Goal: Task Accomplishment & Management: Complete application form

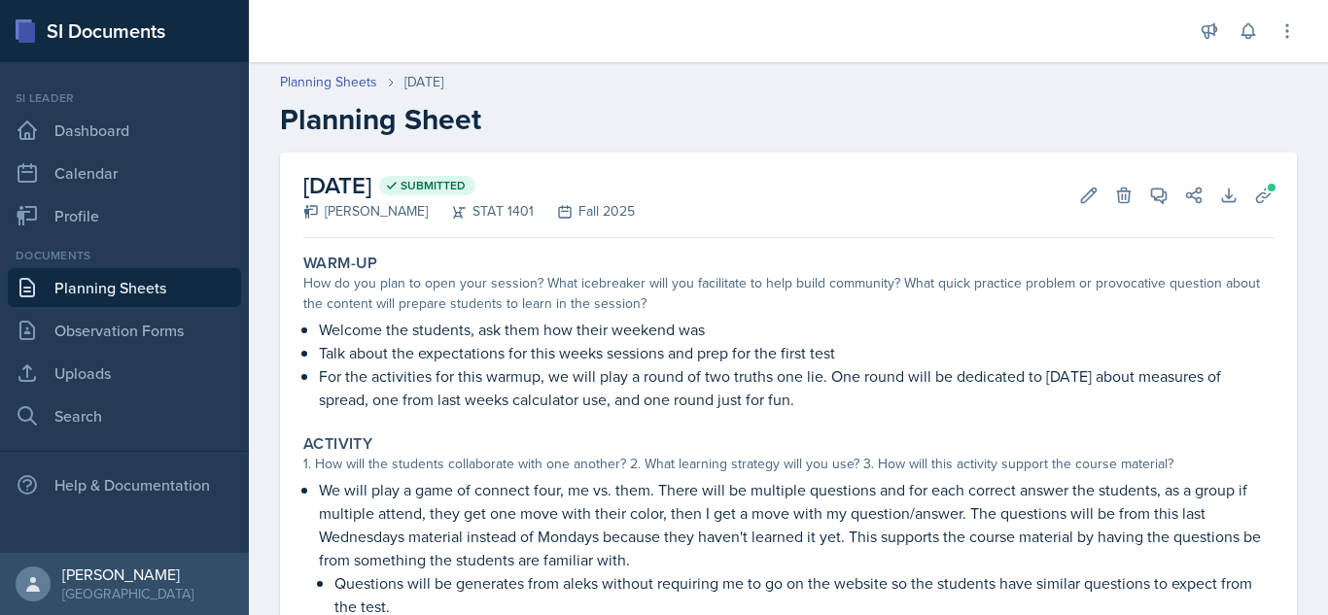
click at [114, 275] on link "Planning Sheets" at bounding box center [124, 287] width 233 height 39
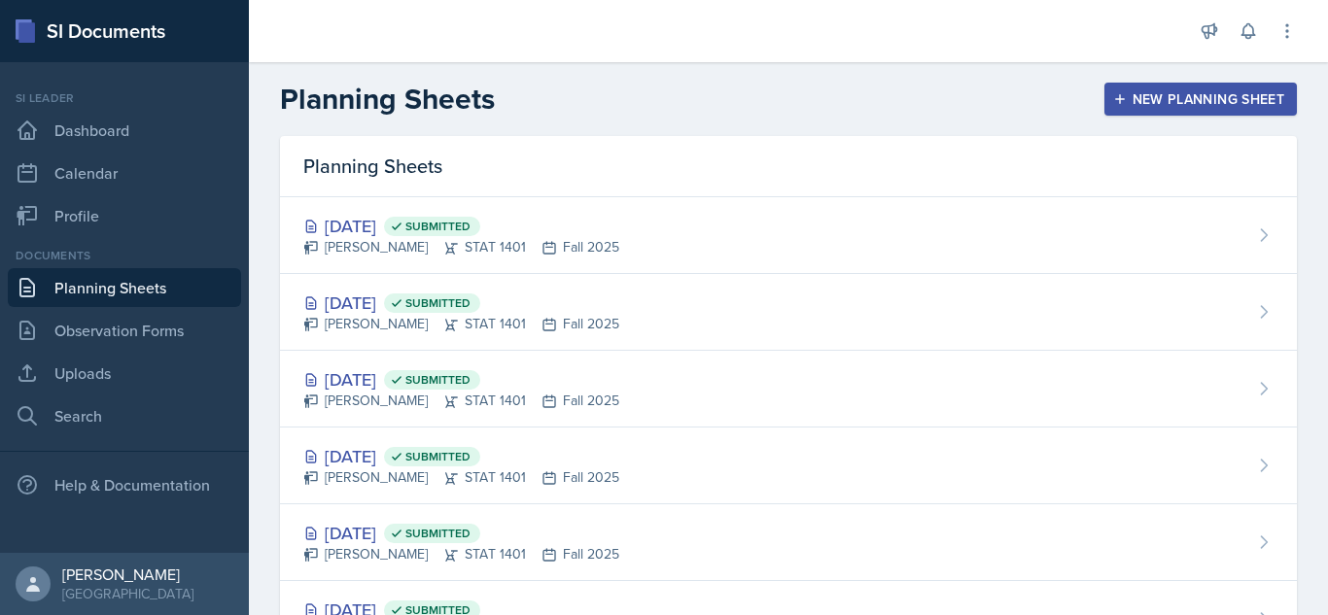
click at [1135, 91] on div "New Planning Sheet" at bounding box center [1200, 99] width 167 height 16
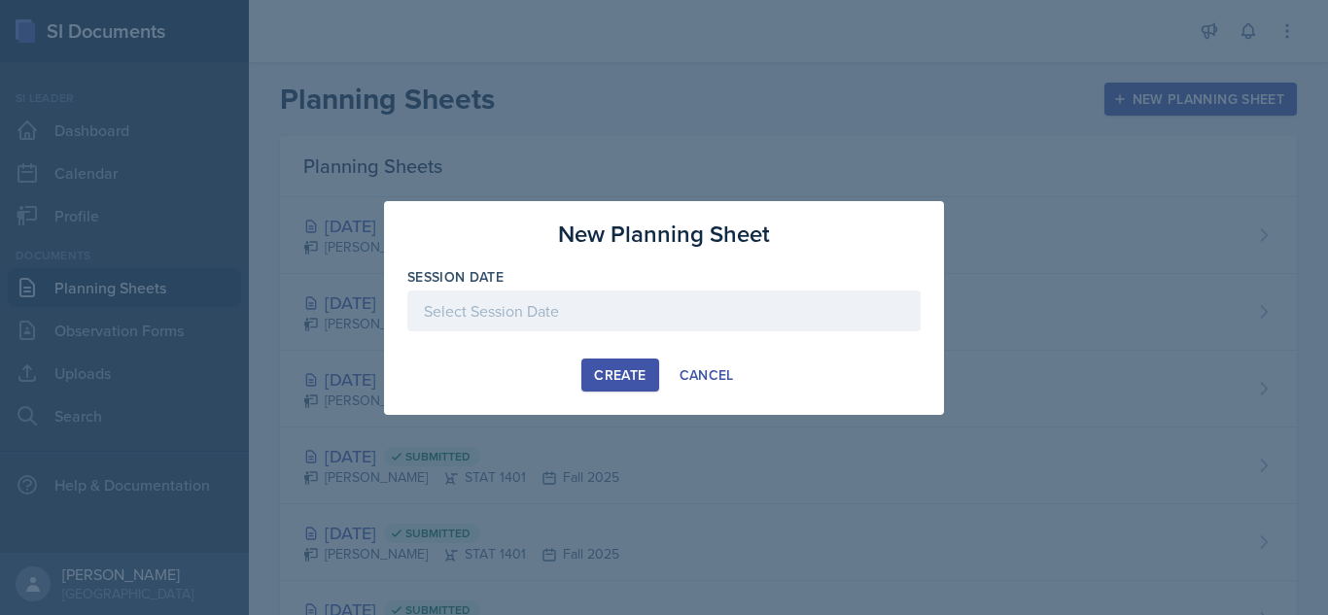
click at [569, 301] on div at bounding box center [663, 311] width 513 height 41
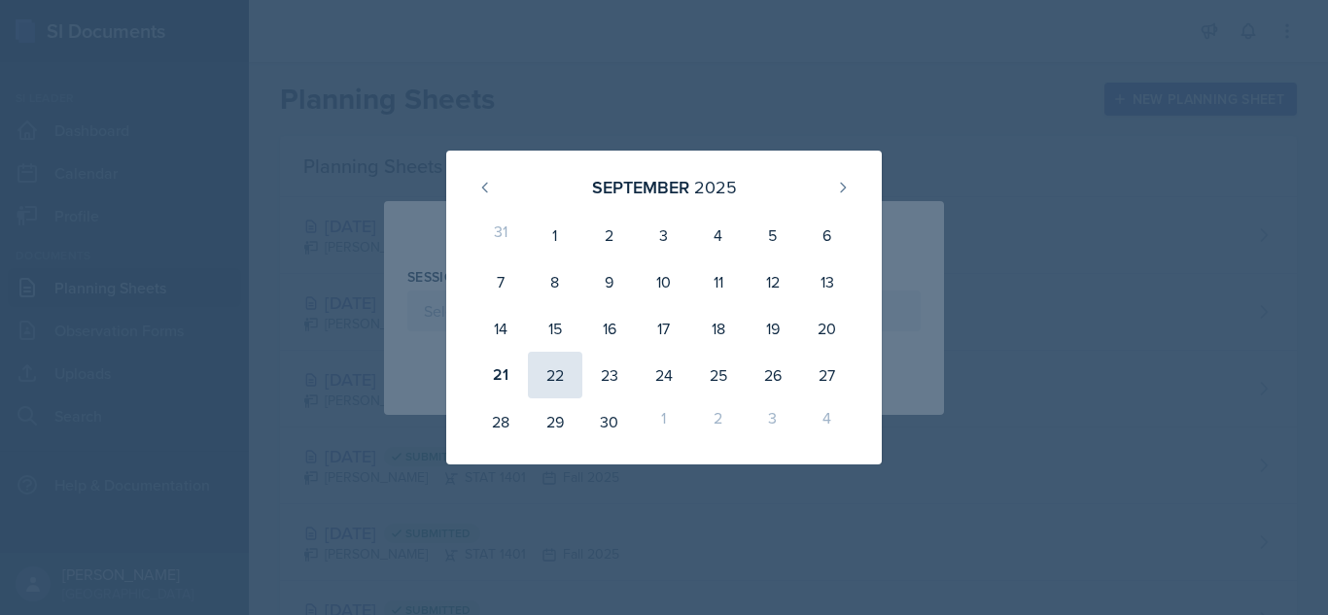
click at [560, 393] on div "22" at bounding box center [555, 375] width 54 height 47
type input "[DATE]"
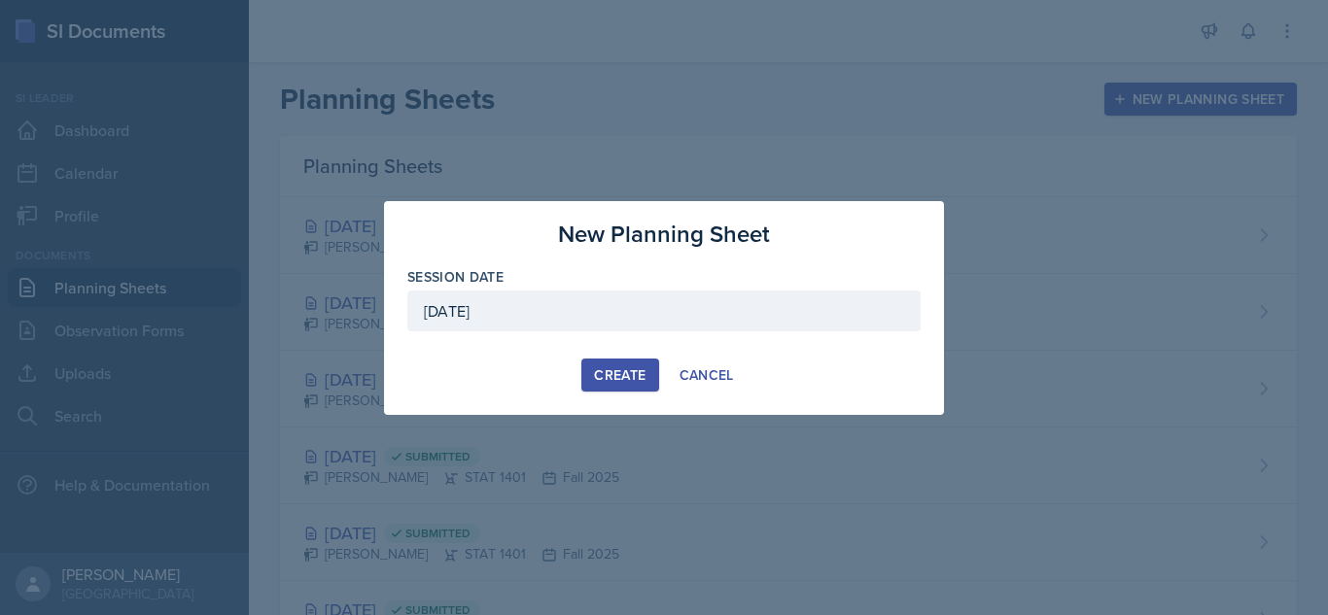
click at [622, 386] on button "Create" at bounding box center [619, 375] width 77 height 33
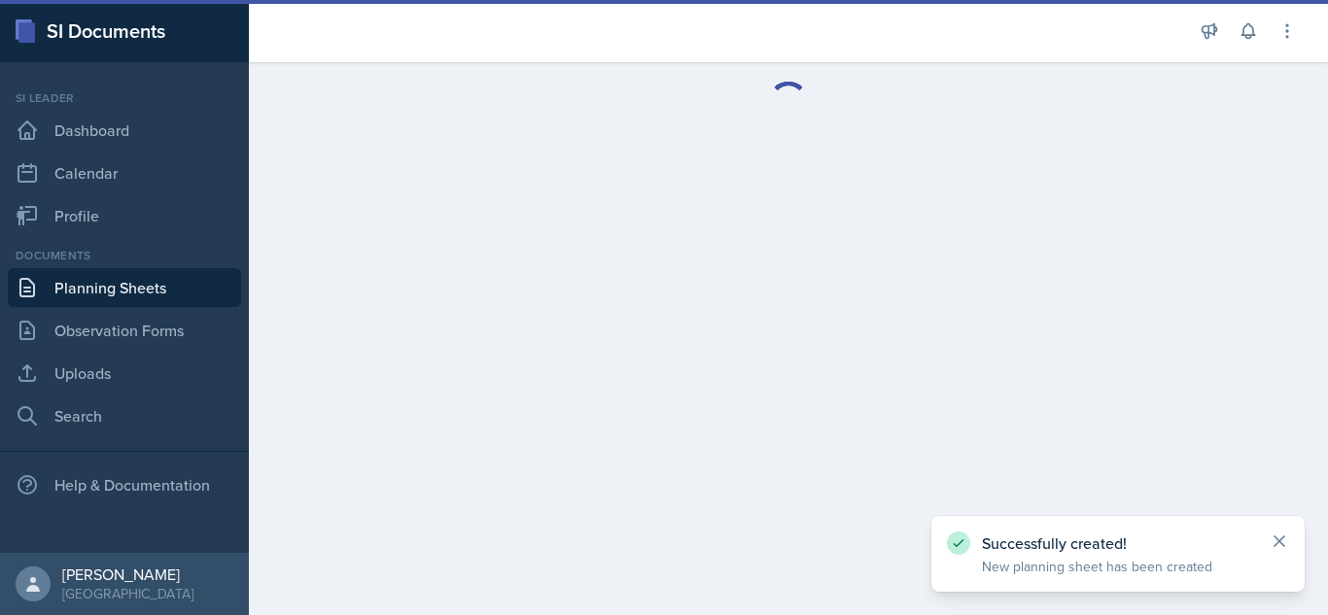
click at [1277, 541] on icon at bounding box center [1279, 541] width 19 height 19
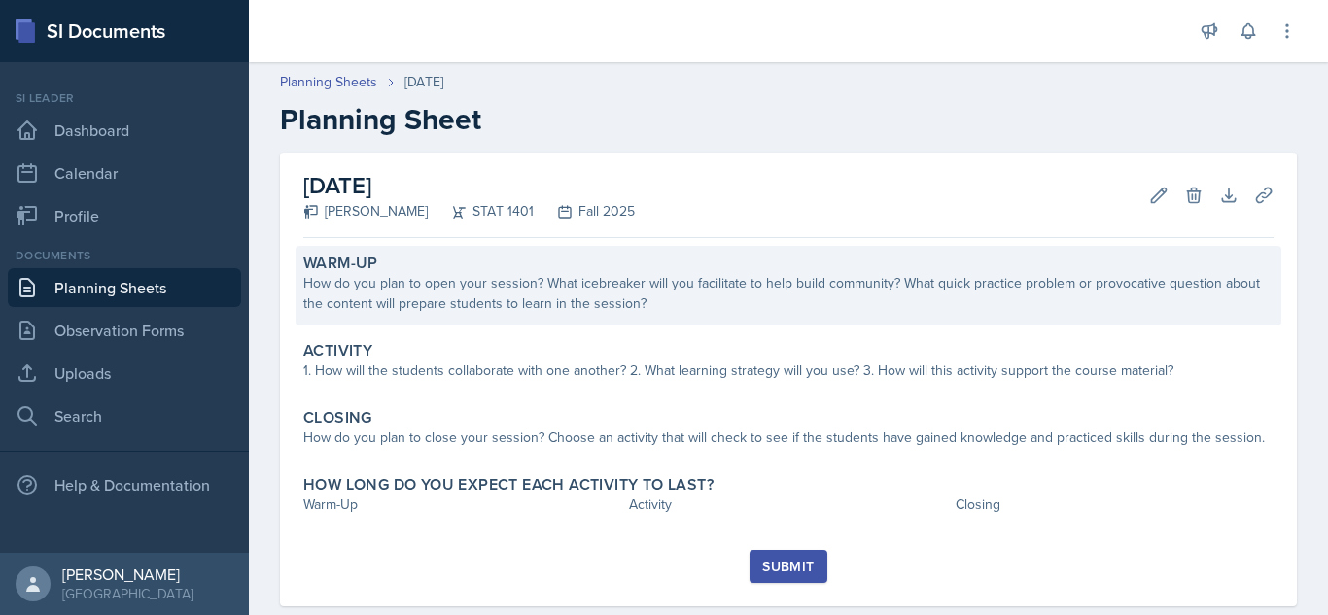
click at [571, 275] on div "How do you plan to open your session? What icebreaker will you facilitate to he…" at bounding box center [788, 293] width 970 height 41
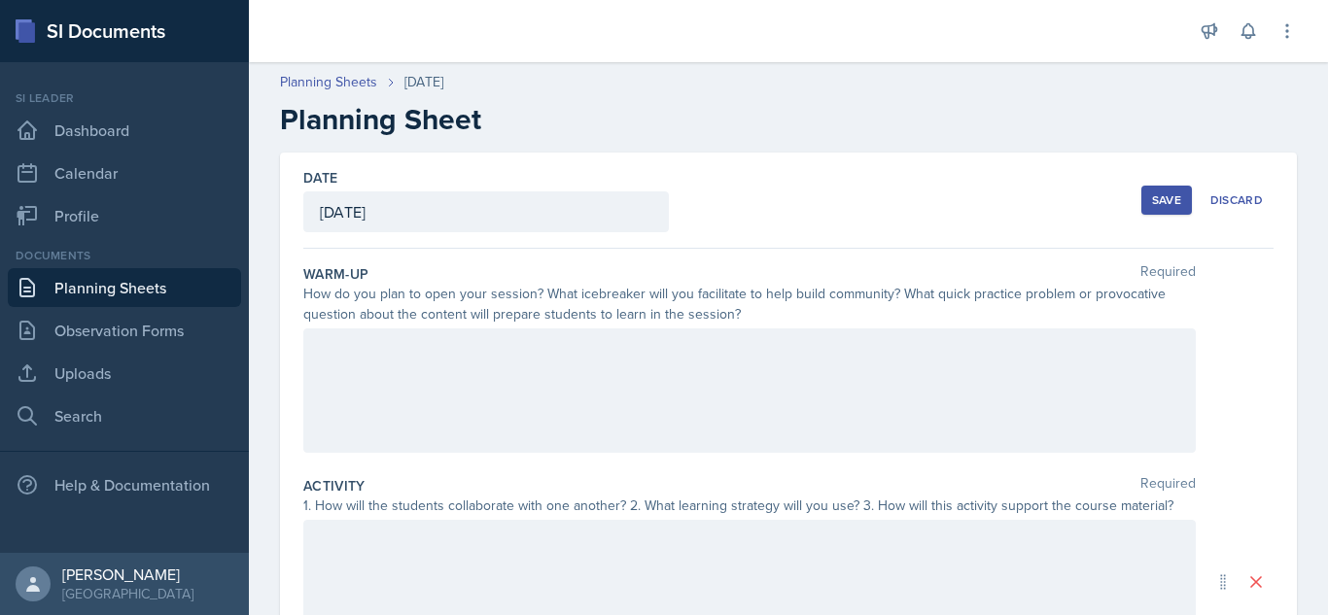
click at [457, 373] on div at bounding box center [749, 391] width 892 height 124
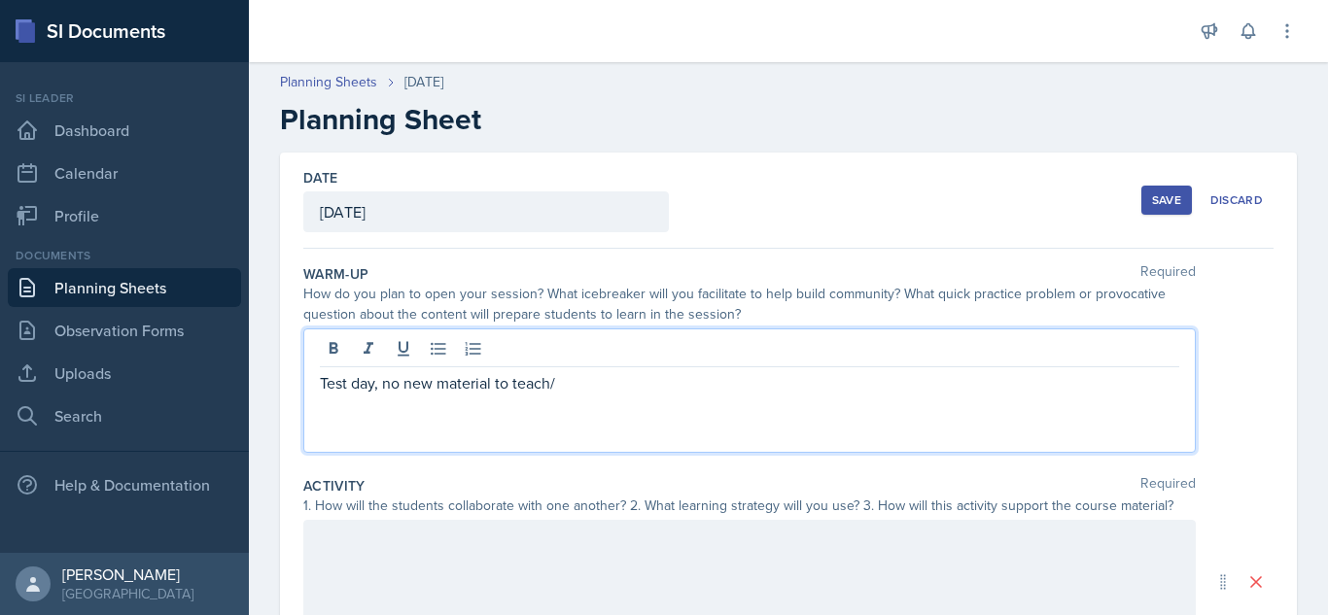
click at [547, 389] on p "Test day, no new material to teach/" at bounding box center [749, 382] width 859 height 23
click at [592, 385] on p "Test day, no new material to facilitate/" at bounding box center [749, 382] width 859 height 23
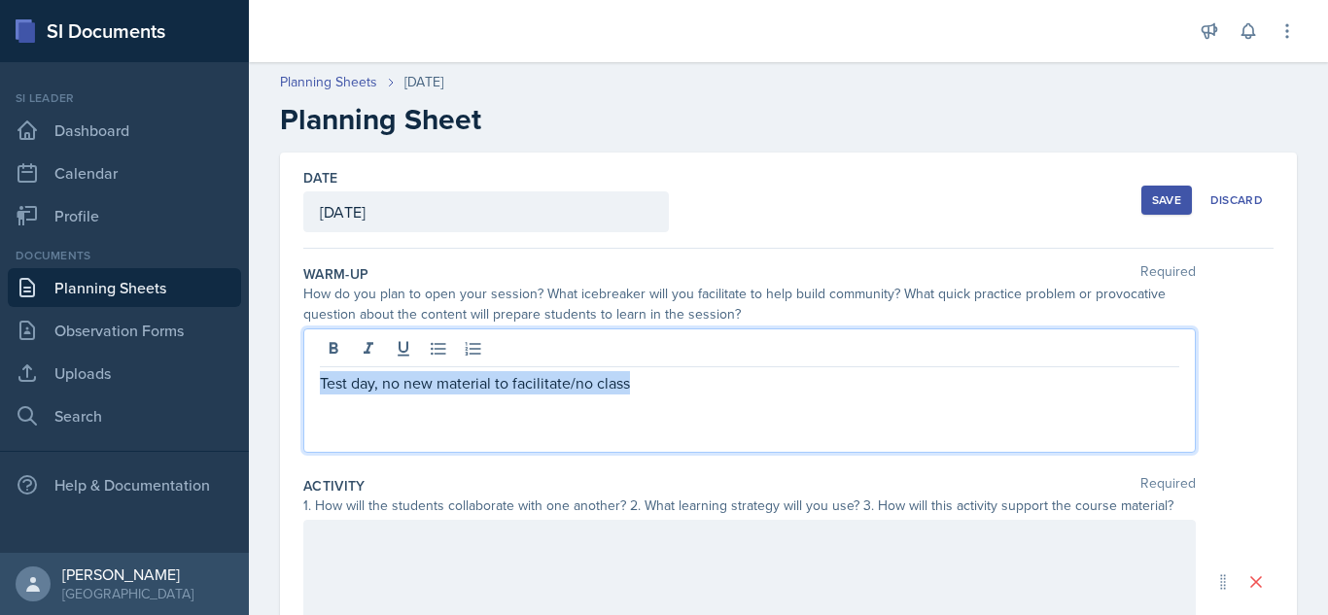
drag, startPoint x: 651, startPoint y: 379, endPoint x: 320, endPoint y: 372, distance: 331.6
click at [320, 372] on p "Test day, no new material to facilitate/no class" at bounding box center [749, 382] width 859 height 23
copy p "Test day, no new material to facilitate/no class"
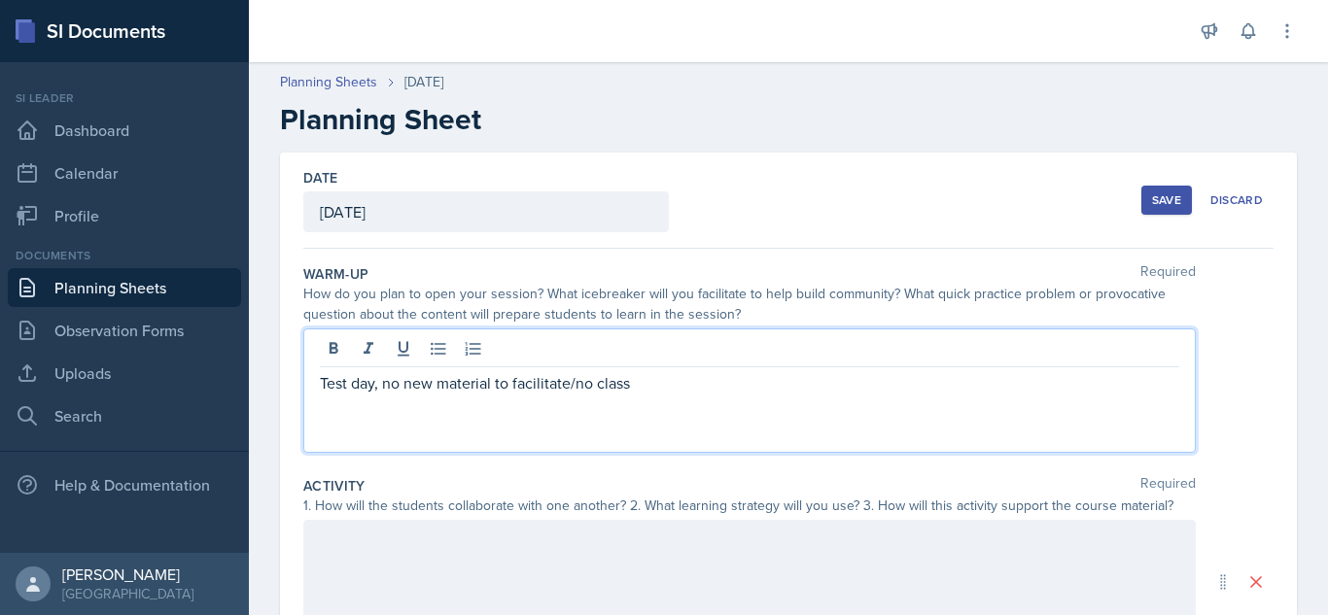
click at [394, 555] on div at bounding box center [749, 582] width 892 height 124
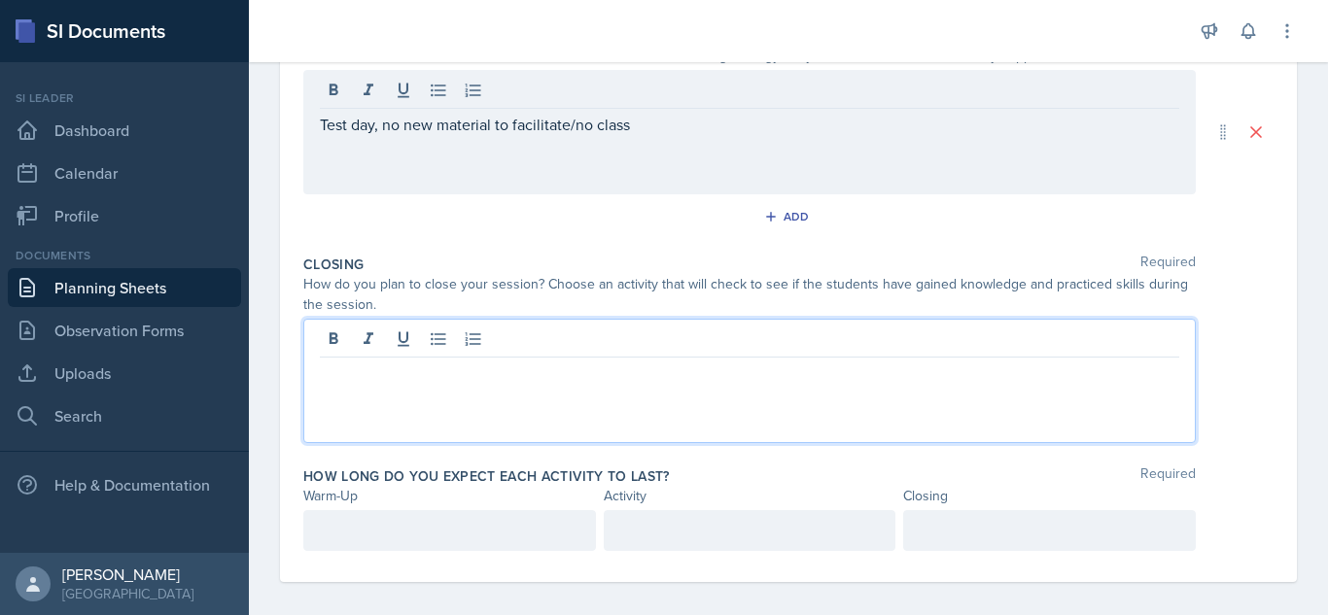
click at [636, 343] on div at bounding box center [749, 381] width 892 height 124
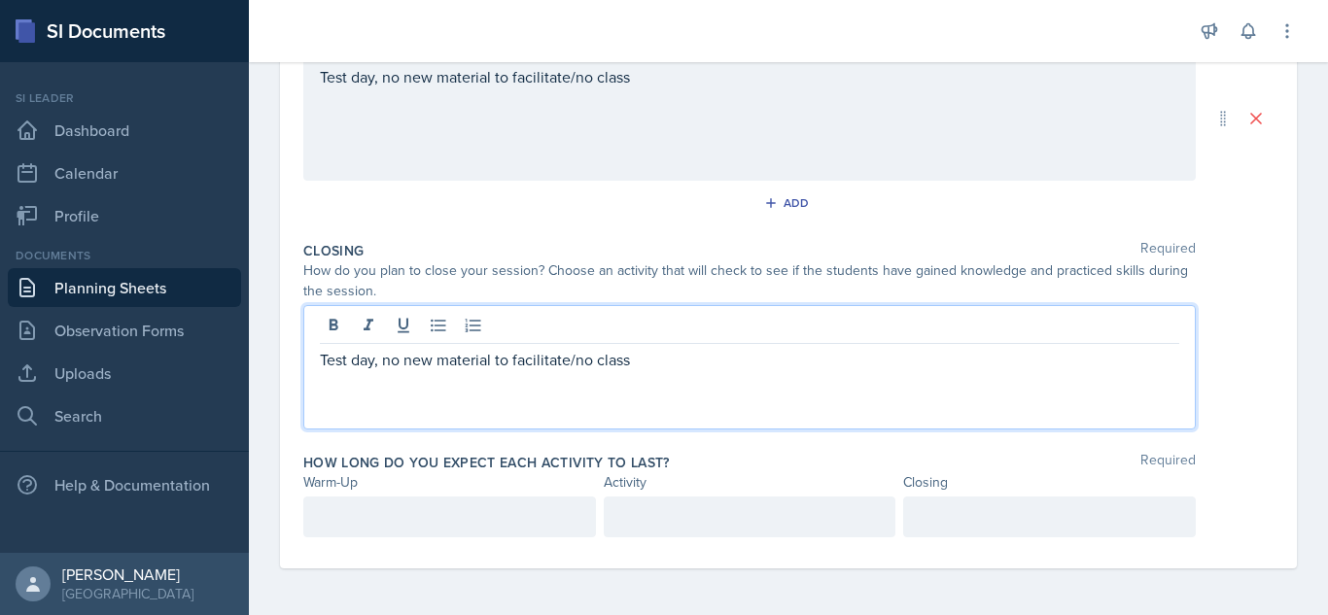
click at [462, 512] on div at bounding box center [449, 517] width 293 height 41
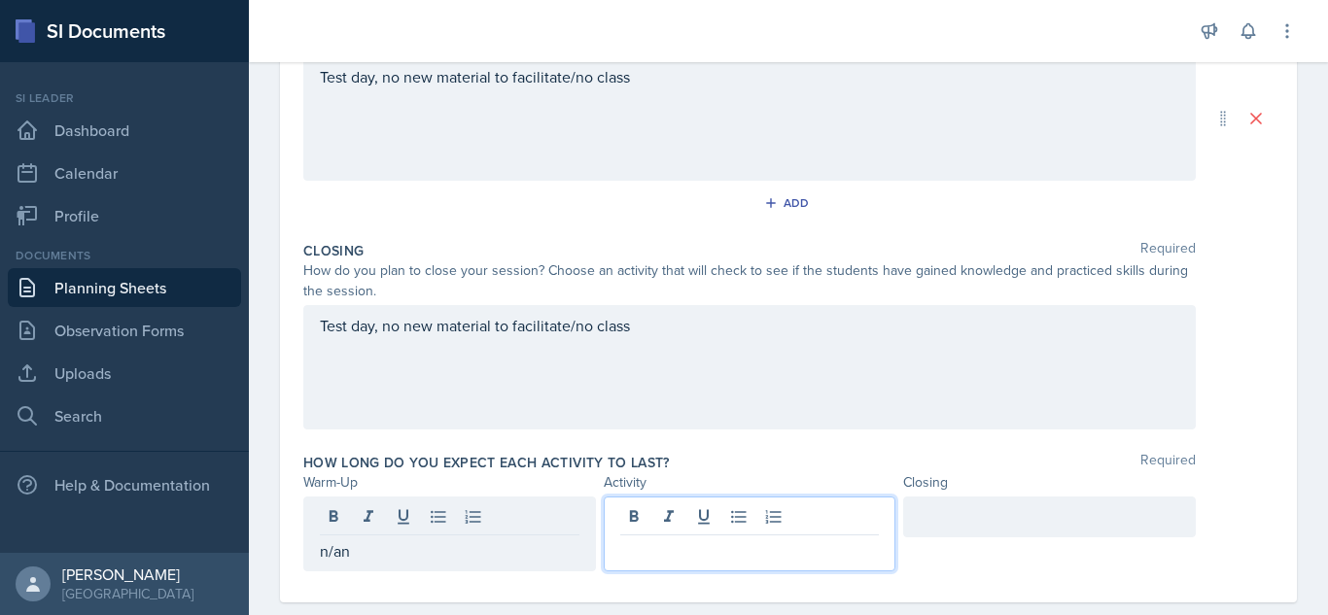
click at [623, 512] on div at bounding box center [750, 534] width 293 height 75
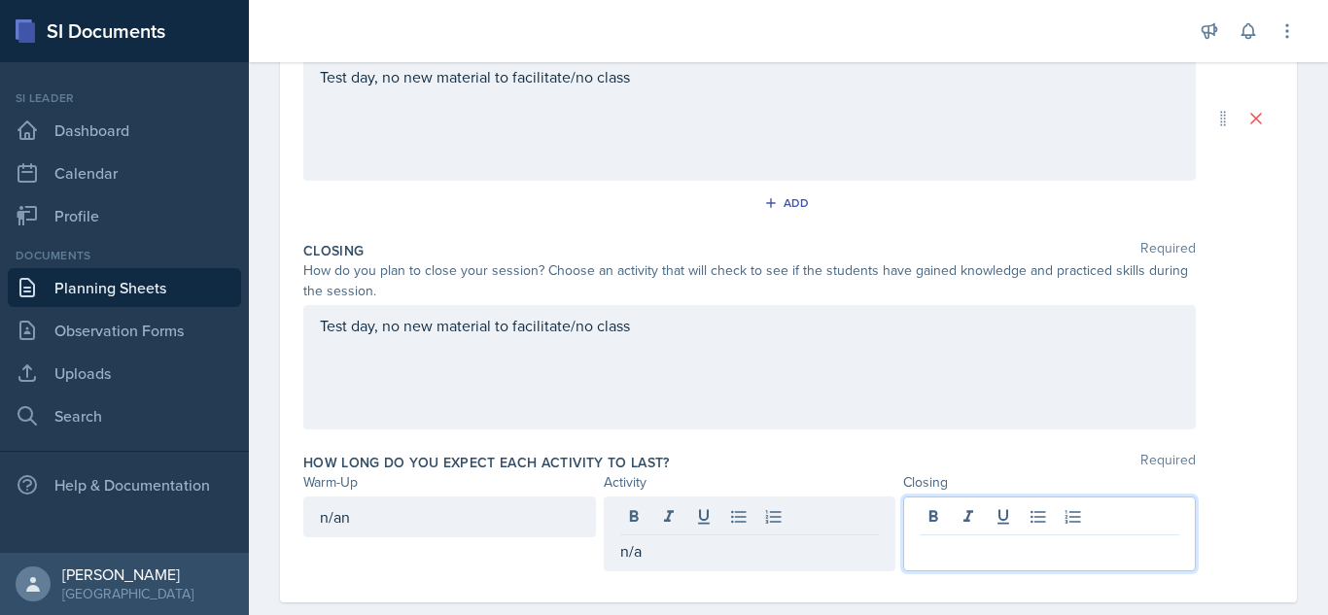
click at [939, 514] on div at bounding box center [1049, 534] width 293 height 75
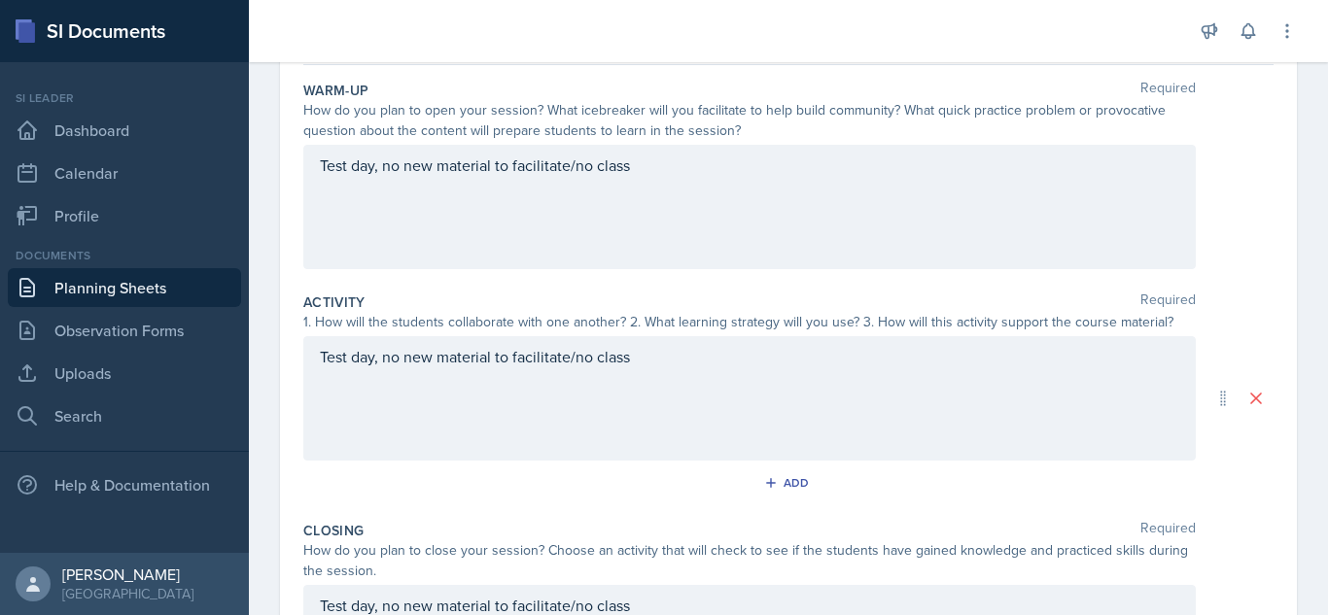
scroll to position [0, 0]
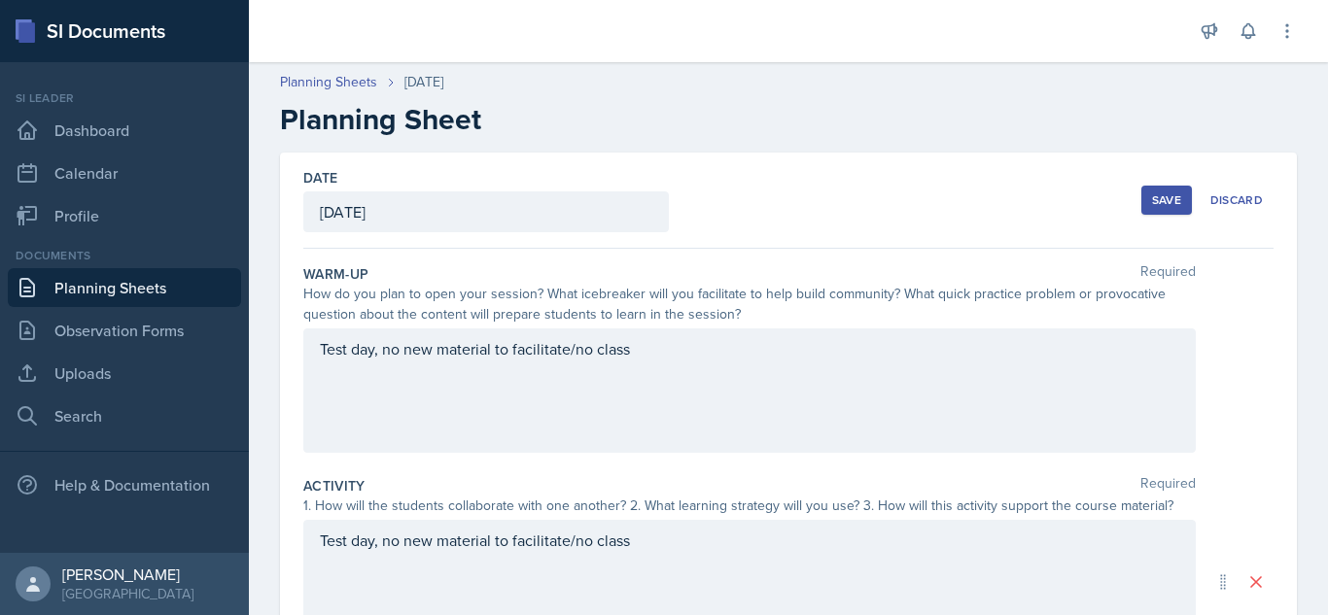
click at [1153, 208] on button "Save" at bounding box center [1166, 200] width 51 height 29
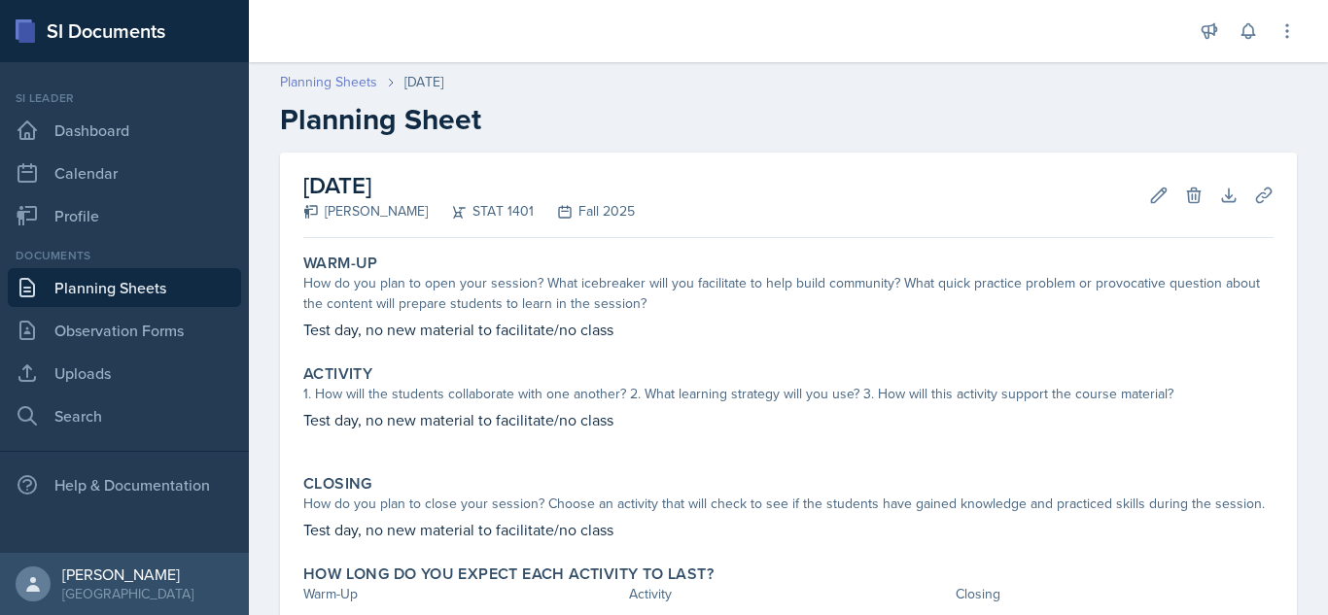
click at [338, 78] on link "Planning Sheets" at bounding box center [328, 82] width 97 height 20
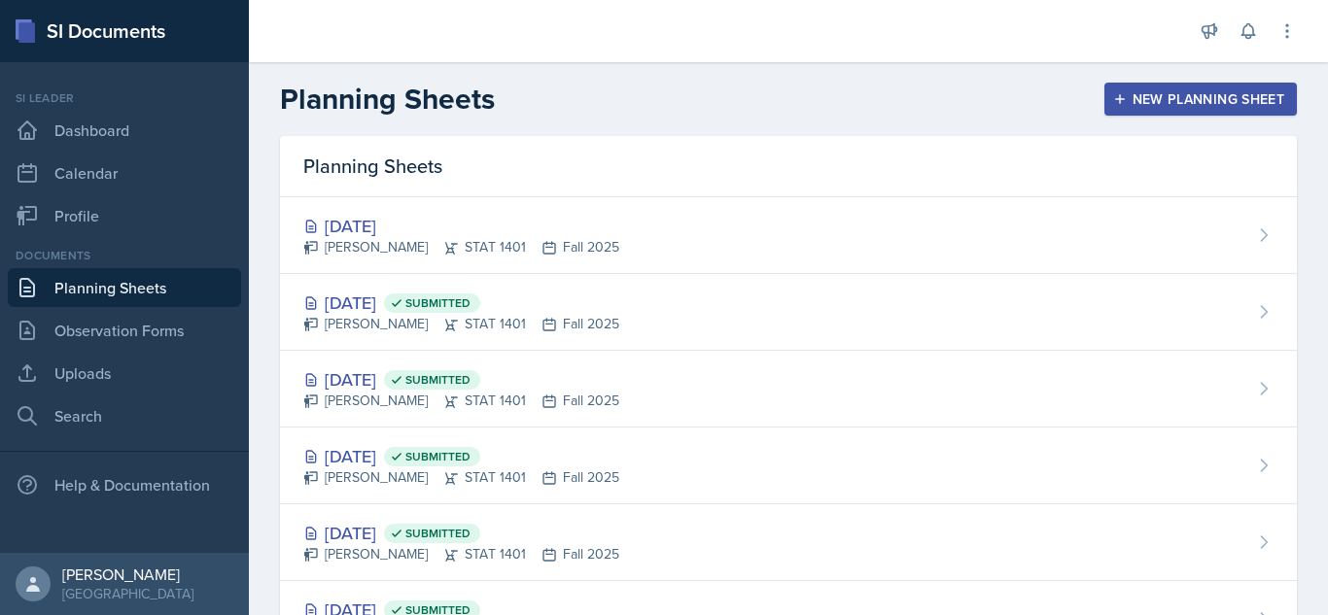
click at [1251, 86] on button "New Planning Sheet" at bounding box center [1200, 99] width 192 height 33
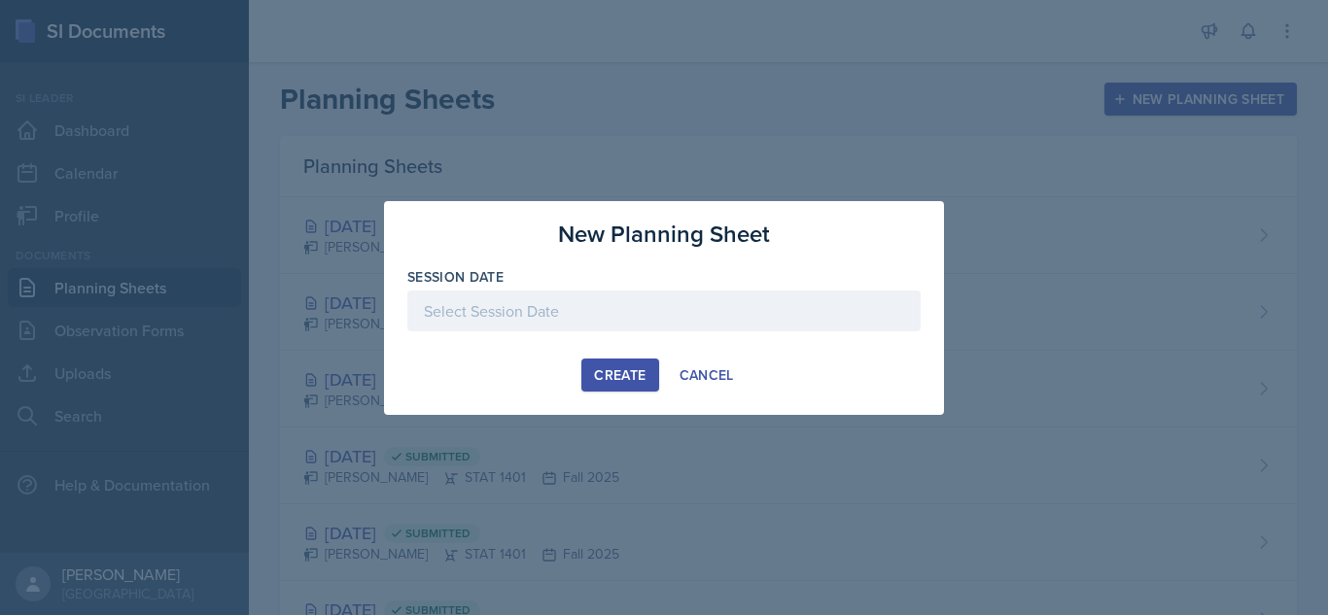
click at [669, 335] on div at bounding box center [663, 340] width 513 height 19
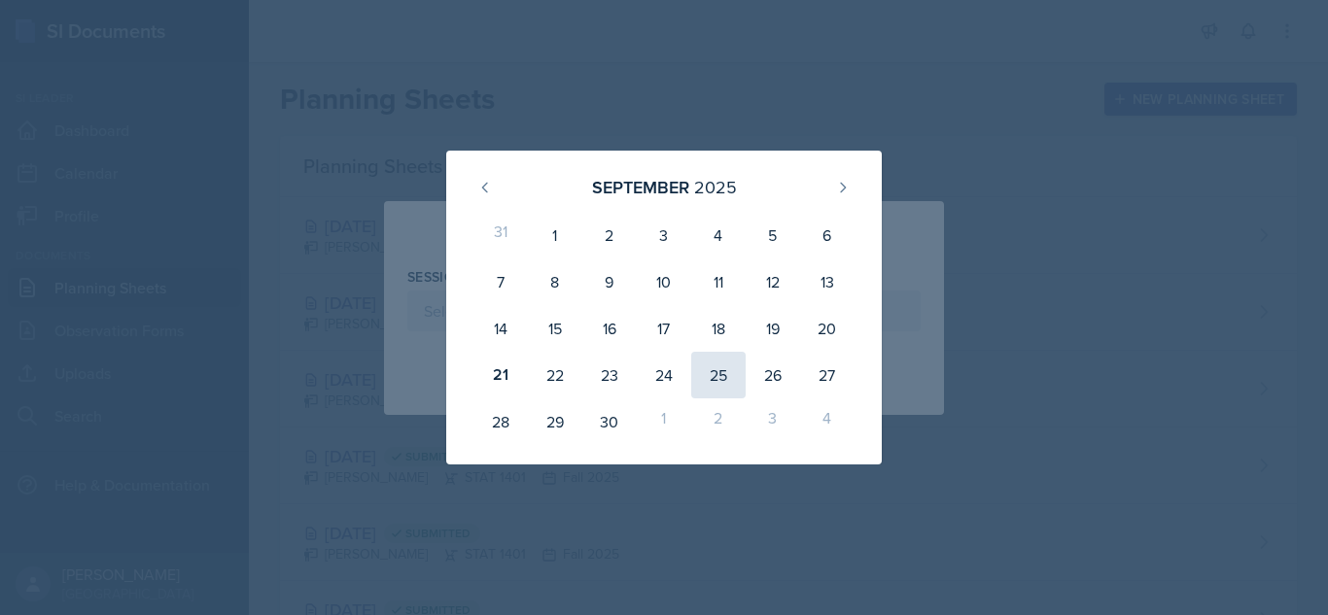
click at [730, 370] on div "25" at bounding box center [718, 375] width 54 height 47
type input "[DATE]"
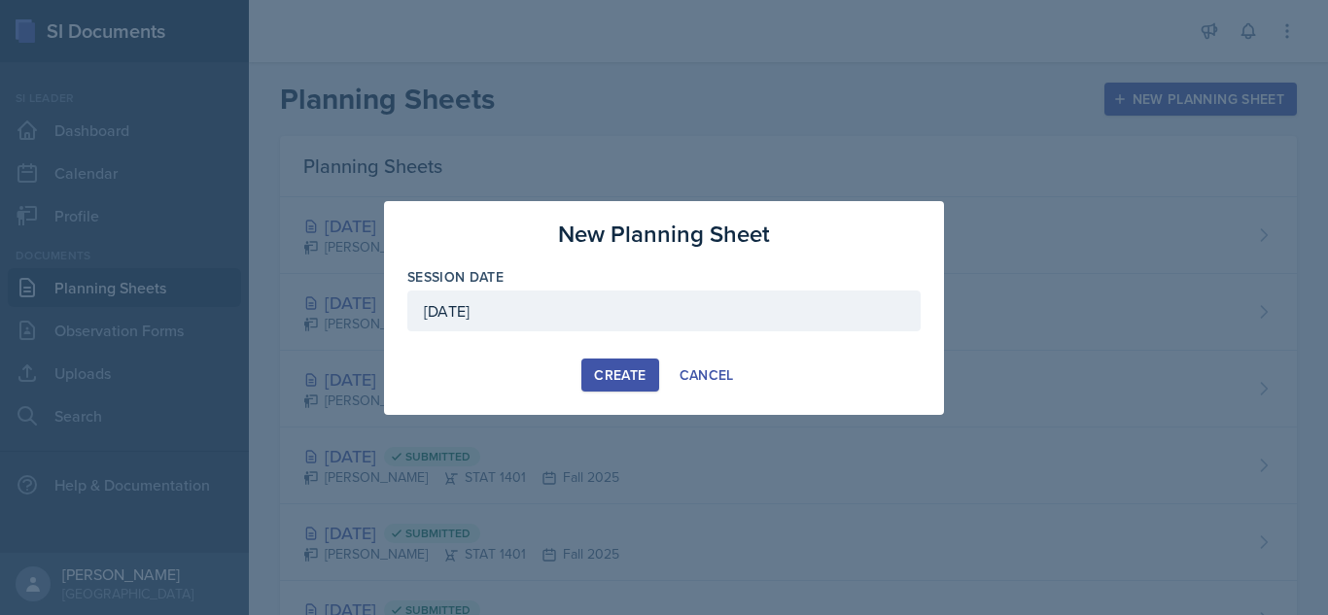
click at [610, 361] on button "Create" at bounding box center [619, 375] width 77 height 33
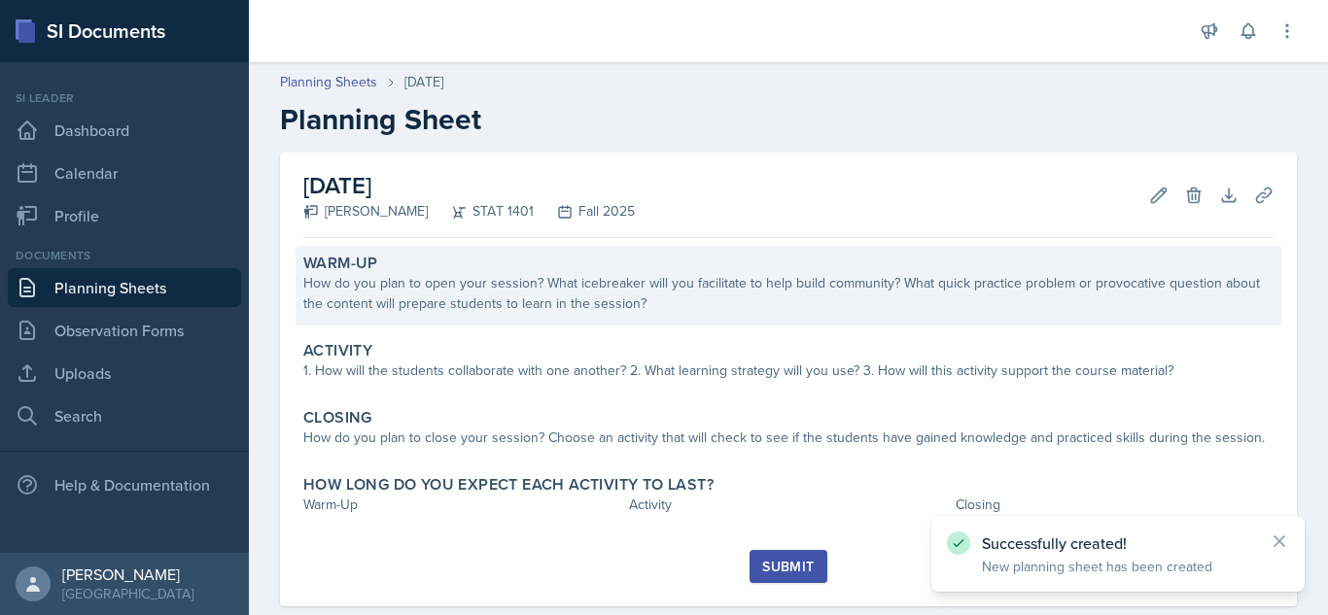
click at [686, 298] on div "How do you plan to open your session? What icebreaker will you facilitate to he…" at bounding box center [788, 293] width 970 height 41
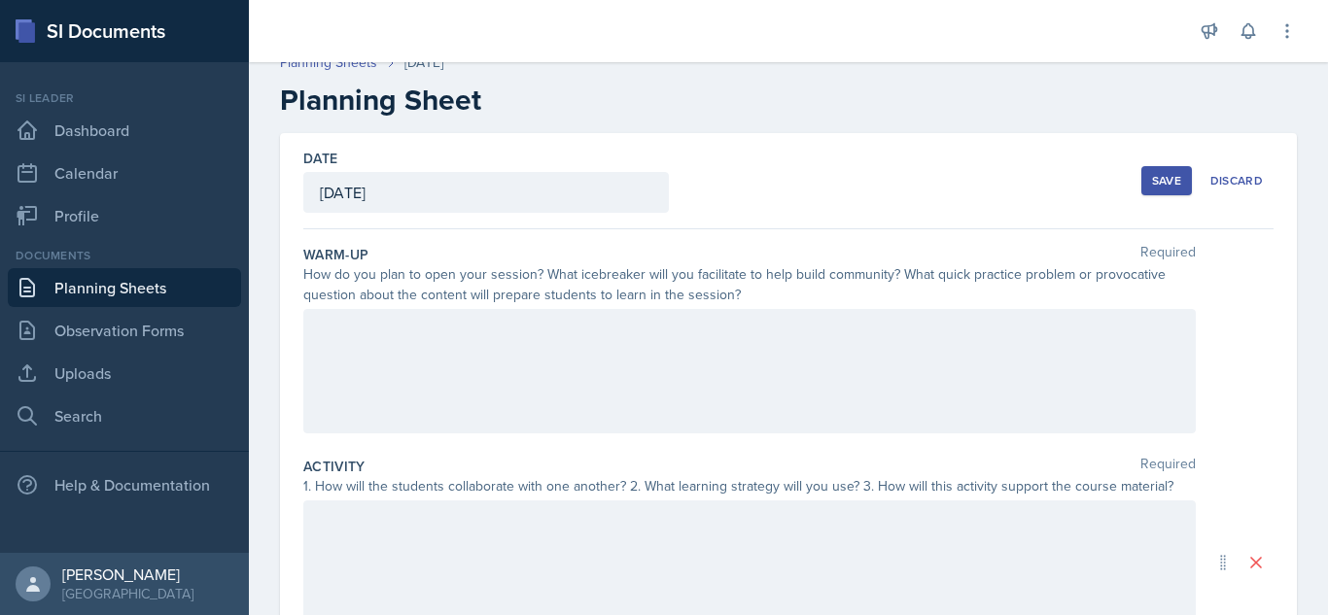
scroll to position [30, 0]
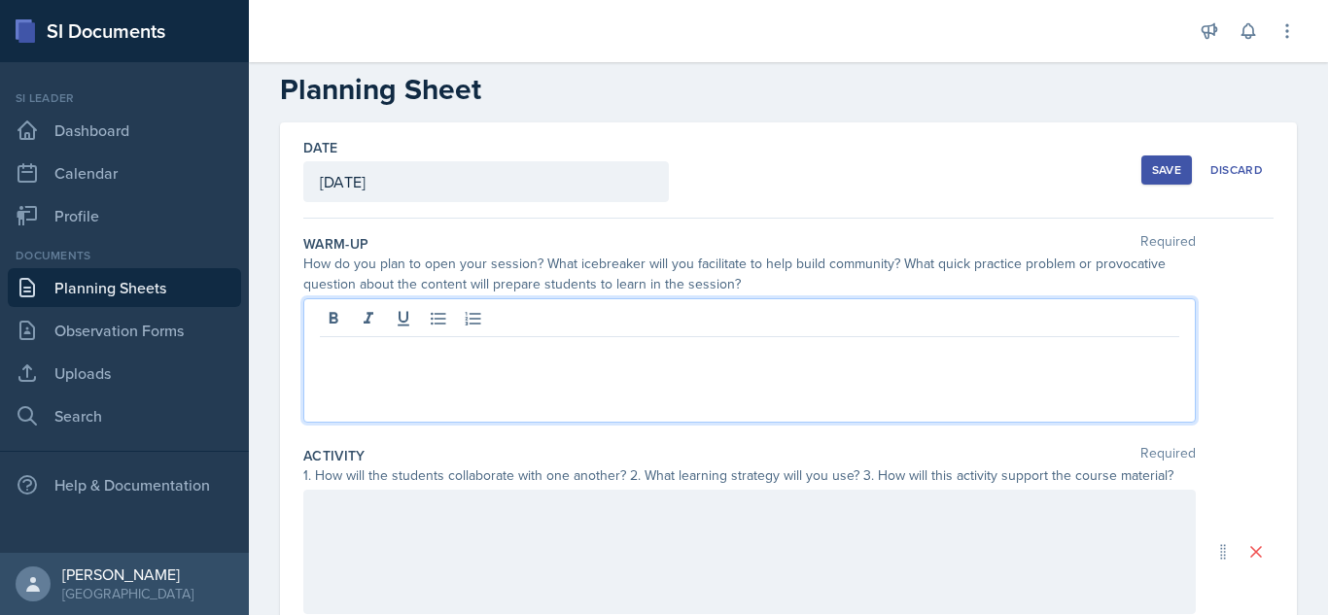
click at [467, 341] on p at bounding box center [749, 352] width 859 height 23
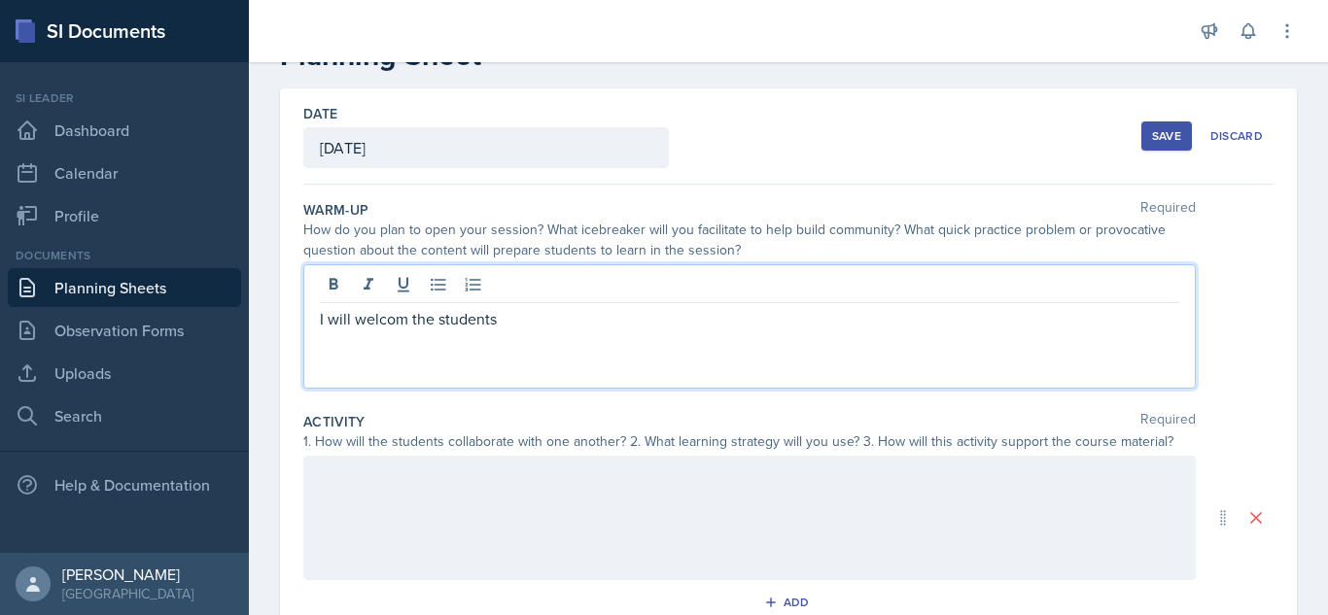
click at [403, 322] on p "I will welcom the students" at bounding box center [749, 318] width 859 height 23
click at [512, 322] on p "I will welcome the students" at bounding box center [749, 318] width 859 height 23
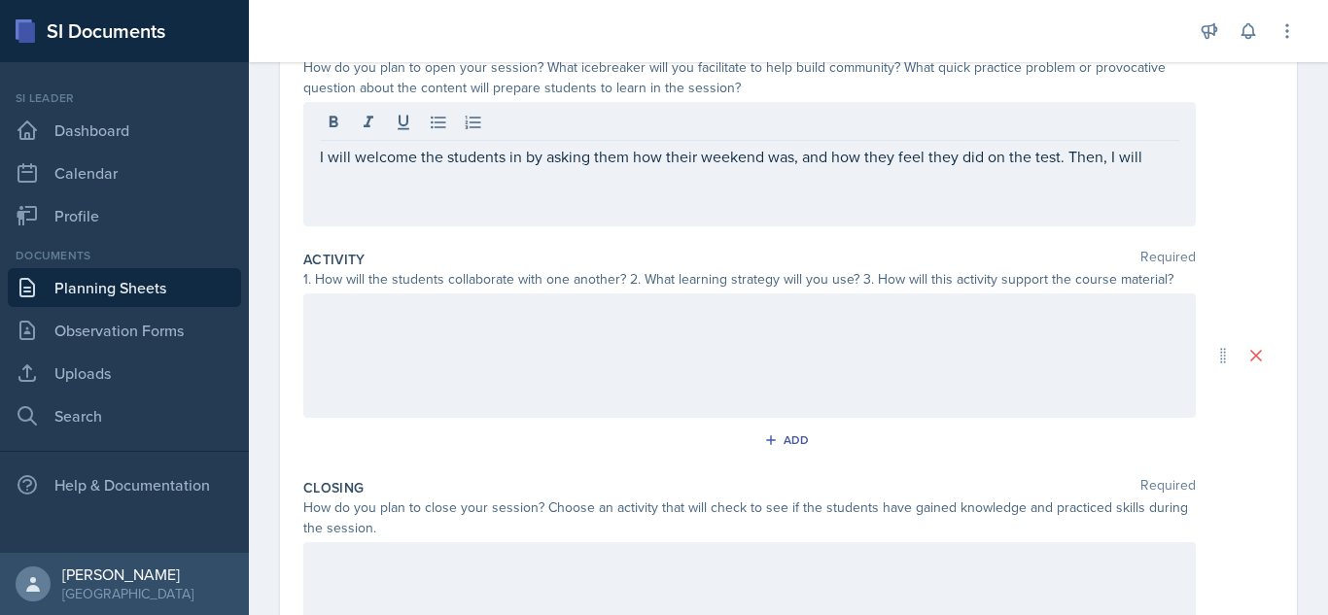
scroll to position [225, 0]
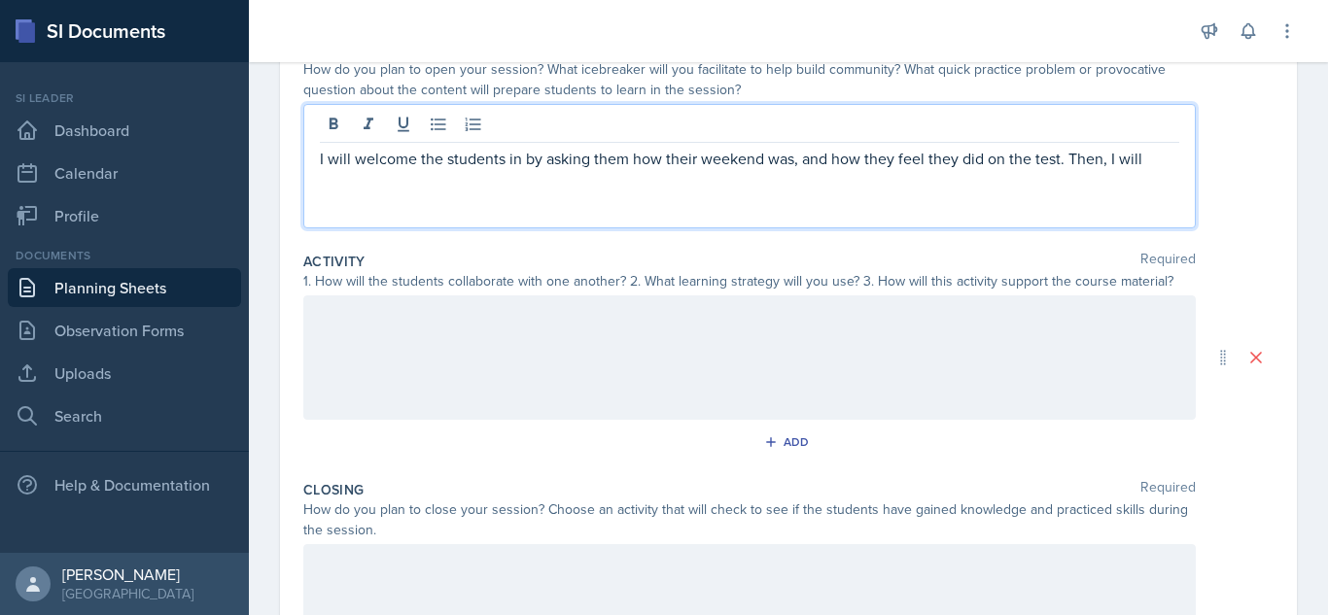
click at [1151, 168] on p "I will welcome the students in by asking them how their weekend was, and how th…" at bounding box center [749, 158] width 859 height 23
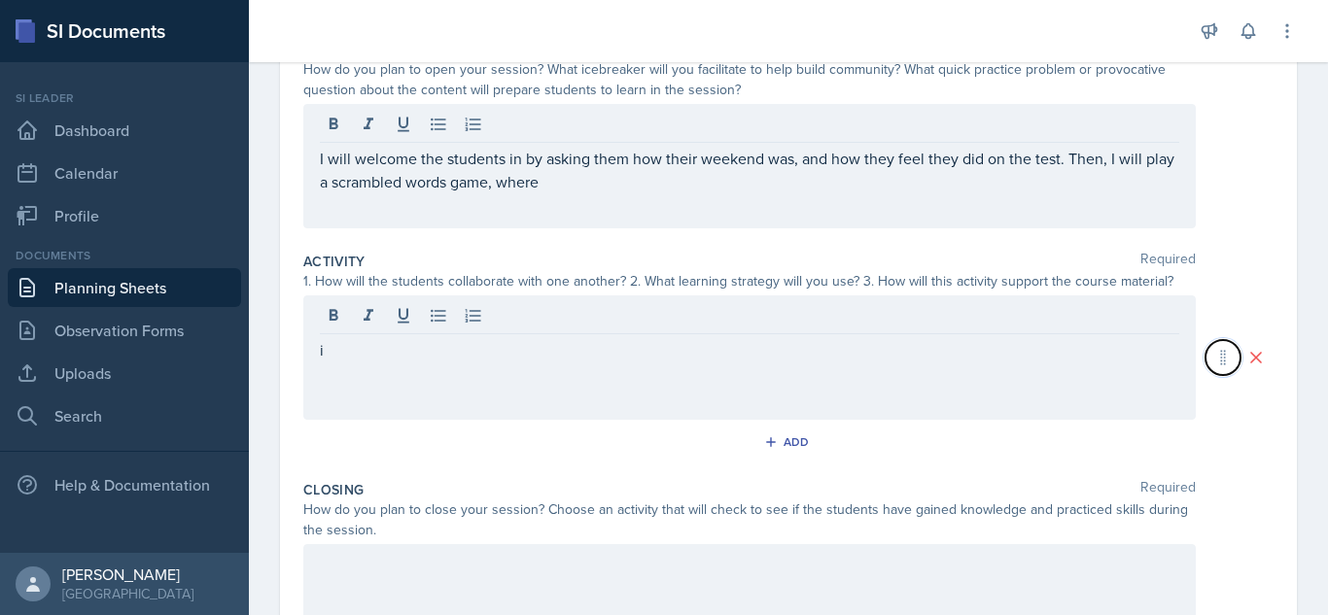
click at [1205, 340] on button at bounding box center [1222, 357] width 35 height 35
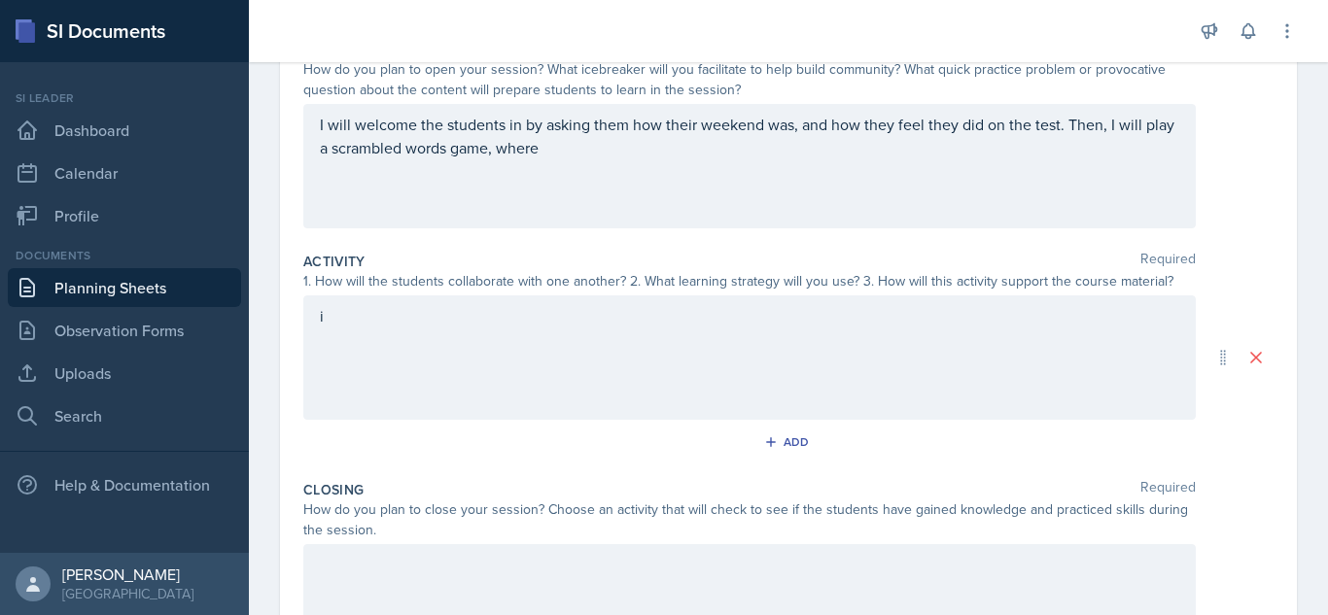
click at [642, 170] on div "I will welcome the students in by asking them how their weekend was, and how th…" at bounding box center [749, 166] width 892 height 124
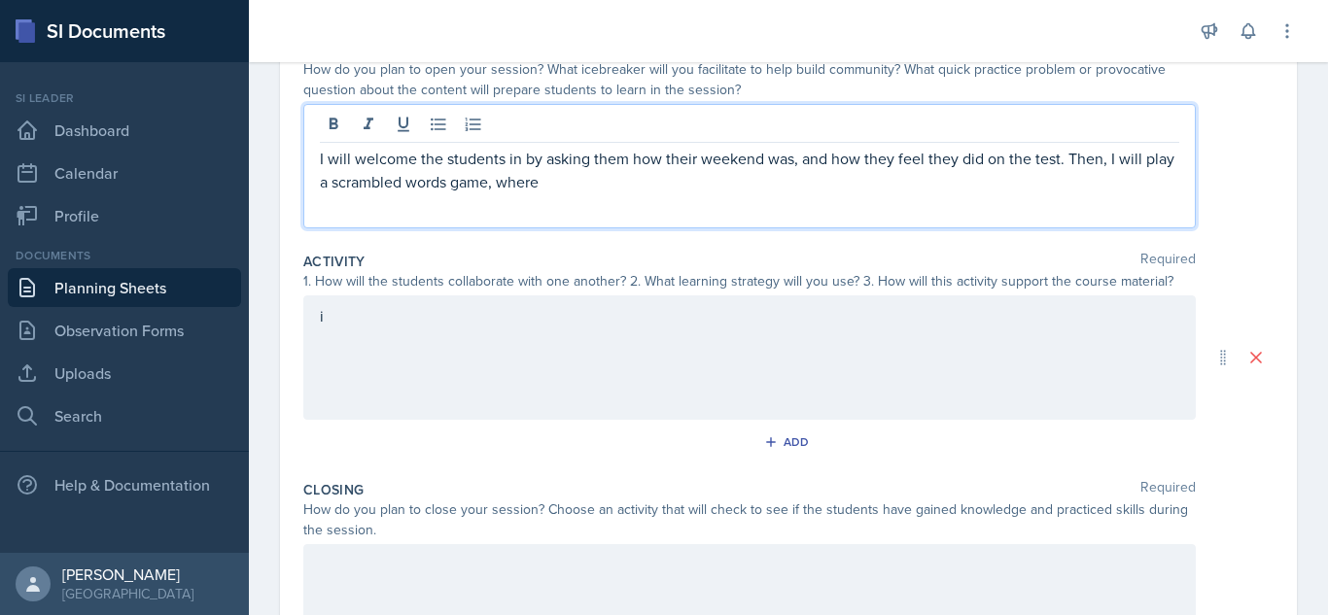
scroll to position [259, 0]
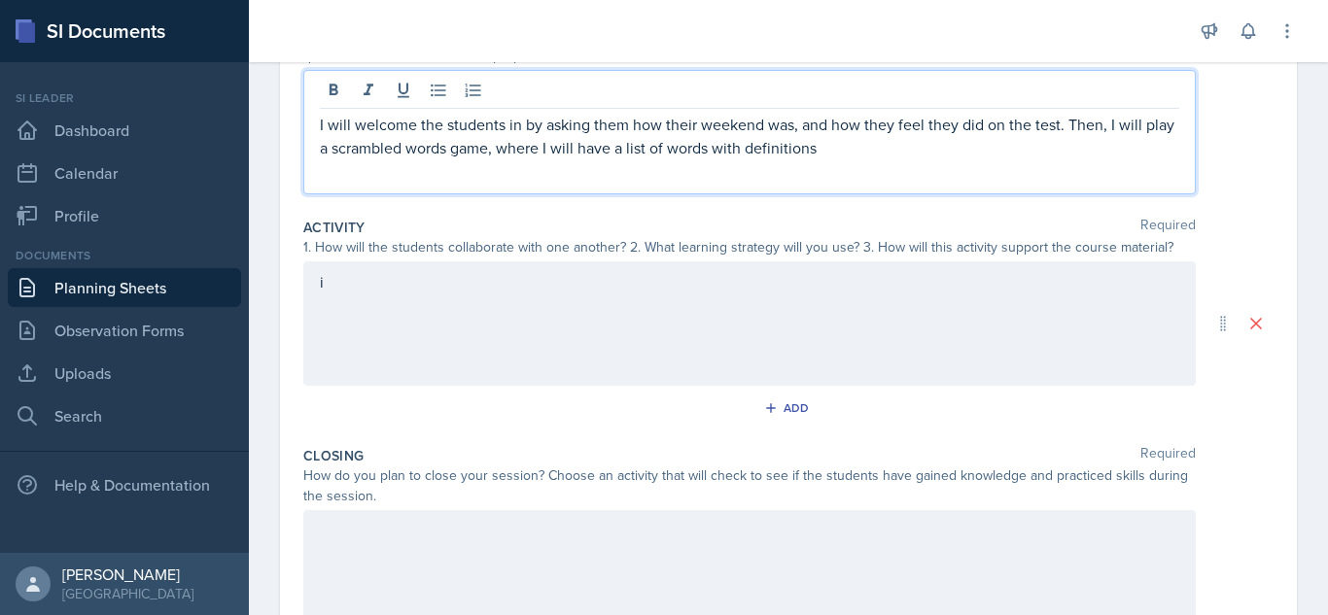
click at [742, 149] on p "I will welcome the students in by asking them how their weekend was, and how th…" at bounding box center [749, 136] width 859 height 47
click at [982, 143] on p "I will welcome the students in by asking them how their weekend was, and how th…" at bounding box center [749, 136] width 859 height 47
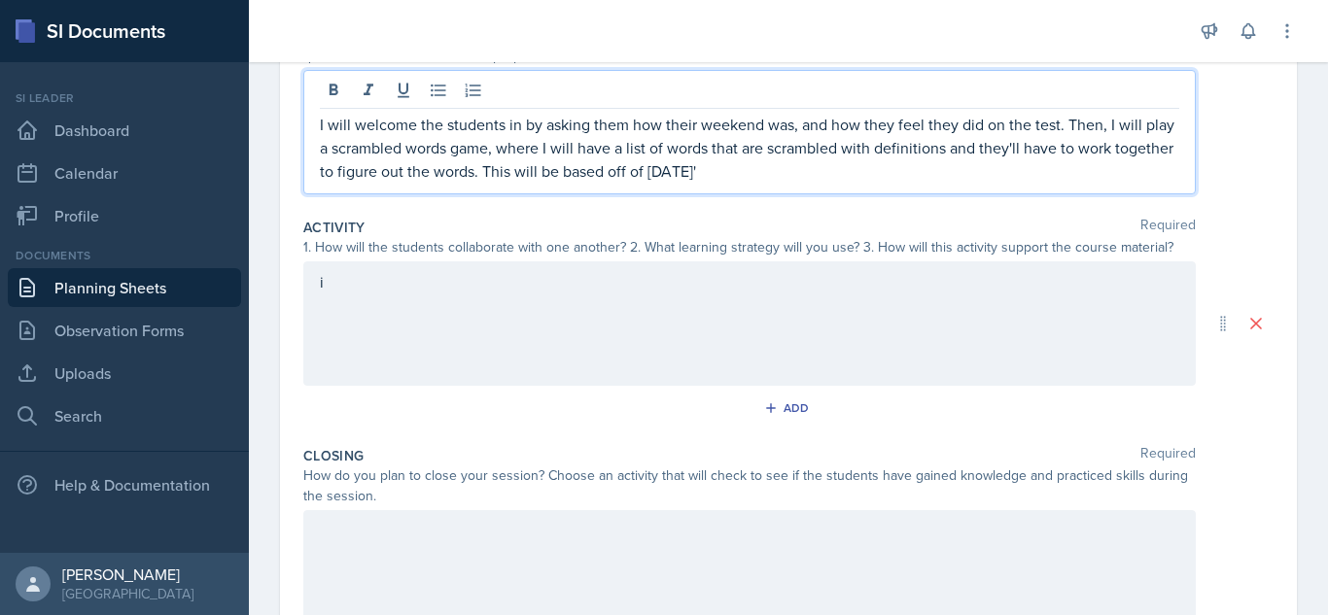
click at [714, 177] on p "I will welcome the students in by asking them how their weekend was, and how th…" at bounding box center [749, 148] width 859 height 70
click at [726, 170] on p "I will welcome the students in by asking them how their weekend was, and how th…" at bounding box center [749, 148] width 859 height 70
click at [796, 172] on p "I will welcome the students in by asking them how their weekend was, and how th…" at bounding box center [749, 148] width 859 height 70
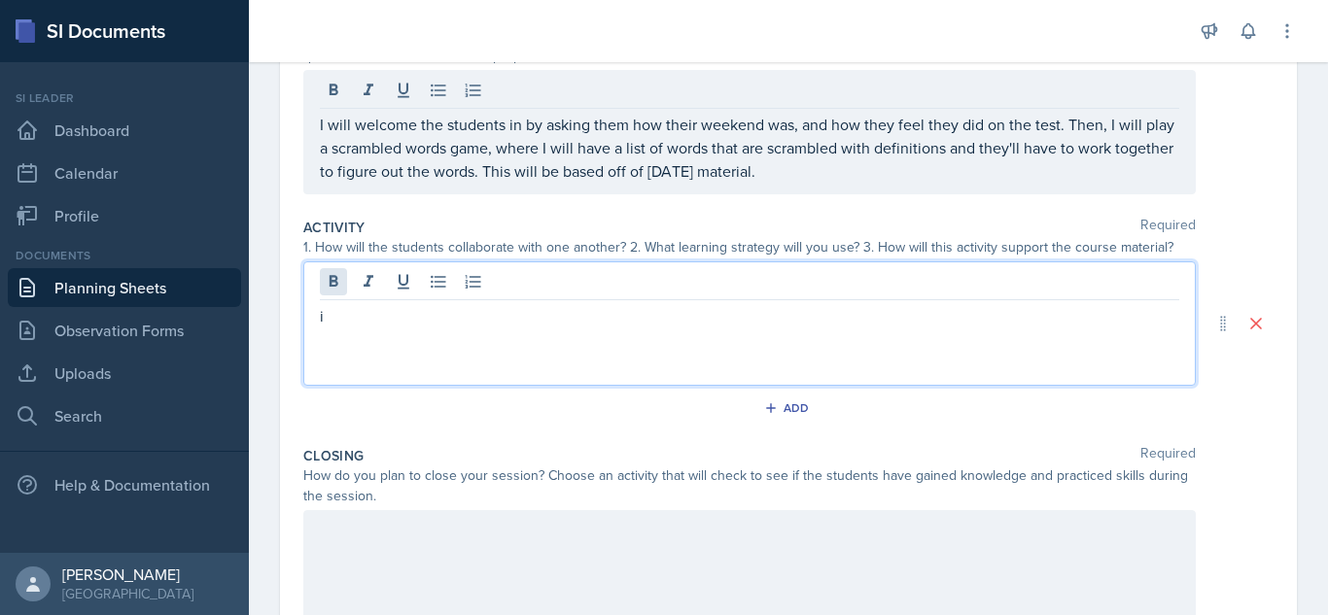
click at [334, 285] on div "i" at bounding box center [749, 323] width 892 height 124
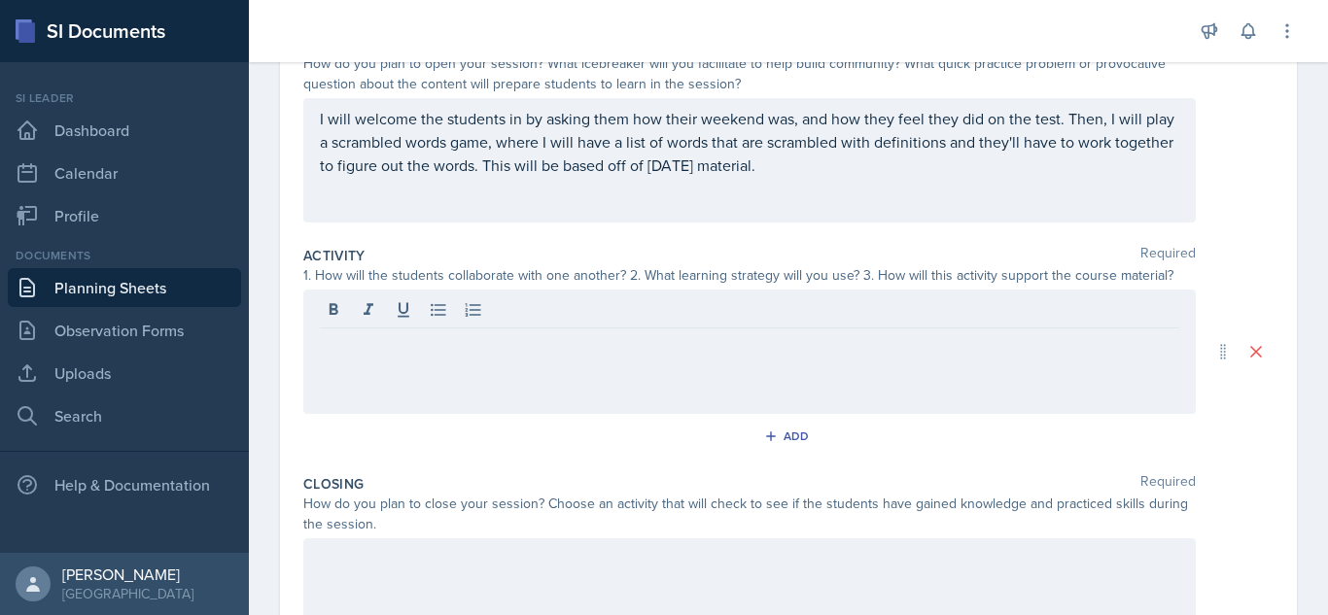
scroll to position [221, 0]
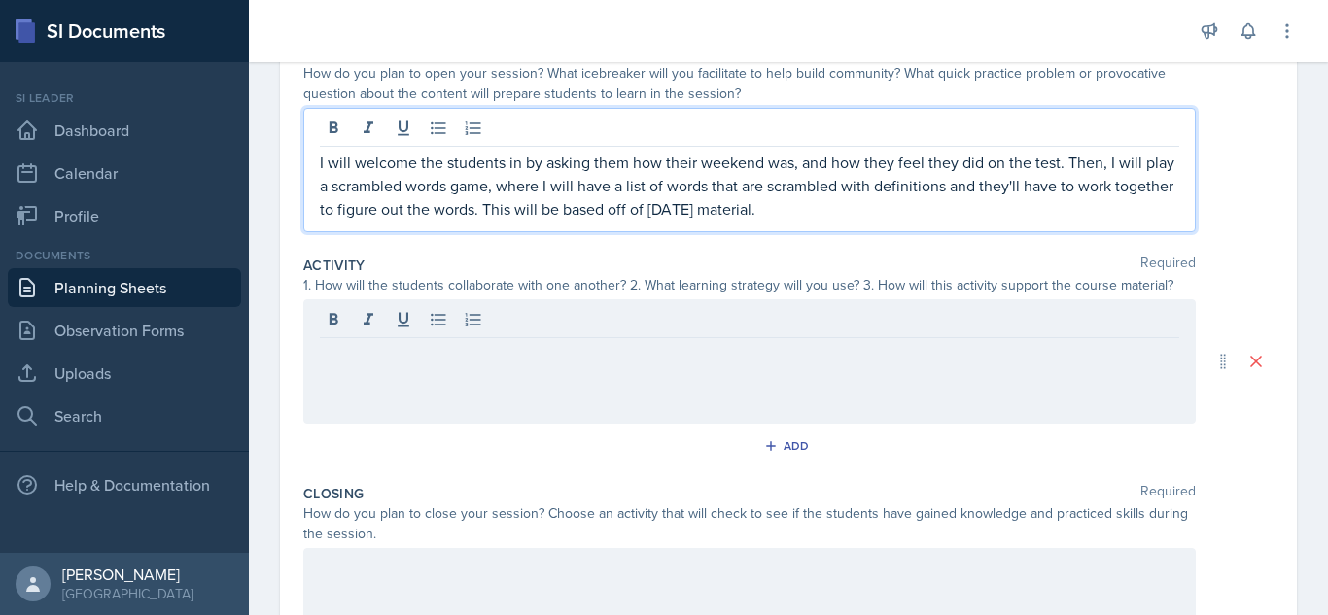
click at [890, 177] on p "I will welcome the students in by asking them how their weekend was, and how th…" at bounding box center [749, 186] width 859 height 70
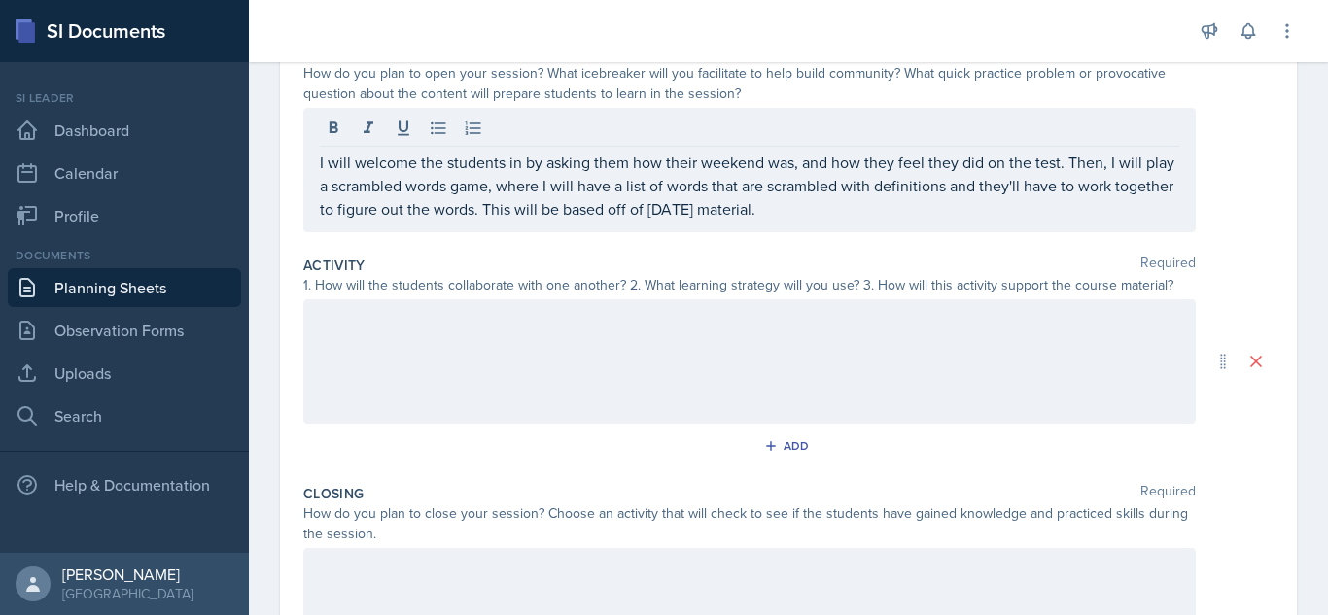
click at [769, 354] on div at bounding box center [749, 361] width 892 height 124
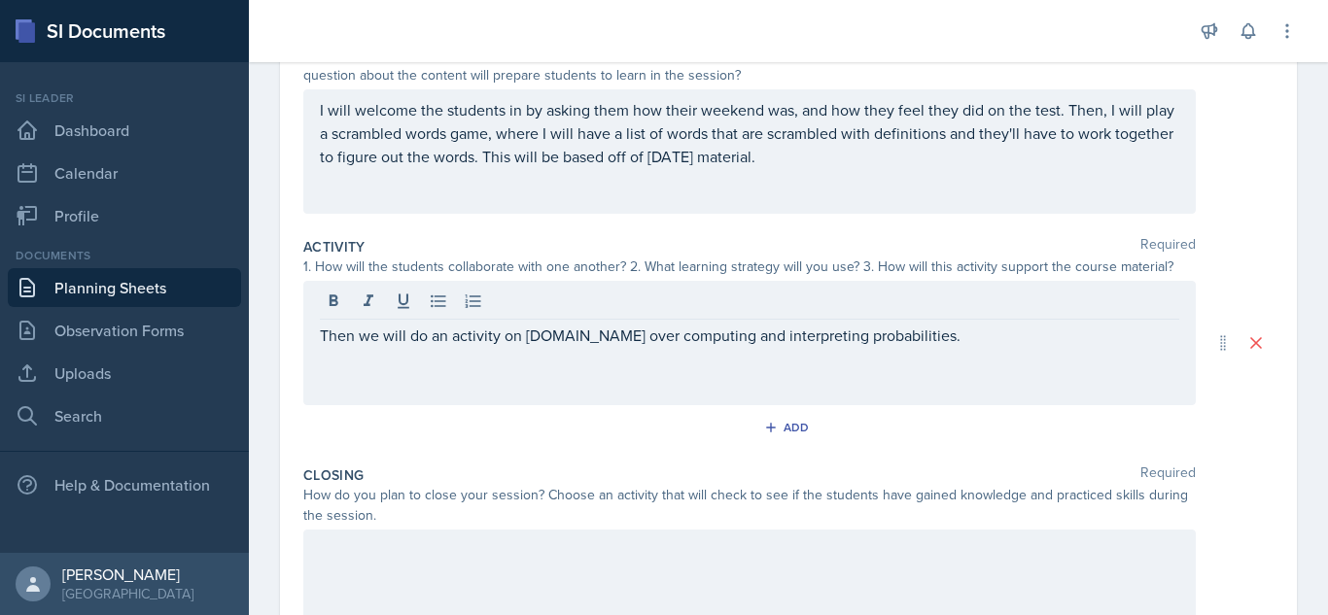
scroll to position [280, 0]
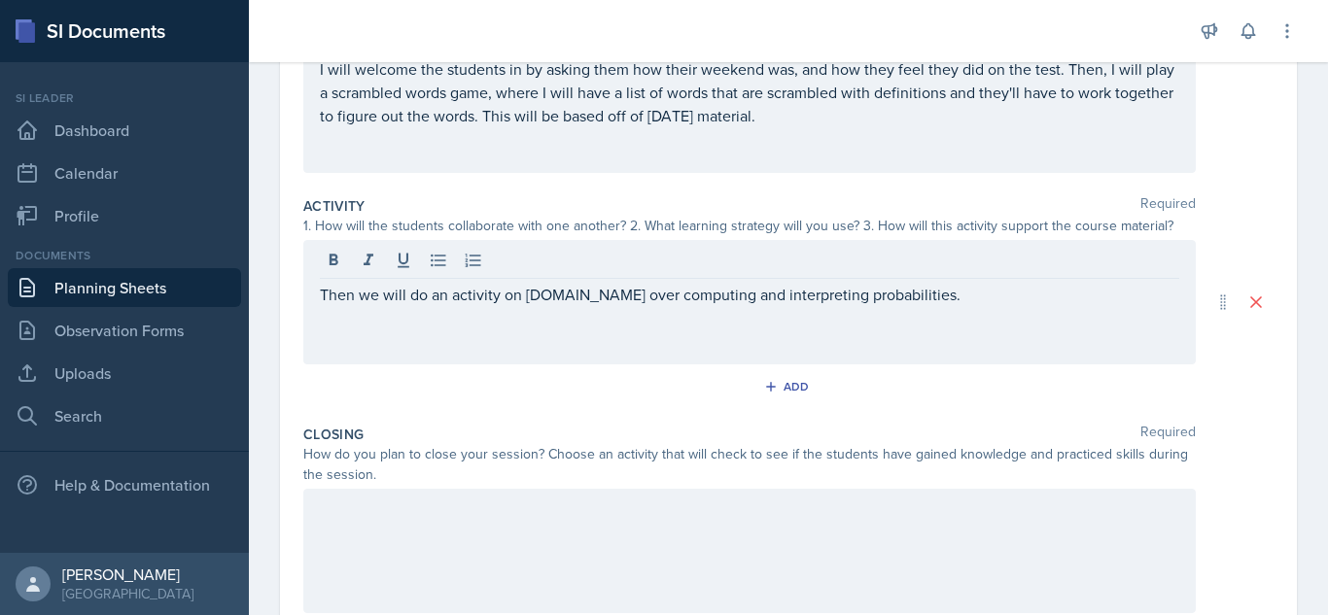
click at [958, 299] on p "Then we will do an activity on [DOMAIN_NAME] over computing and interpreting pr…" at bounding box center [749, 294] width 859 height 23
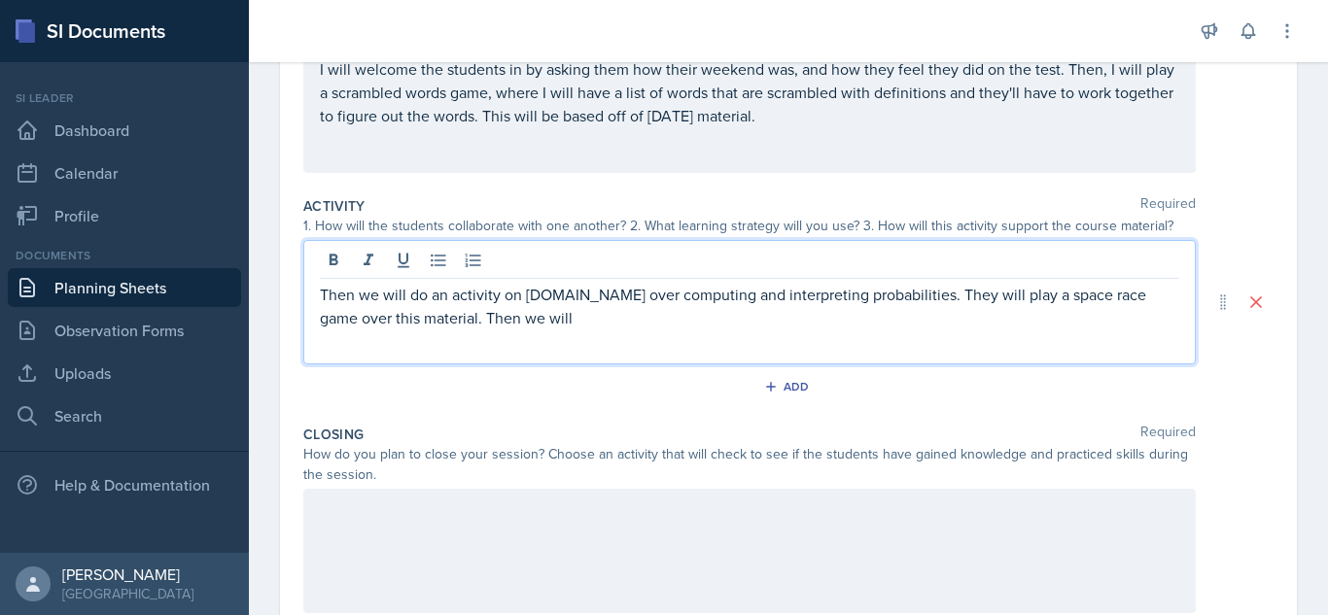
click at [436, 318] on p "Then we will do an activity on [DOMAIN_NAME] over computing and interpreting pr…" at bounding box center [749, 306] width 859 height 47
click at [667, 317] on p "Then we will do an activity on [DOMAIN_NAME] over computing and interpreting pr…" at bounding box center [749, 306] width 859 height 47
click at [567, 323] on p "Then we will do an activity on [DOMAIN_NAME] over computing and interpreting pr…" at bounding box center [749, 306] width 859 height 47
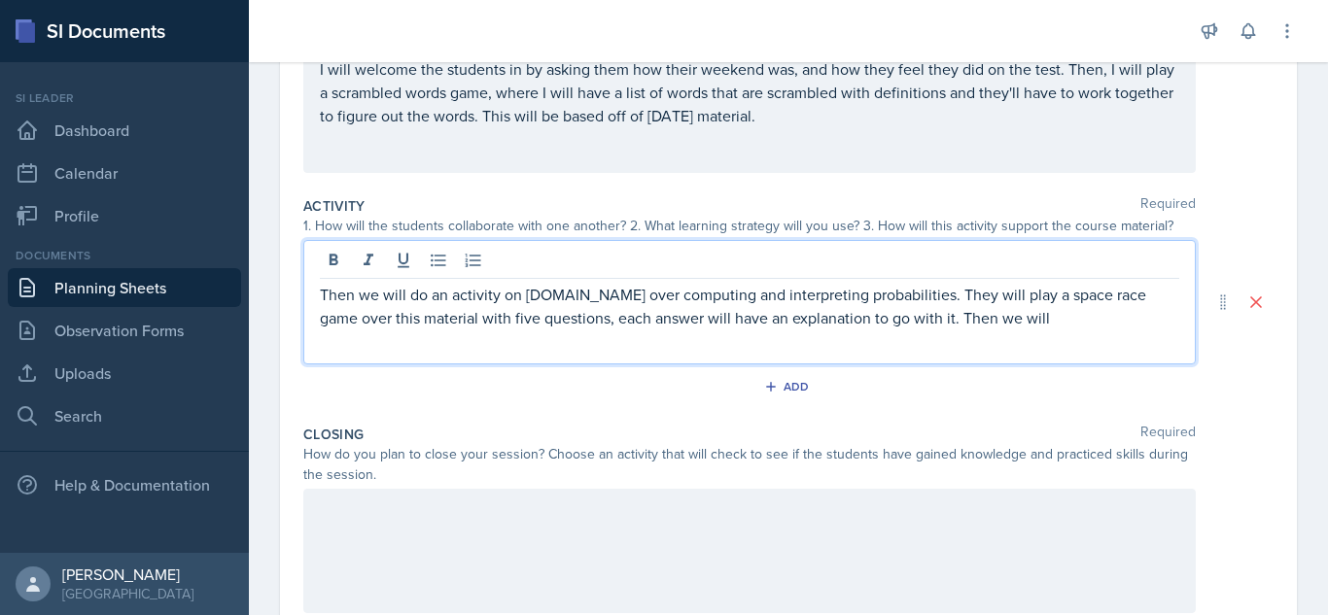
click at [1007, 318] on p "Then we will do an activity on [DOMAIN_NAME] over computing and interpreting pr…" at bounding box center [749, 306] width 859 height 47
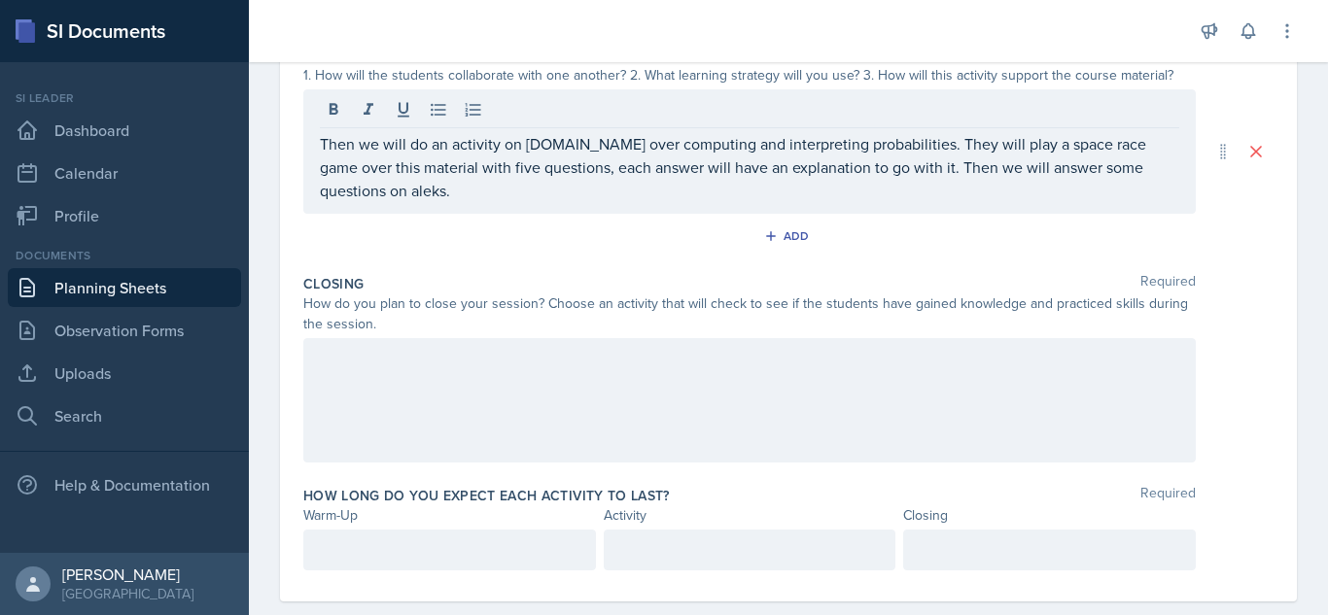
scroll to position [464, 0]
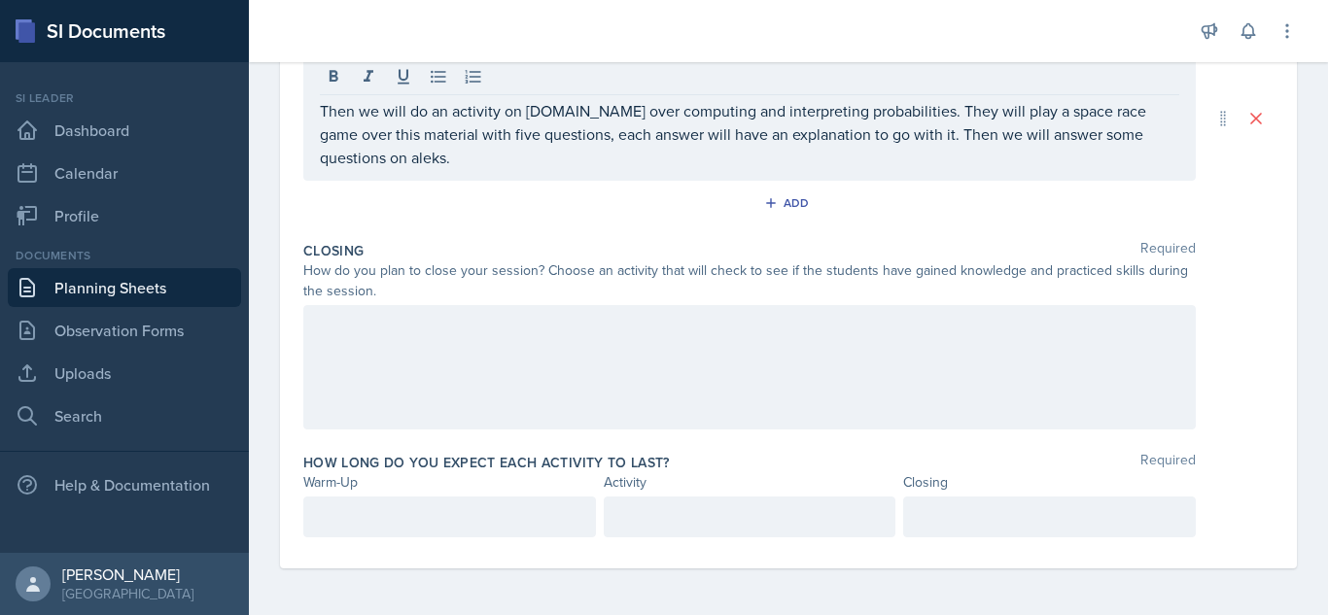
click at [829, 393] on div at bounding box center [749, 367] width 892 height 124
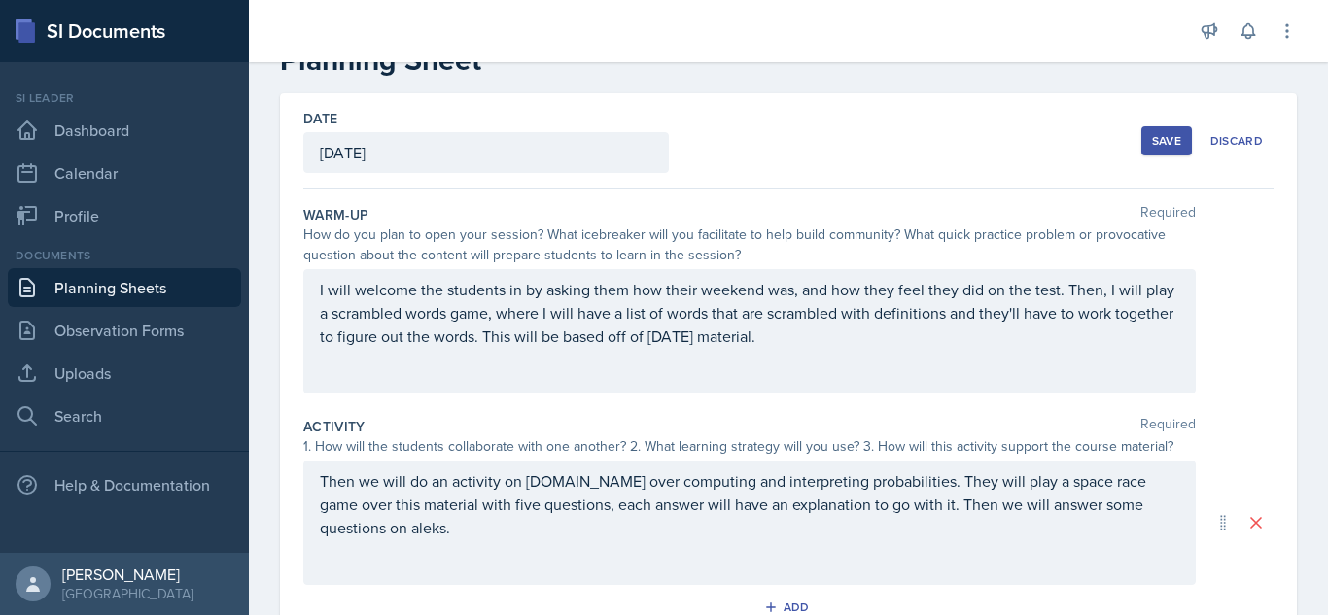
scroll to position [69, 0]
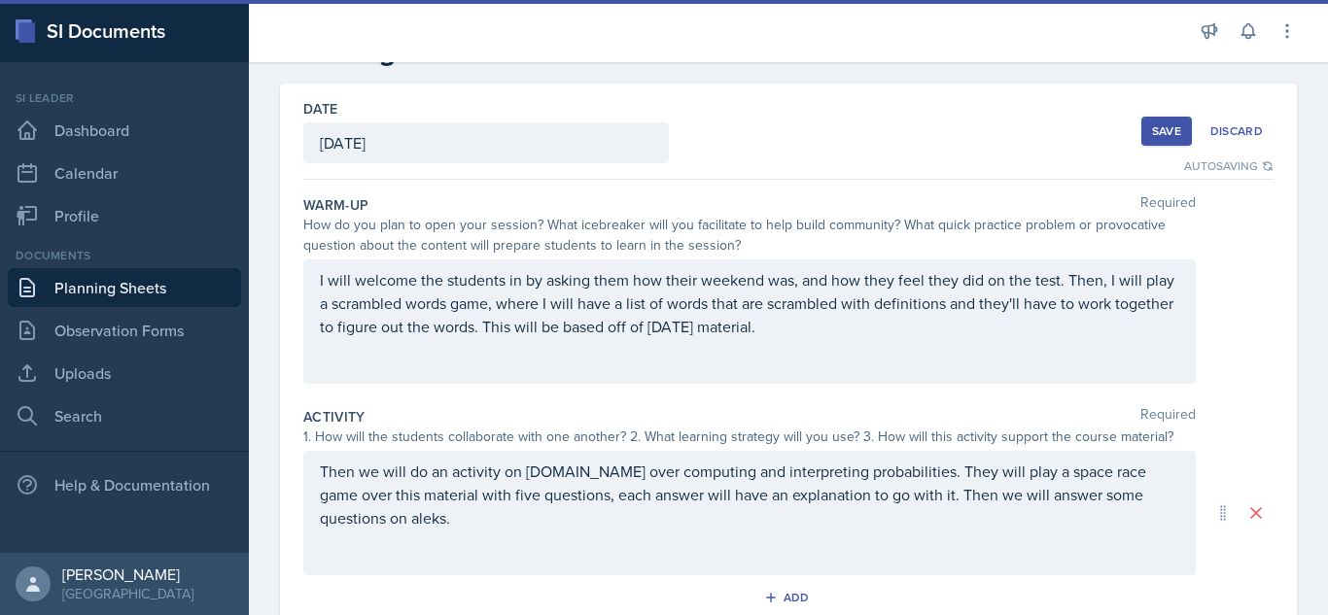
click at [1152, 129] on div "Save" at bounding box center [1166, 131] width 29 height 16
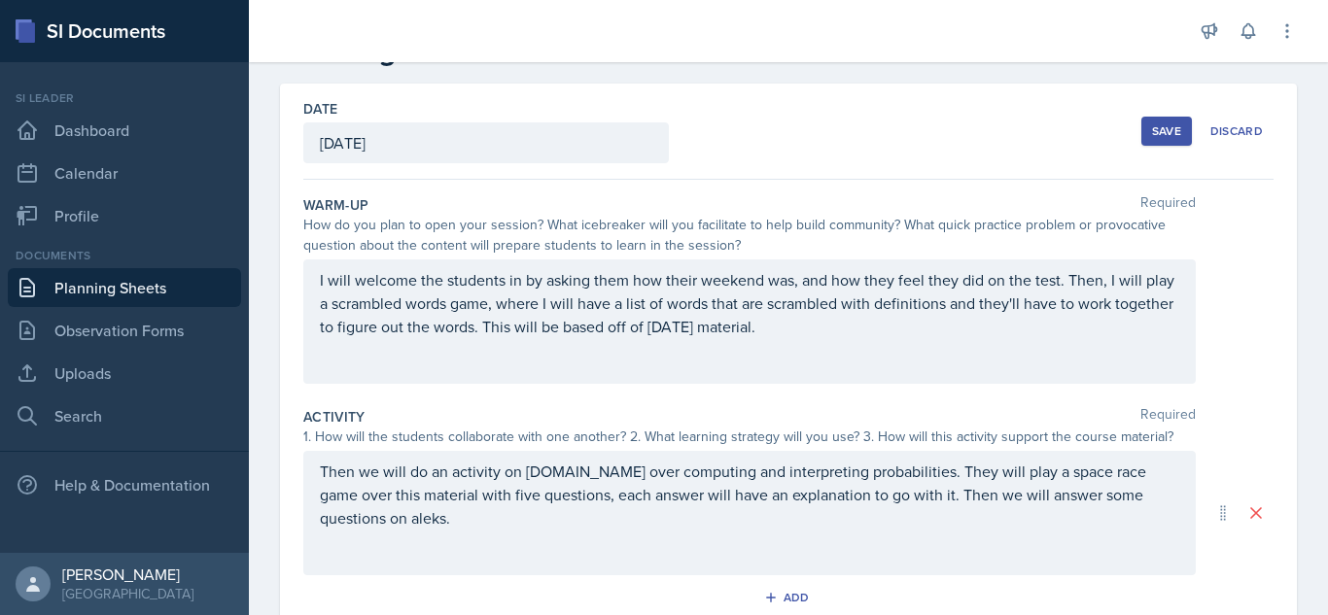
click at [1160, 130] on div "Save" at bounding box center [1166, 131] width 29 height 16
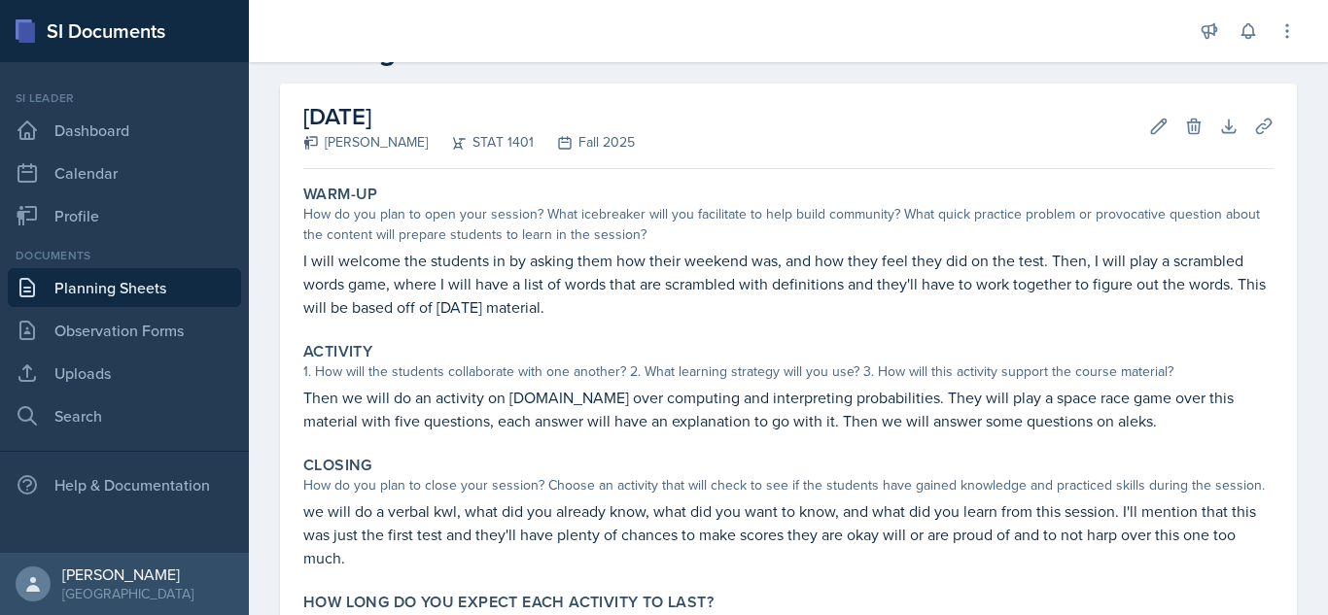
click at [69, 110] on div "Si leader Dashboard Calendar Profile" at bounding box center [124, 162] width 233 height 146
click at [92, 131] on link "Dashboard" at bounding box center [124, 130] width 233 height 39
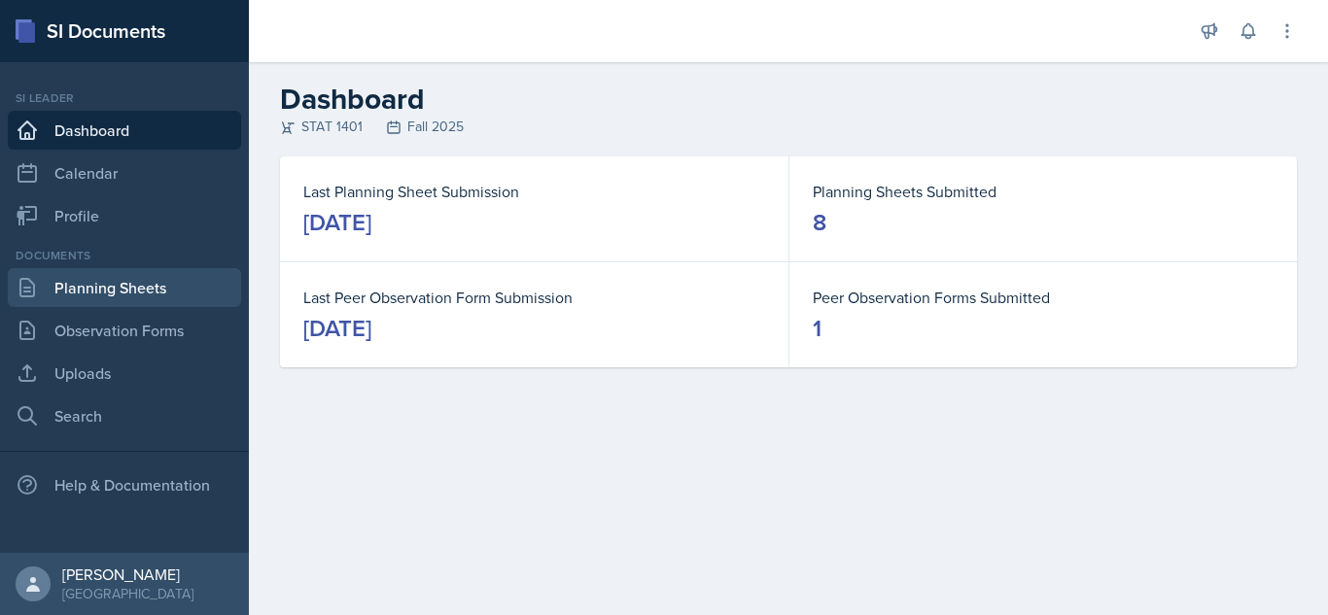
click at [128, 278] on link "Planning Sheets" at bounding box center [124, 287] width 233 height 39
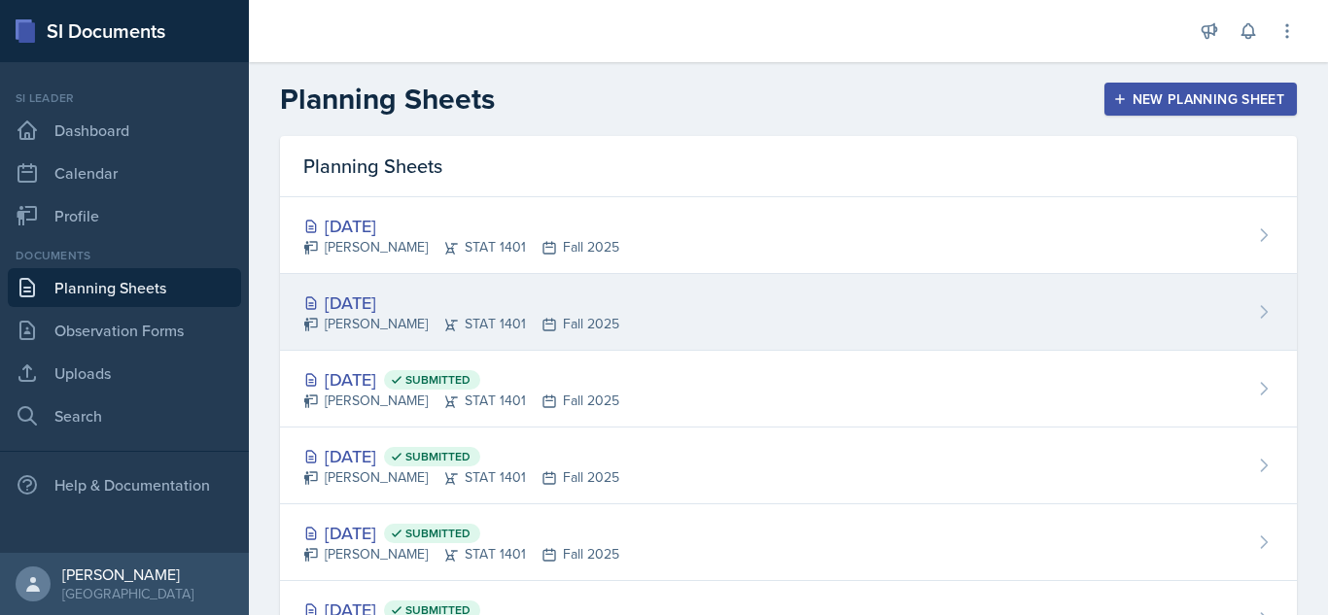
click at [813, 286] on div "[DATE] [PERSON_NAME] STAT 1401 Fall 2025" at bounding box center [788, 312] width 1017 height 77
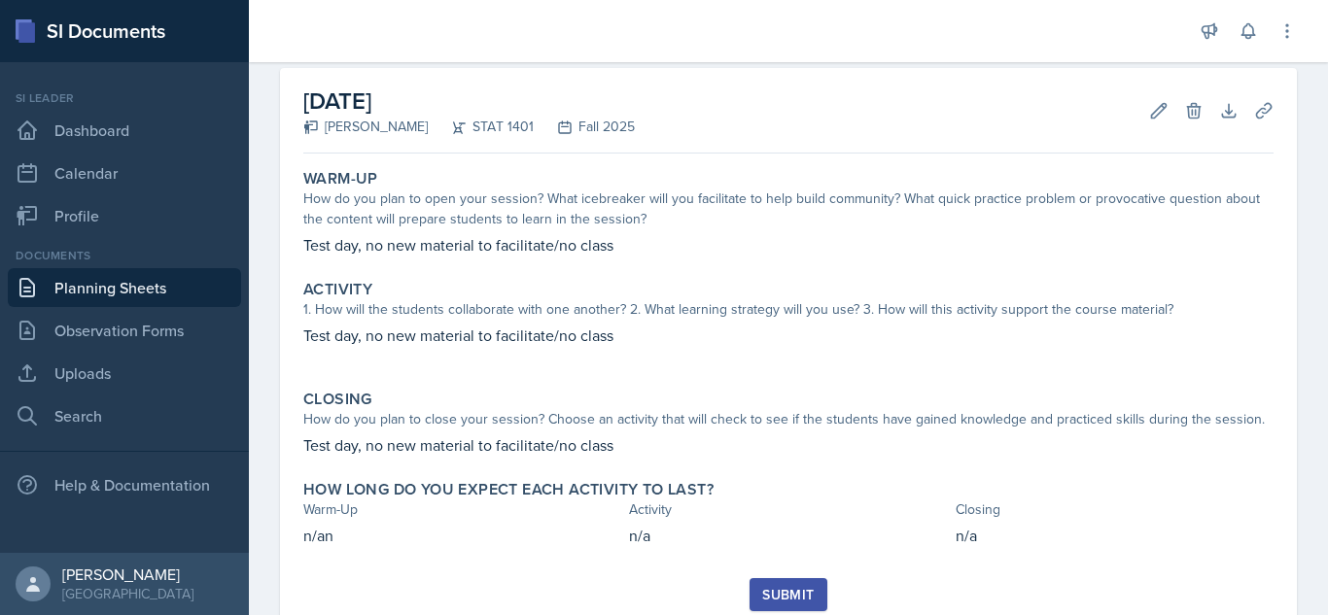
scroll to position [86, 0]
click at [762, 586] on div "Submit" at bounding box center [788, 594] width 52 height 16
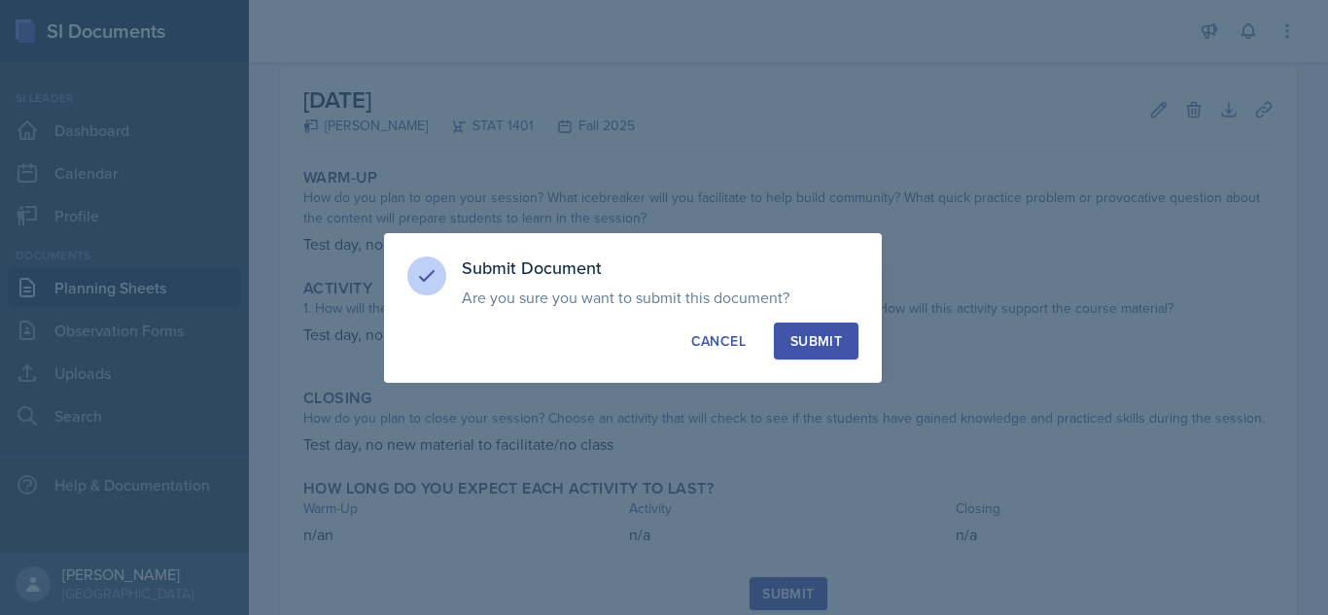
click at [819, 334] on div "Submit" at bounding box center [816, 340] width 52 height 19
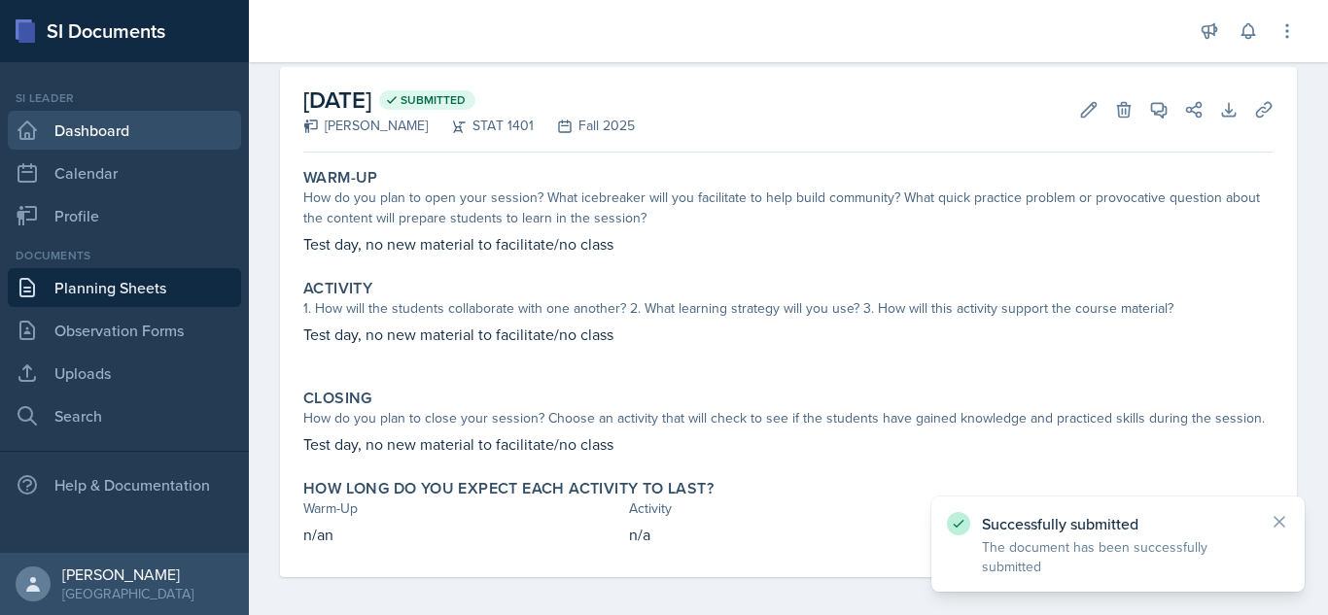
click at [107, 137] on link "Dashboard" at bounding box center [124, 130] width 233 height 39
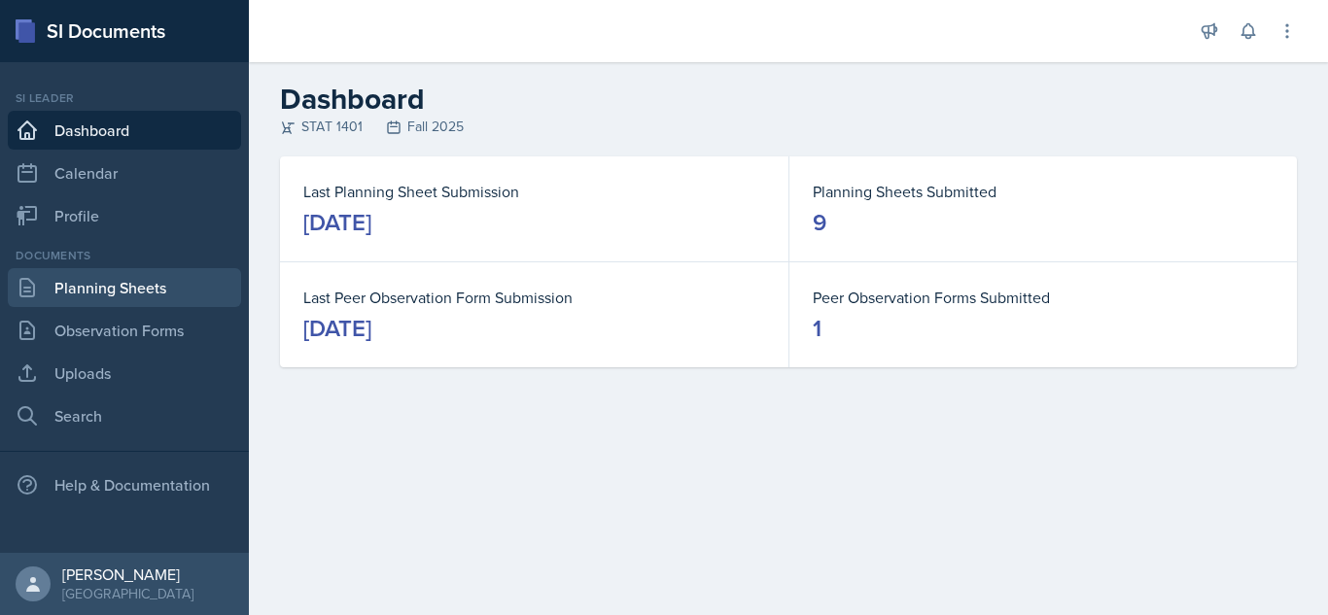
click at [123, 289] on link "Planning Sheets" at bounding box center [124, 287] width 233 height 39
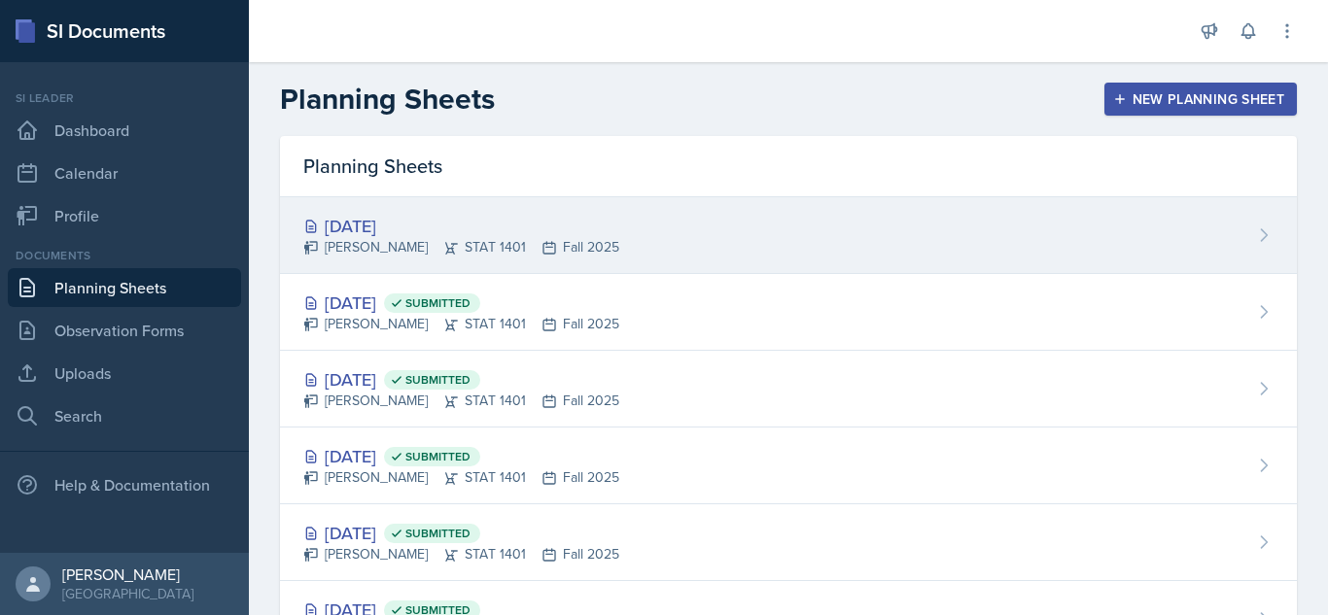
click at [545, 233] on div "[DATE]" at bounding box center [461, 226] width 316 height 26
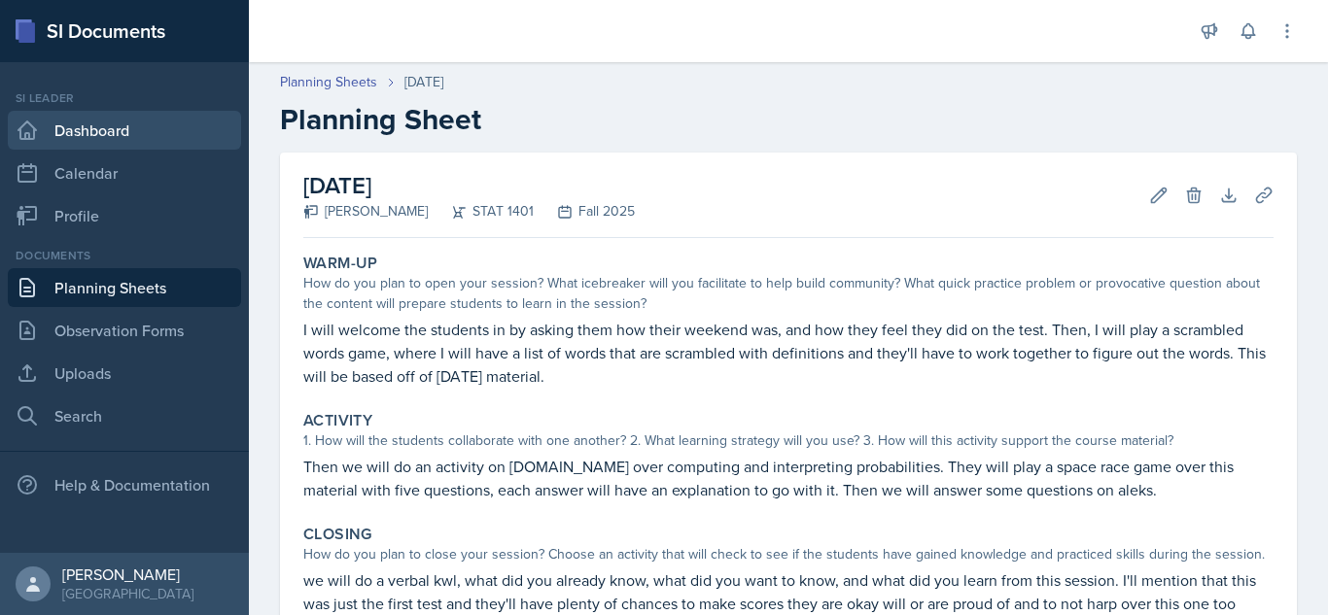
click at [94, 140] on link "Dashboard" at bounding box center [124, 130] width 233 height 39
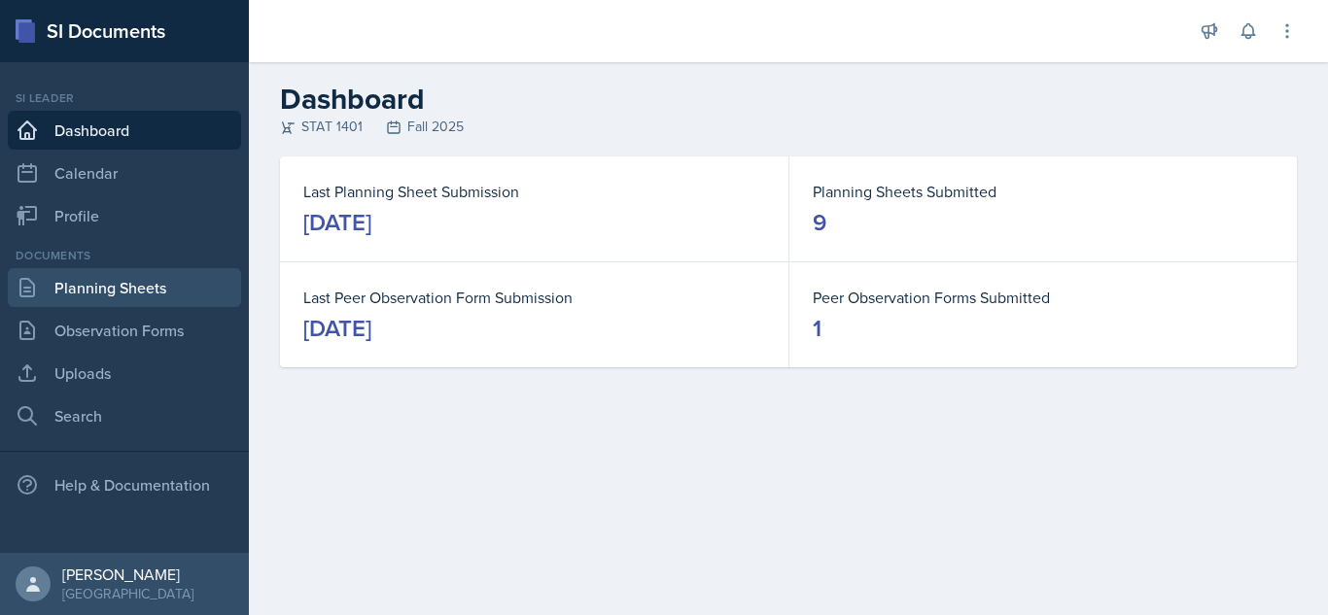
click at [80, 294] on link "Planning Sheets" at bounding box center [124, 287] width 233 height 39
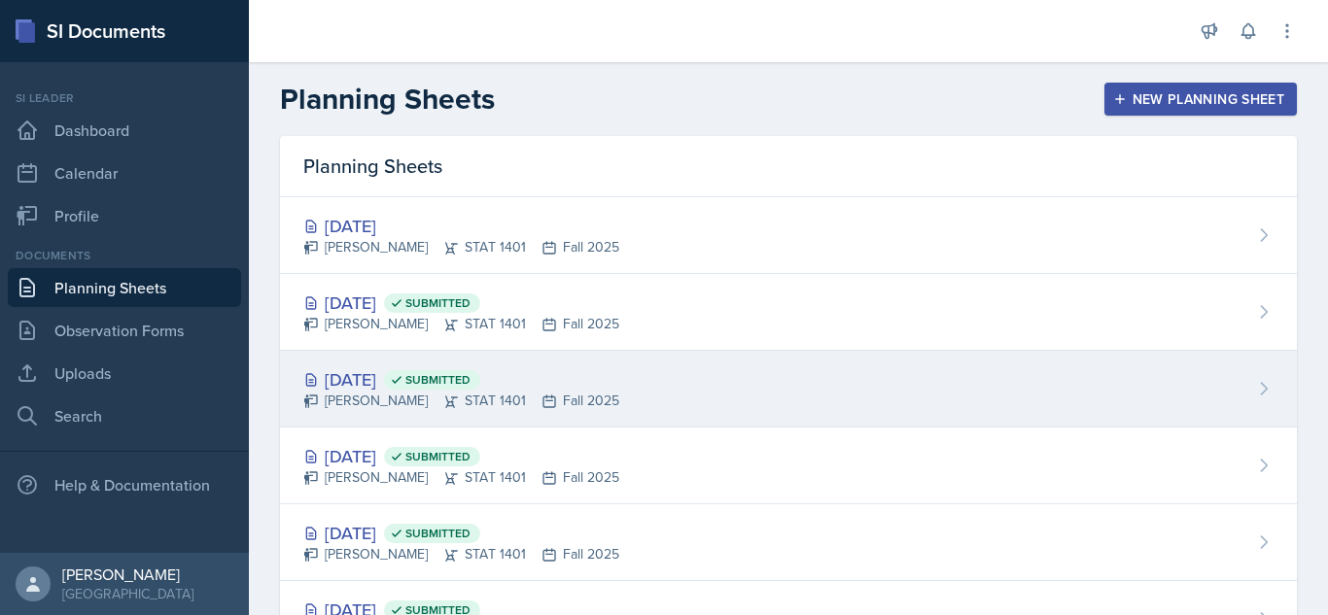
click at [533, 368] on div "[DATE] Submitted" at bounding box center [461, 379] width 316 height 26
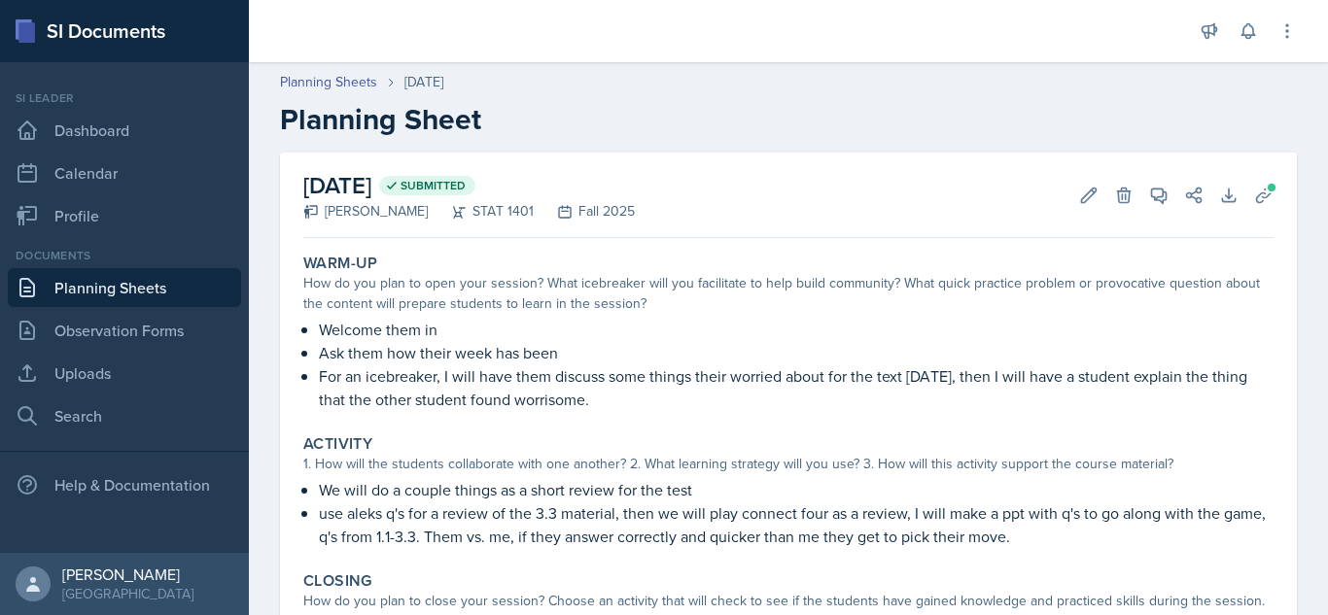
scroll to position [261, 0]
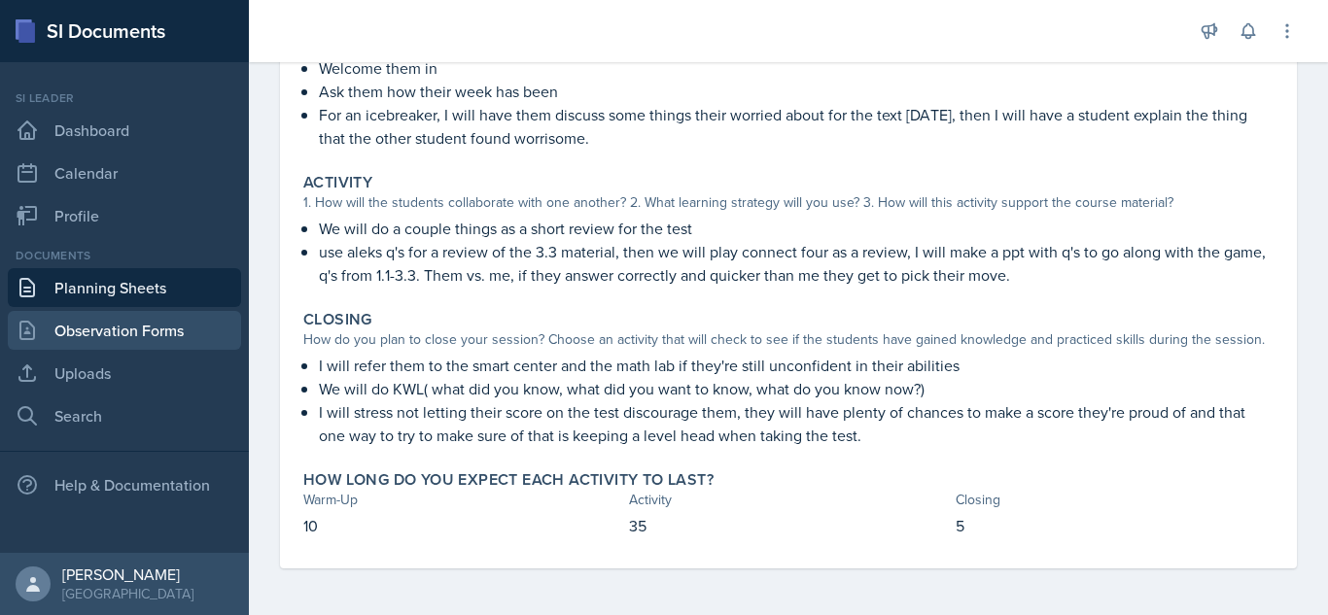
click at [168, 325] on link "Observation Forms" at bounding box center [124, 330] width 233 height 39
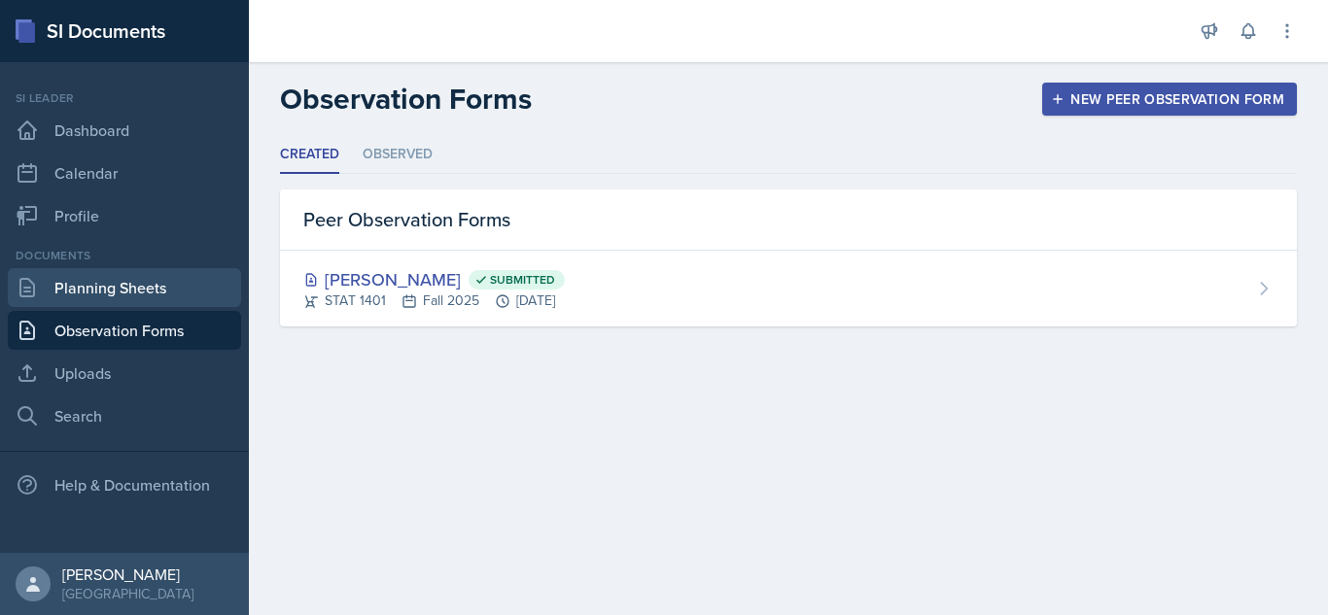
click at [167, 292] on link "Planning Sheets" at bounding box center [124, 287] width 233 height 39
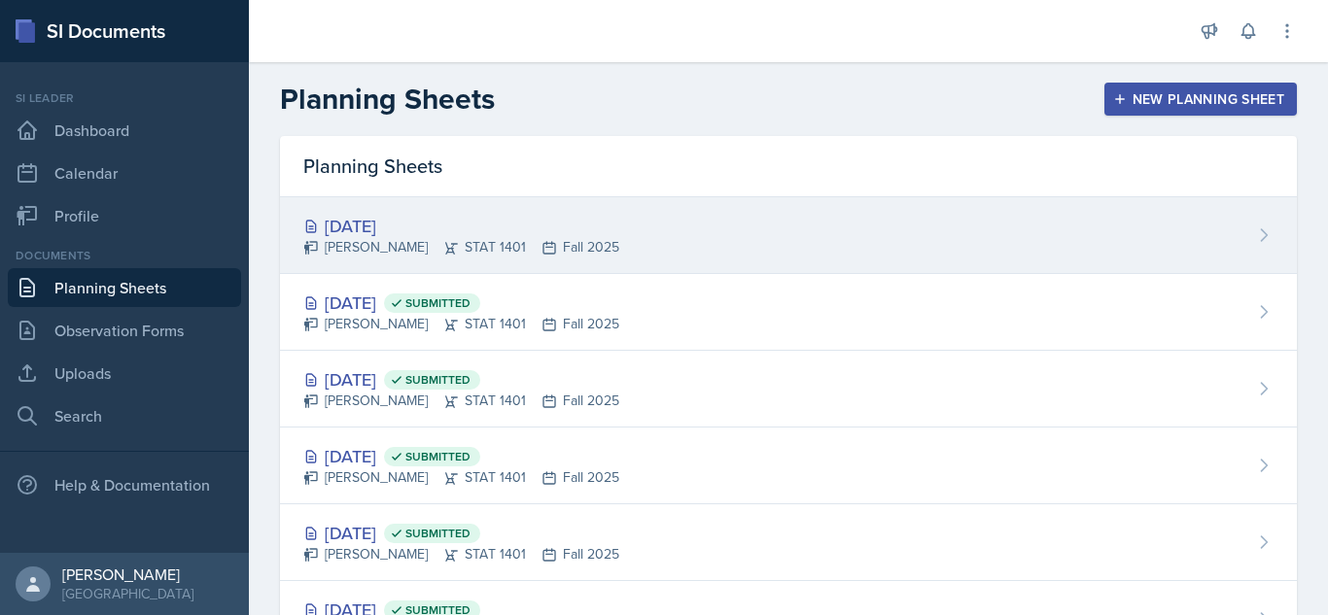
click at [679, 233] on div "[DATE] [PERSON_NAME] STAT 1401 Fall 2025" at bounding box center [788, 235] width 1017 height 77
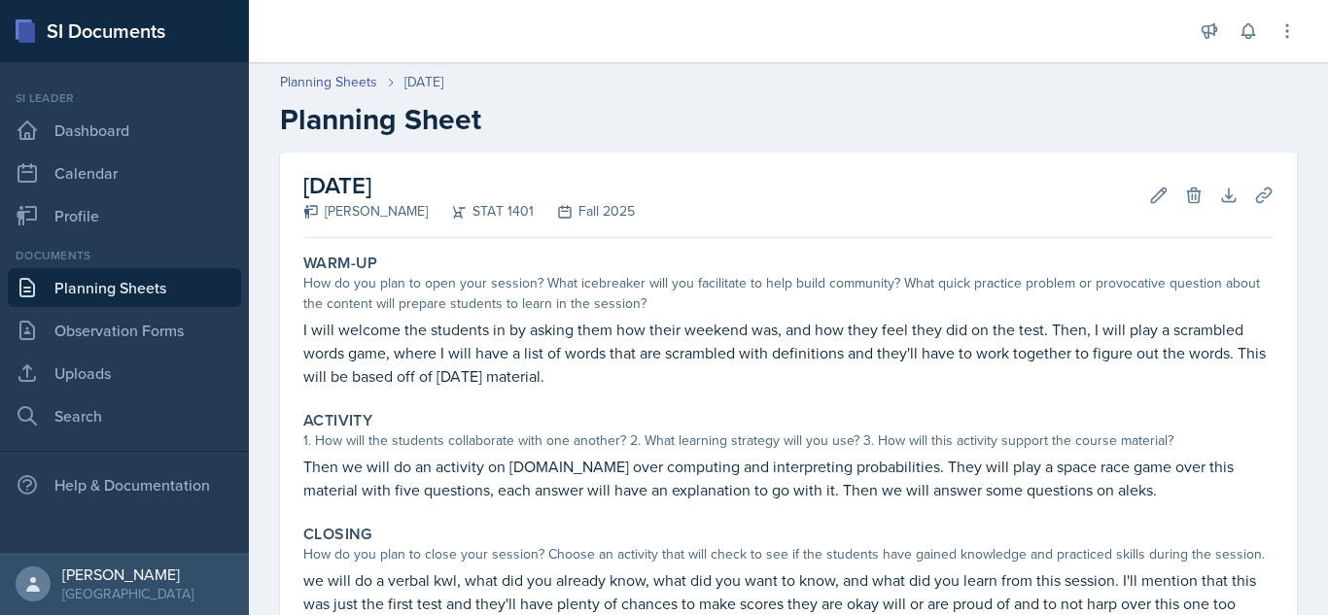
scroll to position [225, 0]
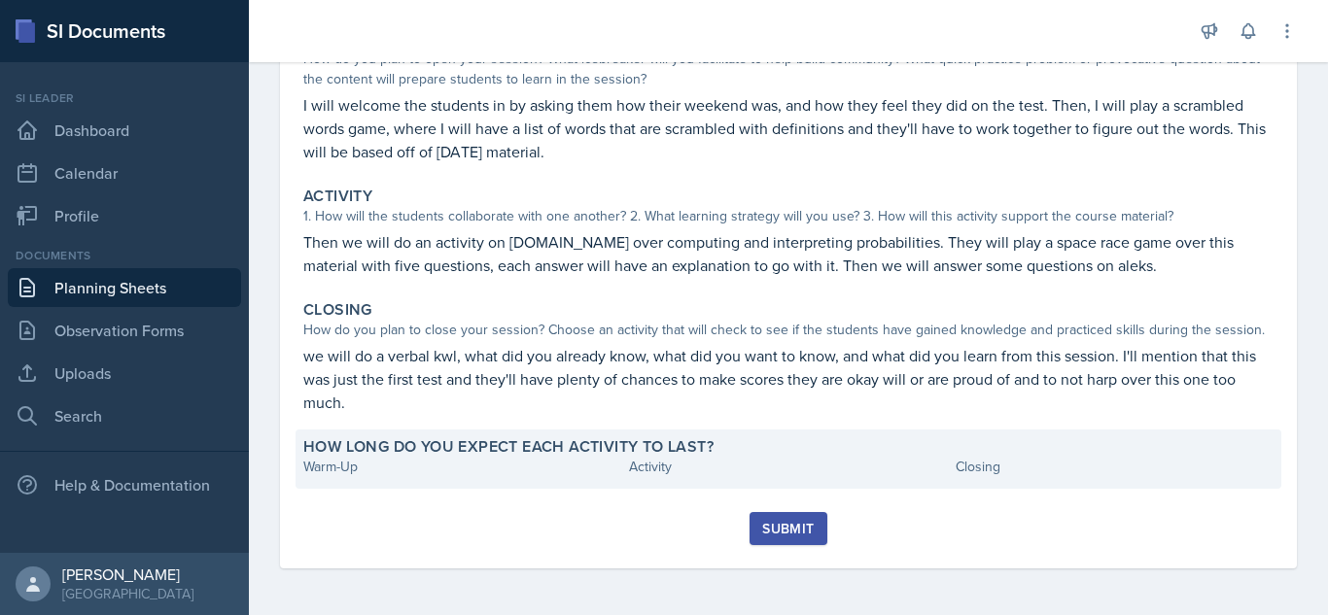
click at [431, 470] on div "Warm-Up" at bounding box center [462, 467] width 318 height 20
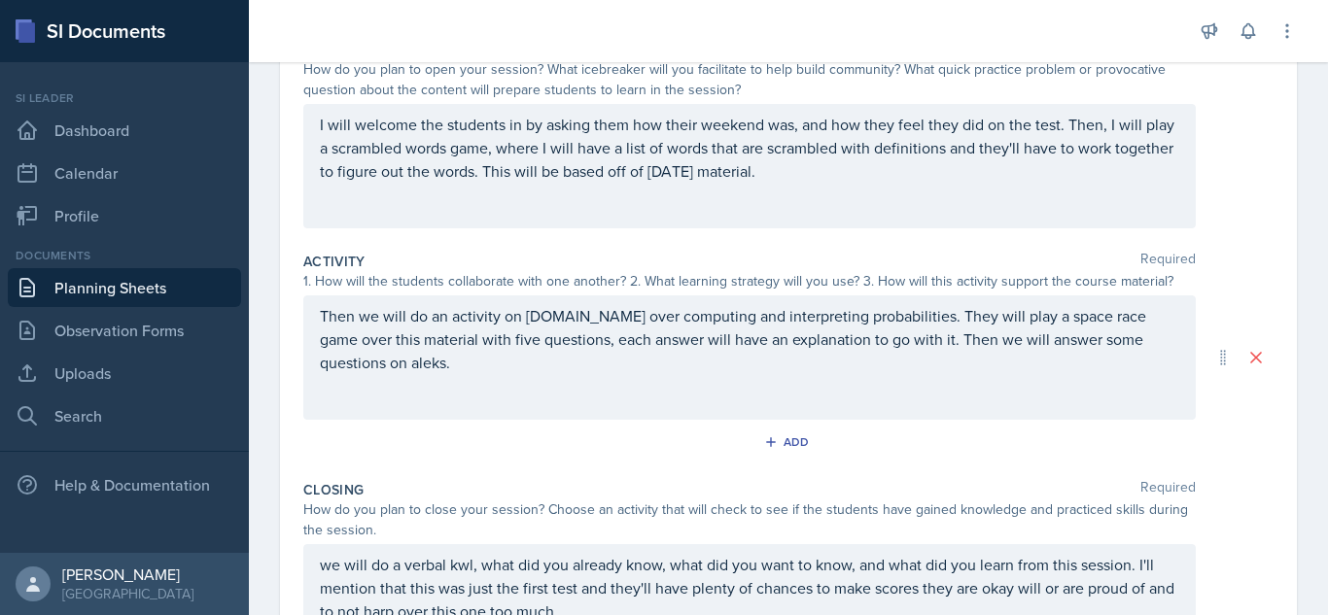
scroll to position [464, 0]
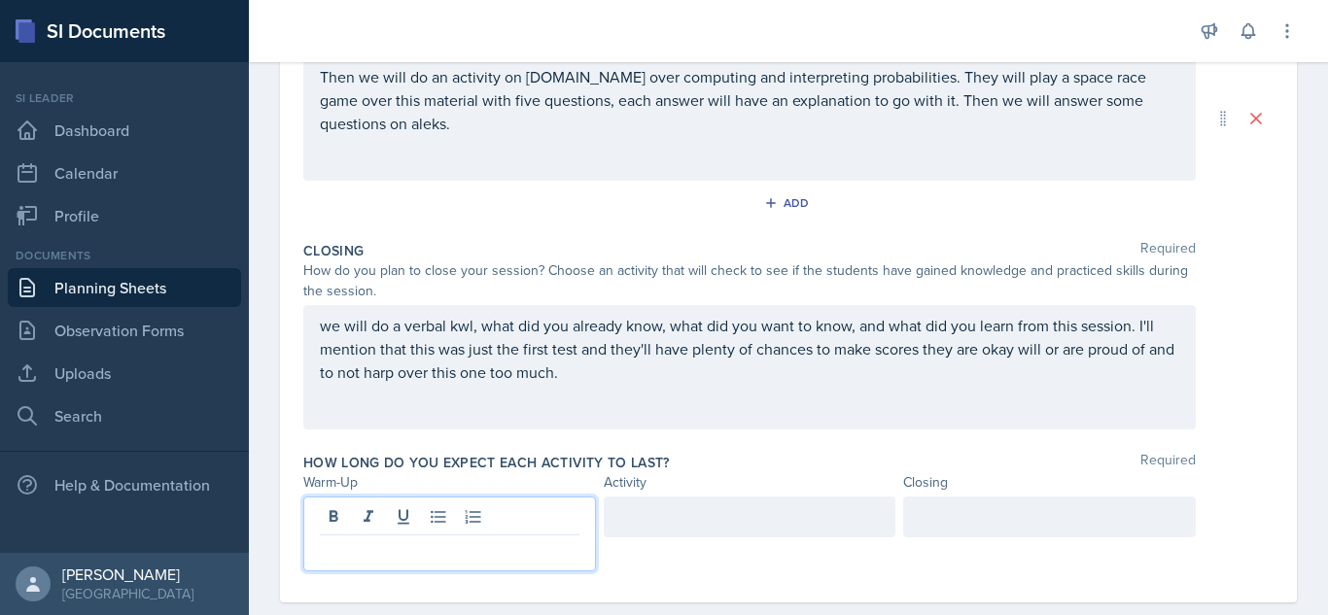
click at [529, 540] on p at bounding box center [450, 551] width 260 height 23
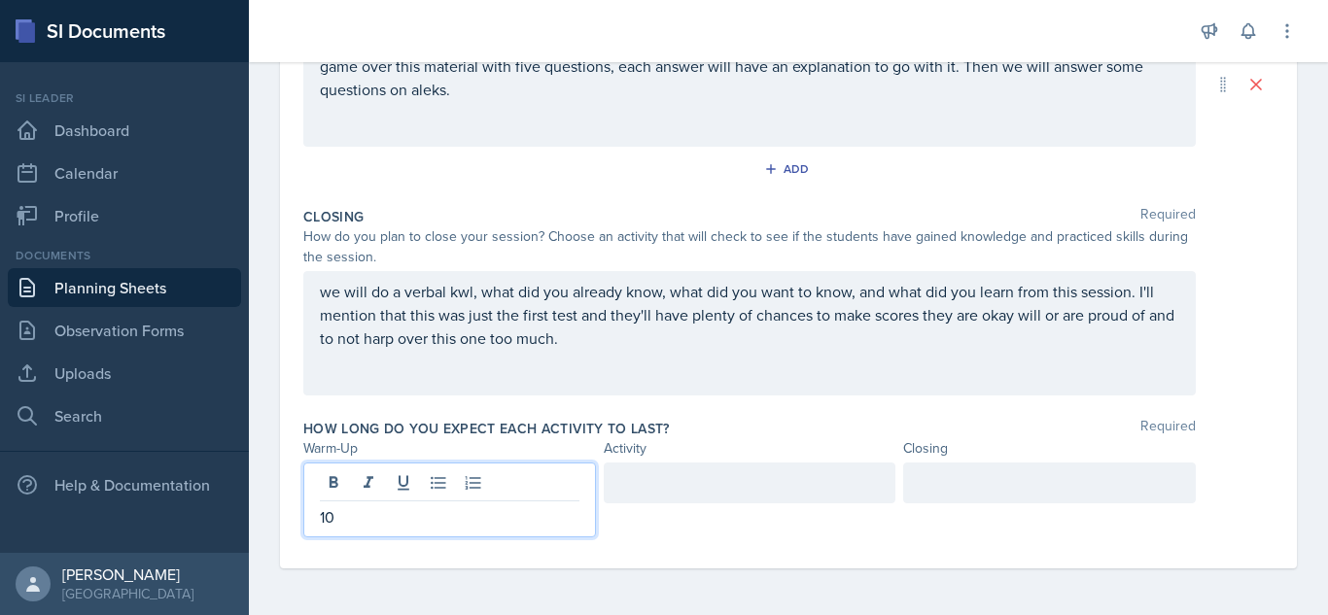
click at [623, 501] on div at bounding box center [750, 483] width 293 height 41
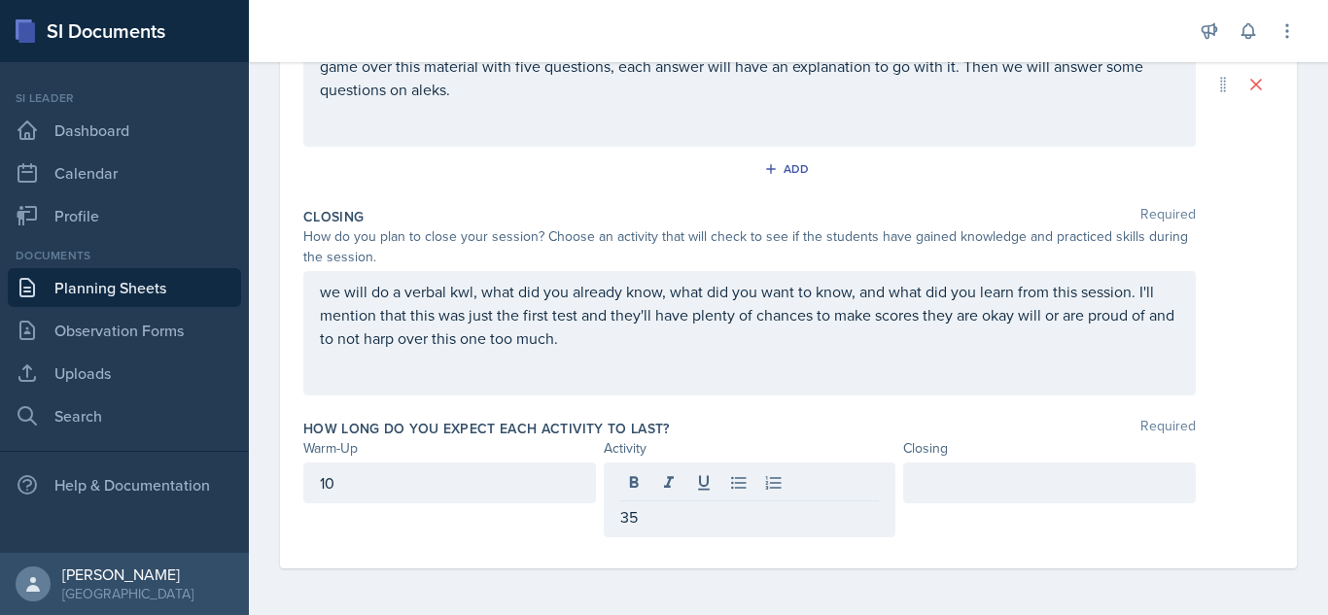
click at [937, 495] on div at bounding box center [1049, 483] width 293 height 41
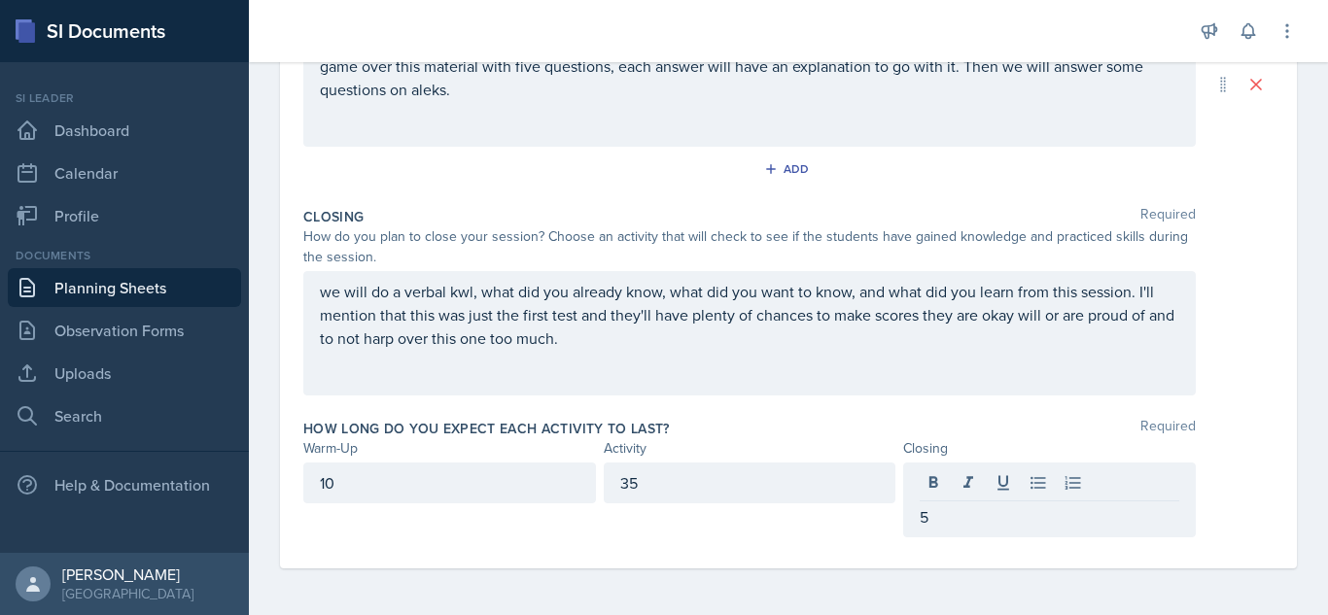
click at [1297, 511] on div "Date [DATE] [DATE] 31 1 2 3 4 5 6 7 8 9 10 11 12 13 14 15 16 17 18 19 20 21 22 …" at bounding box center [788, 135] width 1079 height 960
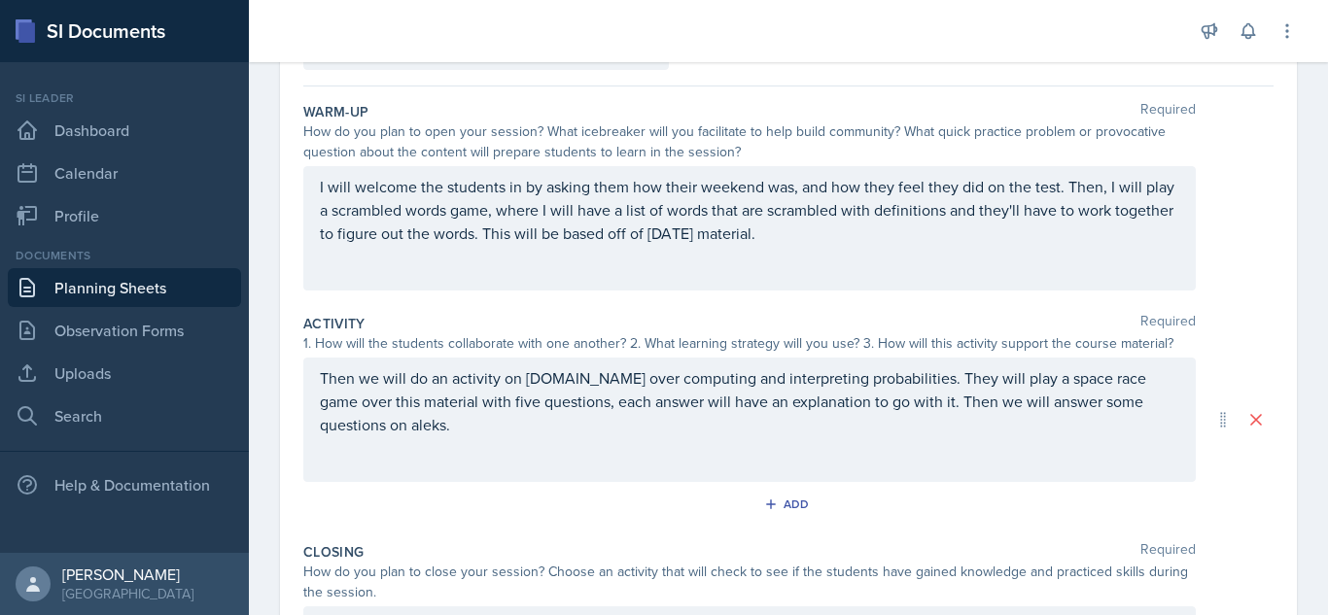
scroll to position [0, 0]
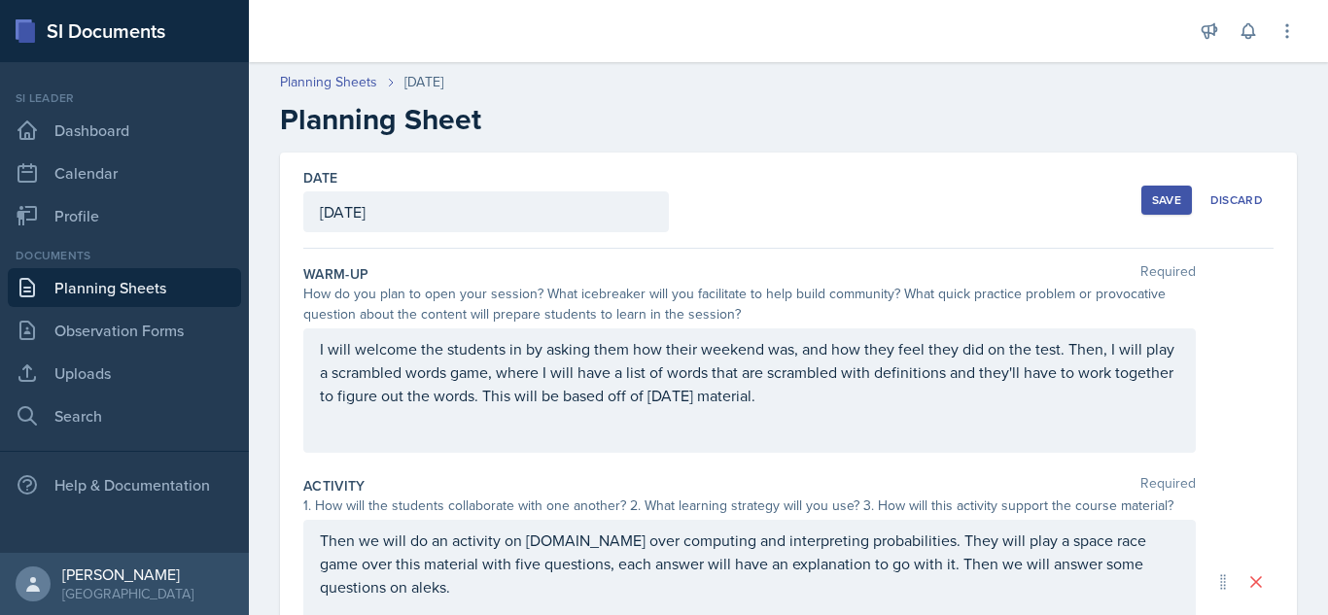
click at [1152, 196] on div "Save" at bounding box center [1166, 200] width 29 height 16
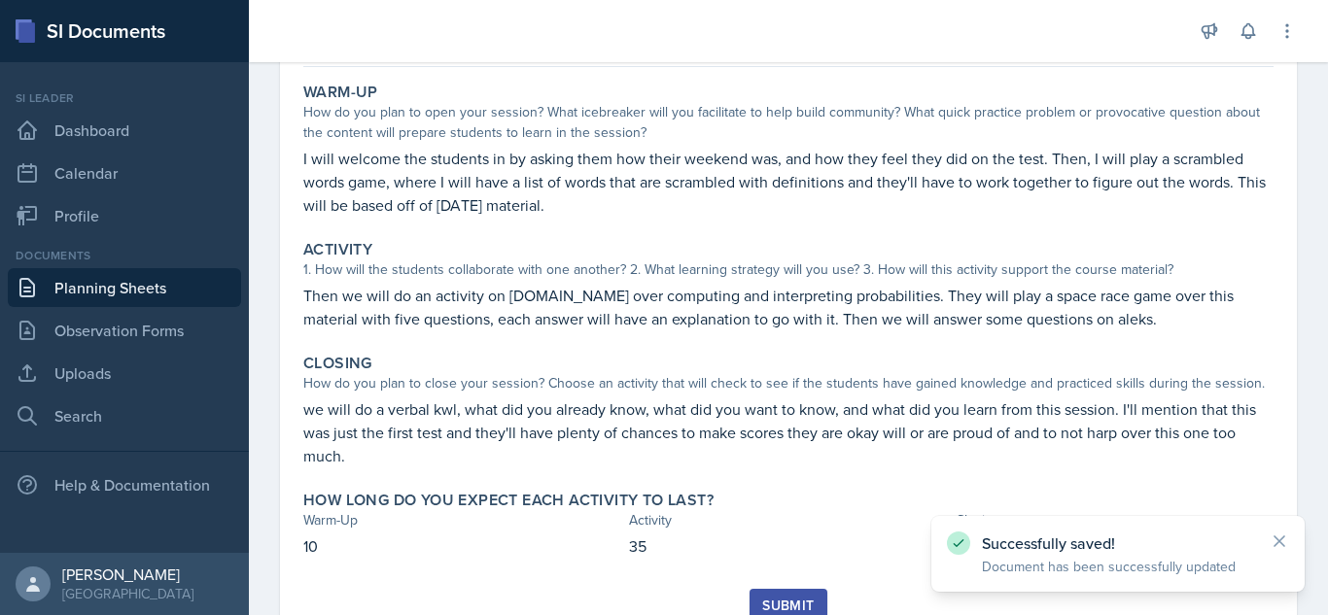
scroll to position [248, 0]
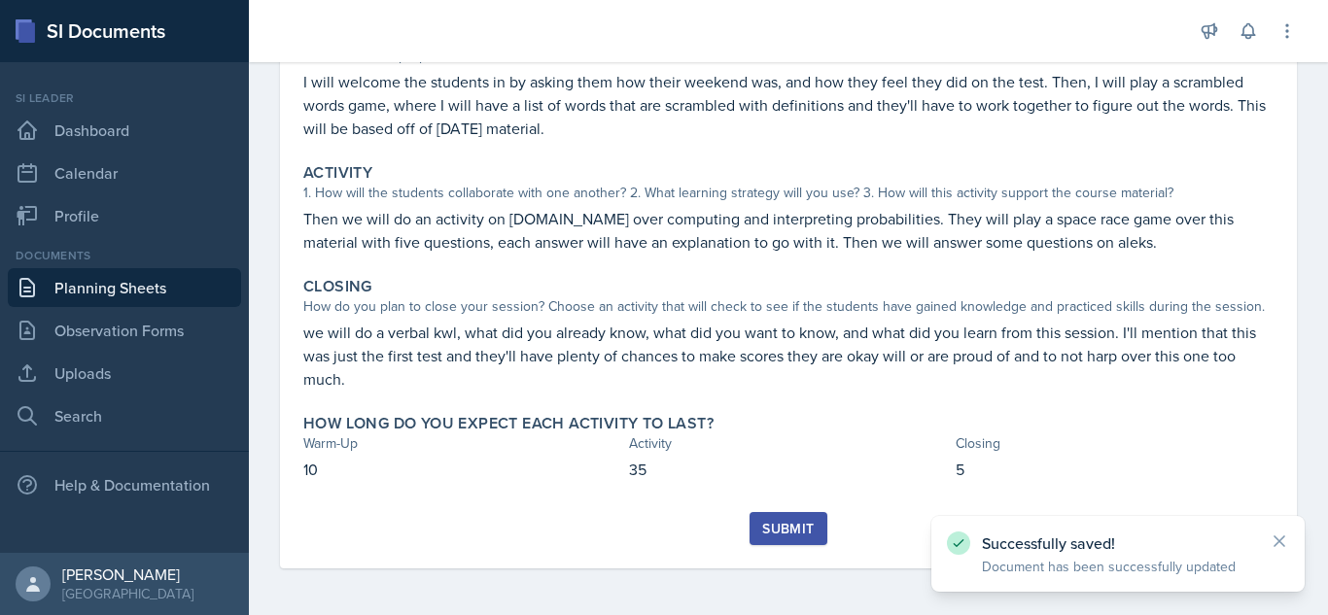
click at [787, 522] on div "Submit" at bounding box center [788, 529] width 52 height 16
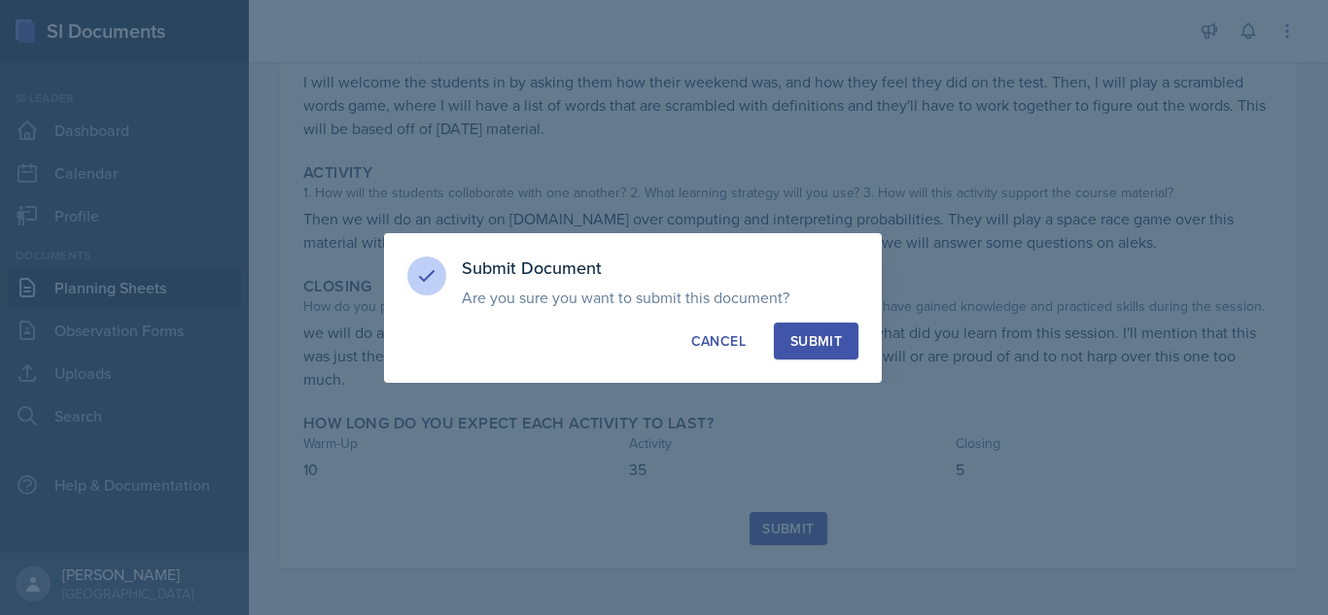
click at [806, 347] on div "Submit" at bounding box center [816, 340] width 52 height 19
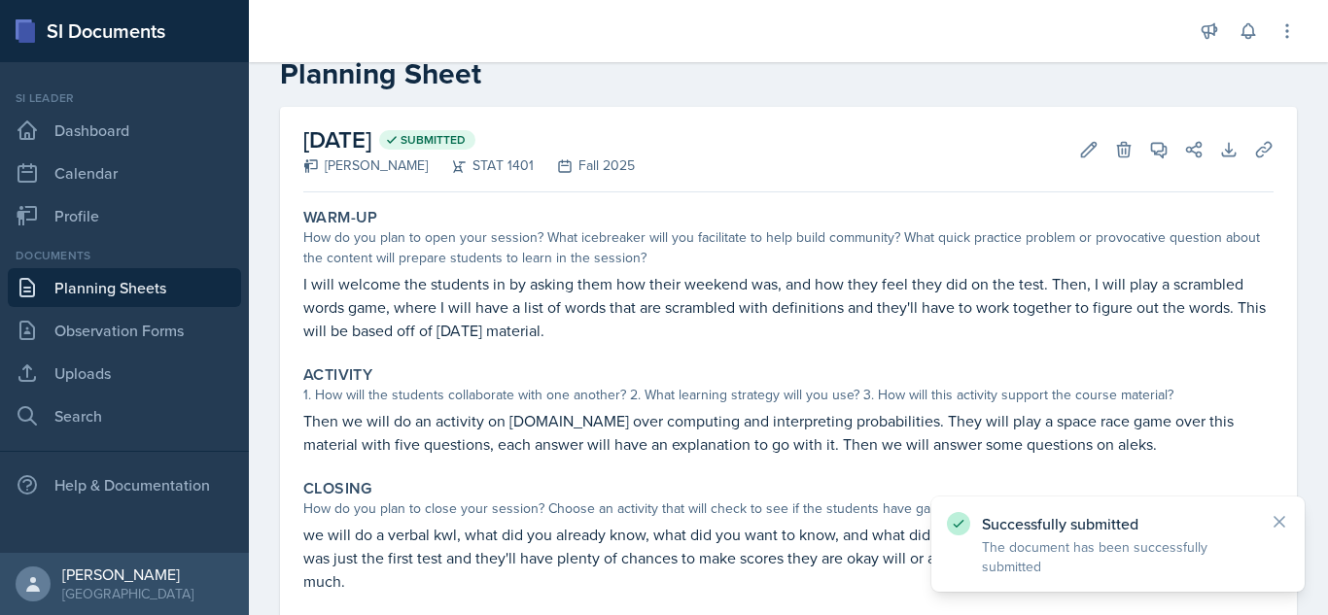
scroll to position [0, 0]
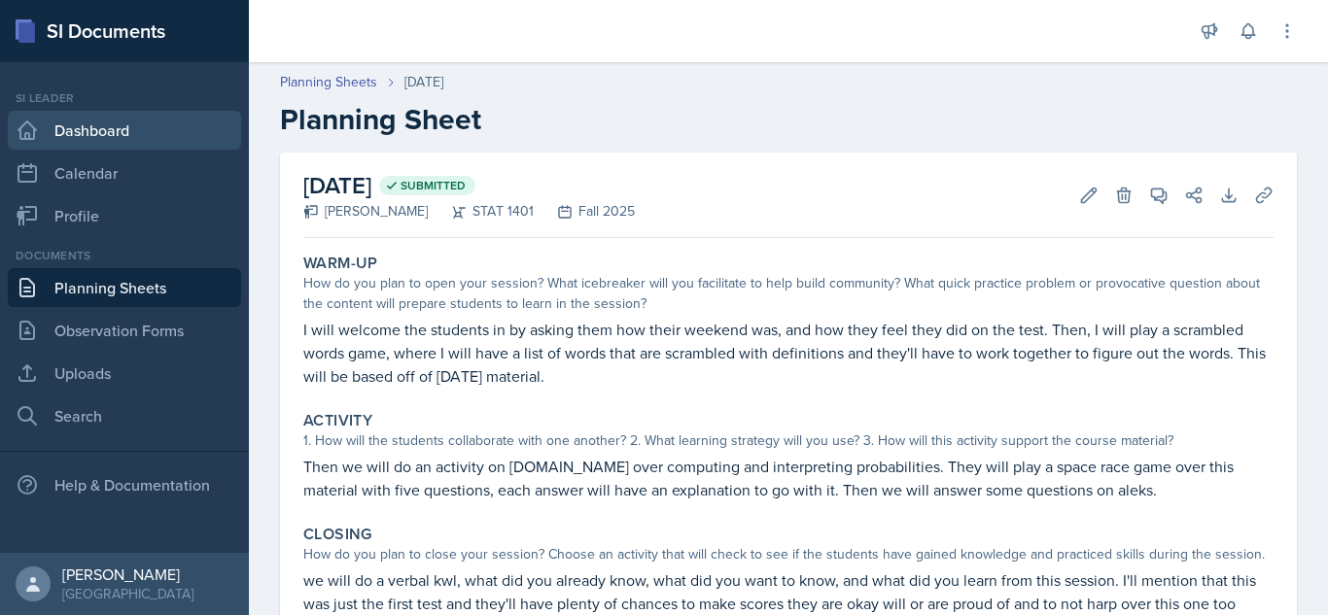
click at [82, 122] on link "Dashboard" at bounding box center [124, 130] width 233 height 39
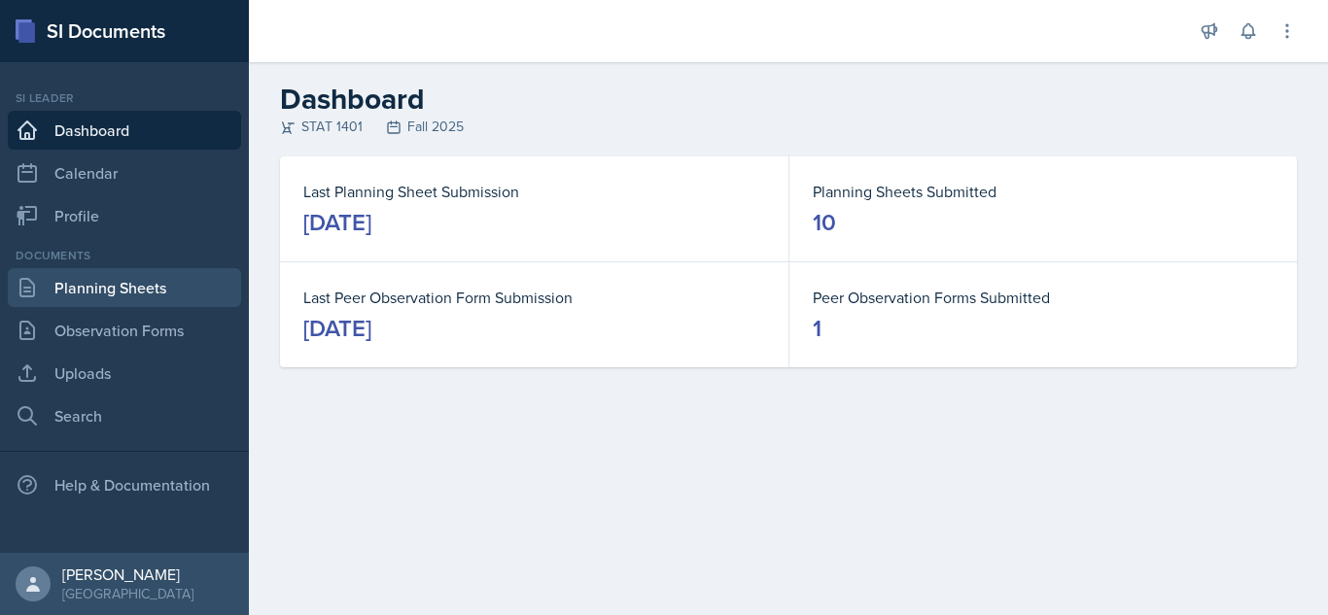
click at [123, 296] on link "Planning Sheets" at bounding box center [124, 287] width 233 height 39
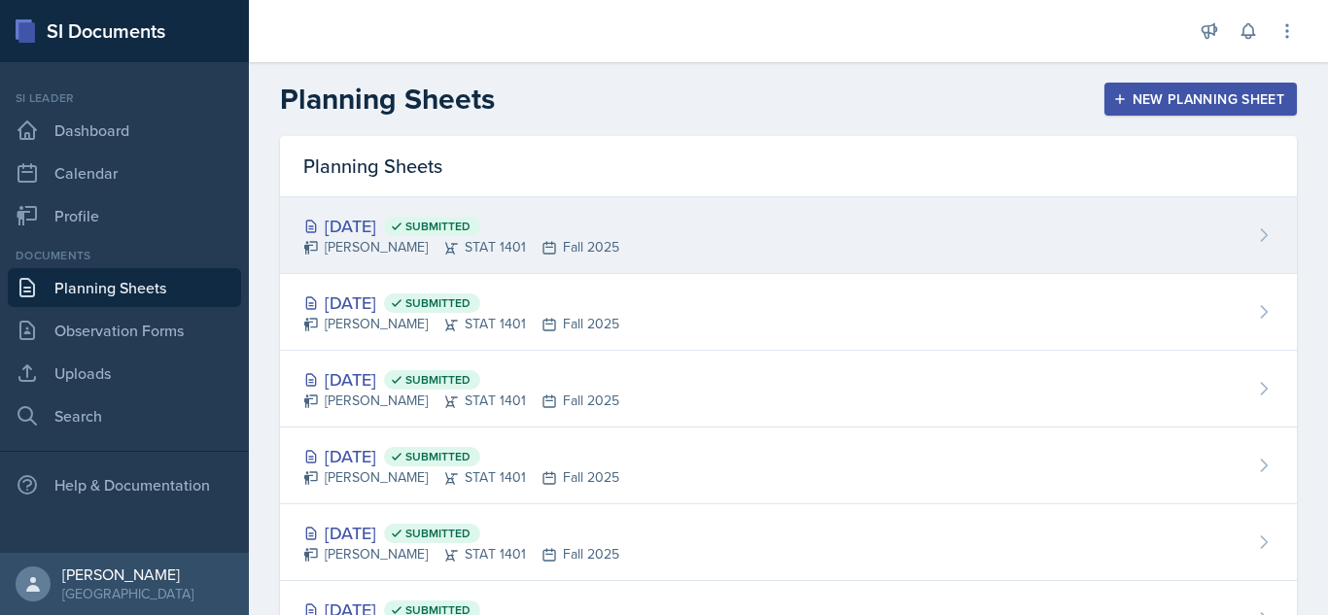
click at [777, 227] on div "[DATE] Submitted [PERSON_NAME] STAT 1401 Fall 2025" at bounding box center [788, 235] width 1017 height 77
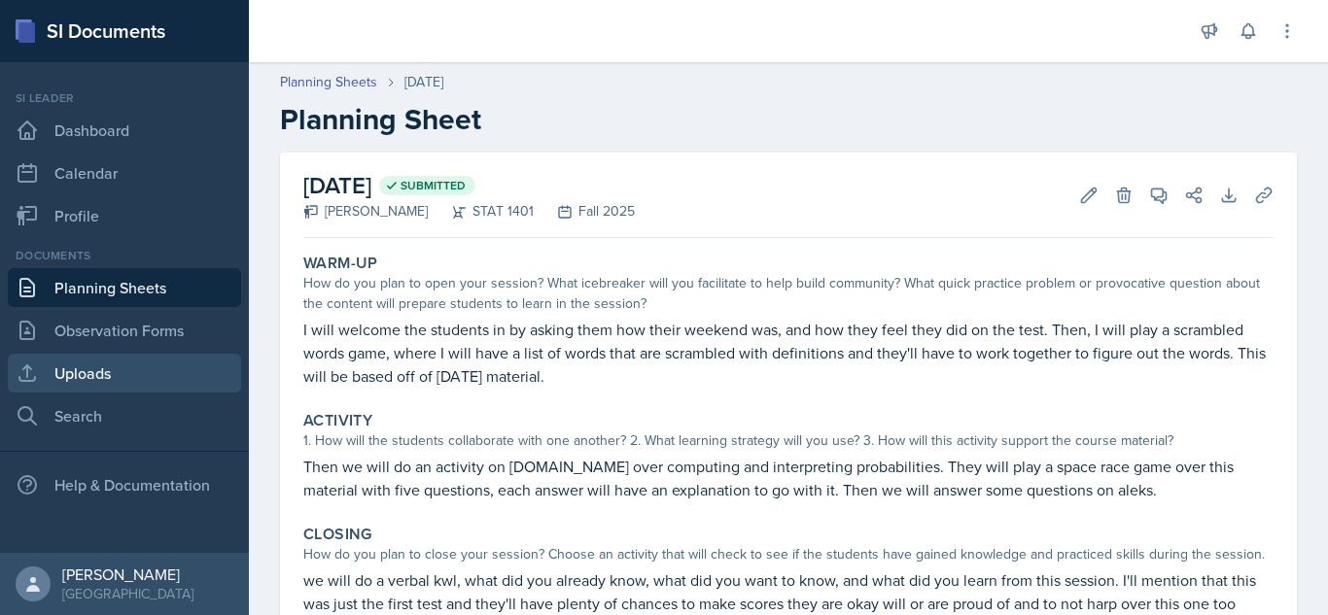
click at [101, 366] on link "Uploads" at bounding box center [124, 373] width 233 height 39
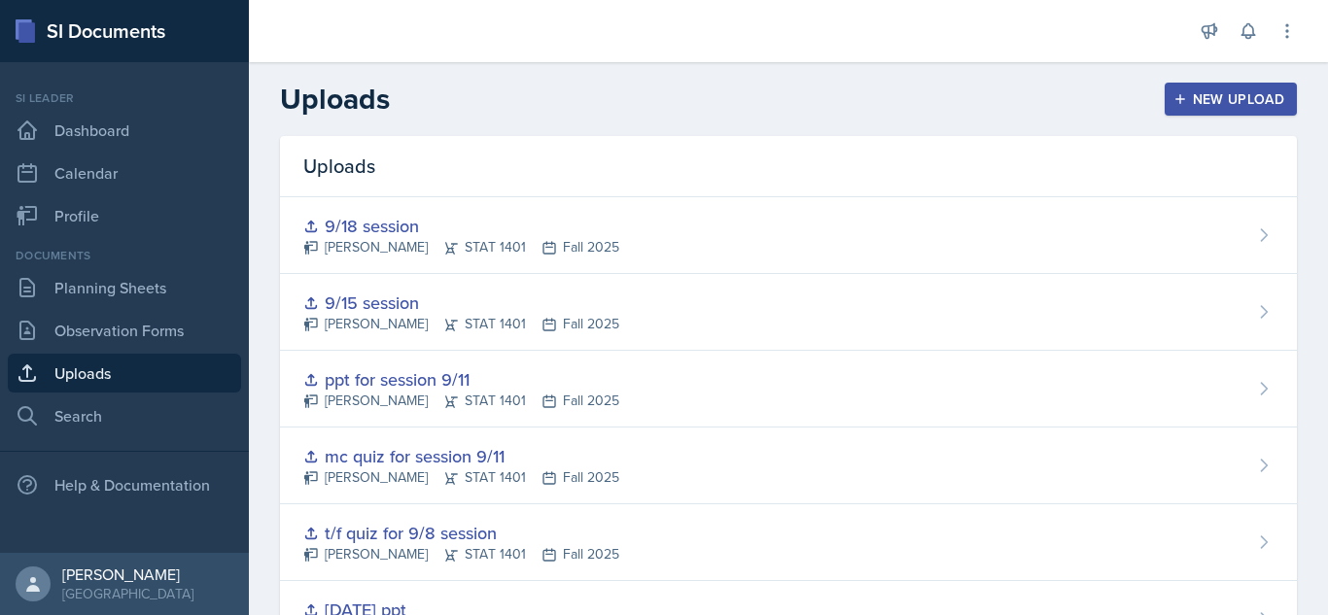
click at [1242, 91] on div "New Upload" at bounding box center [1231, 99] width 108 height 16
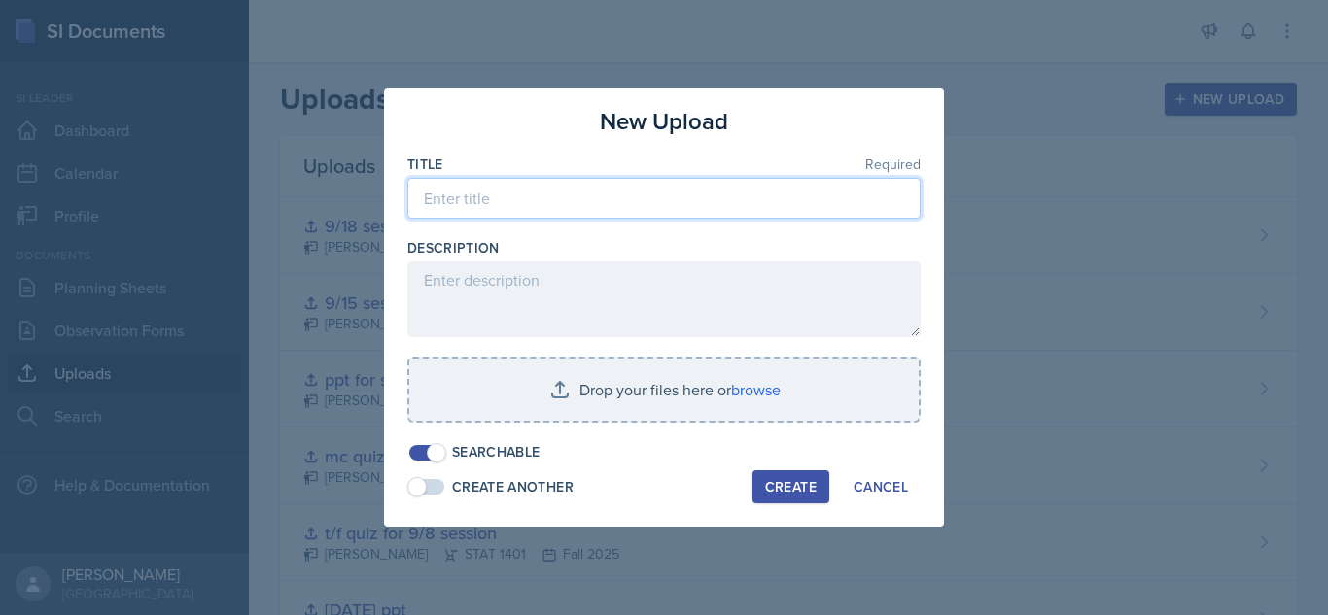
click at [745, 183] on input at bounding box center [663, 198] width 513 height 41
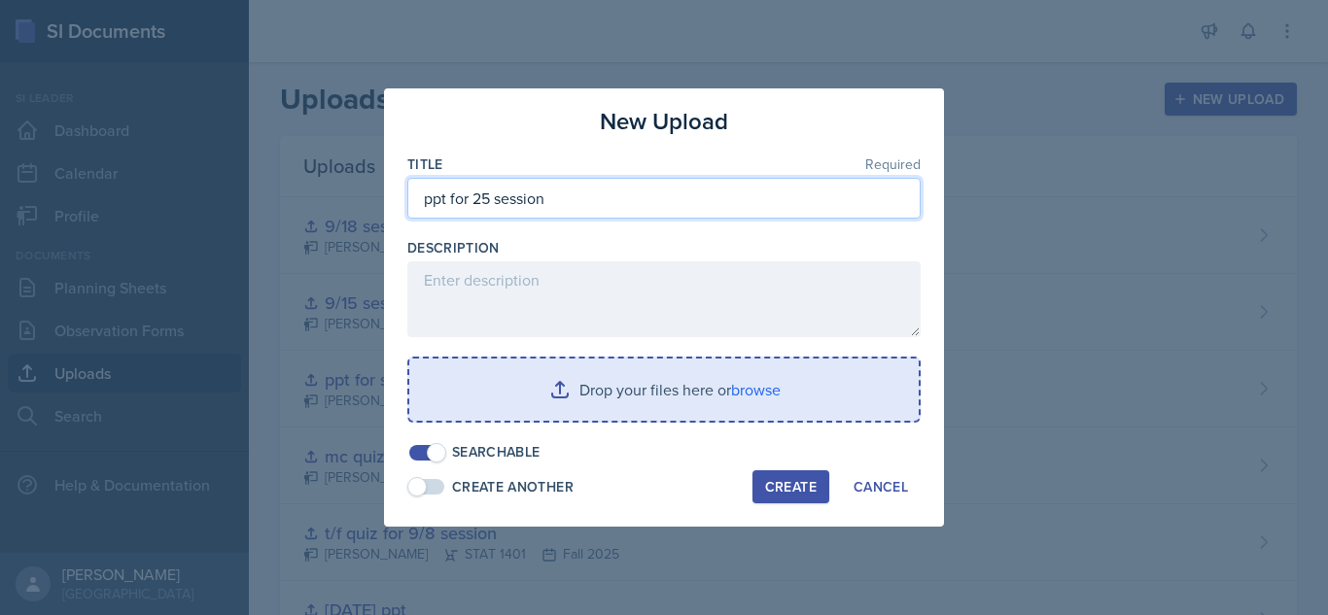
type input "ppt for 25 session"
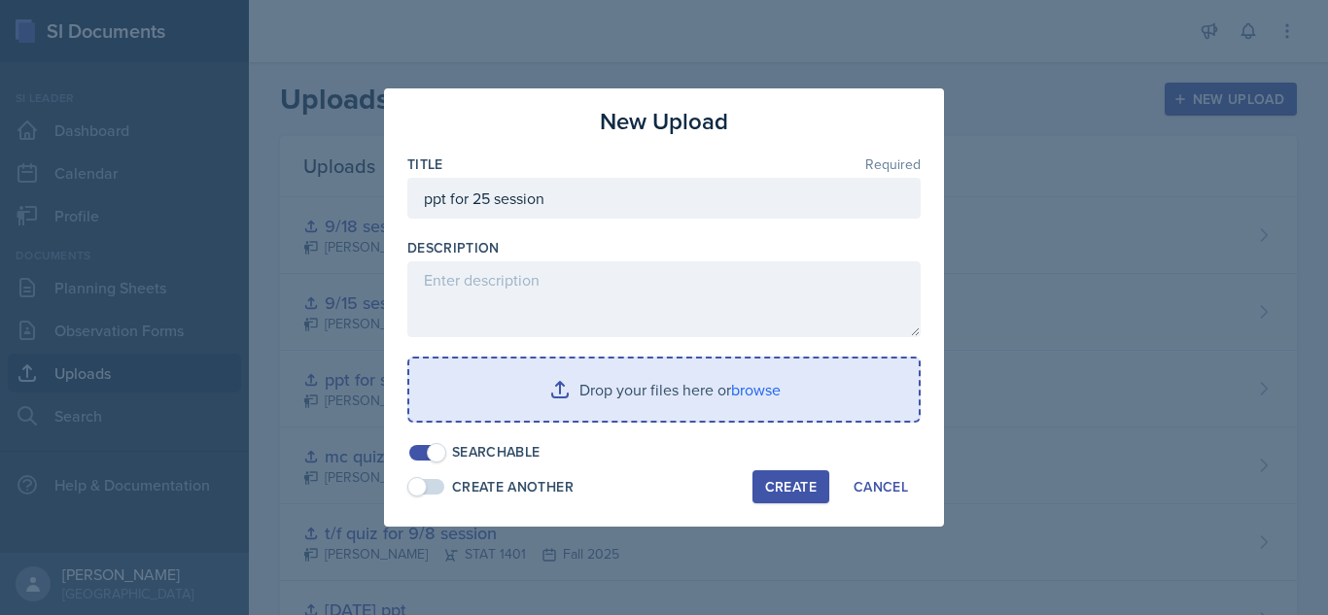
click at [637, 391] on input "file" at bounding box center [663, 390] width 509 height 62
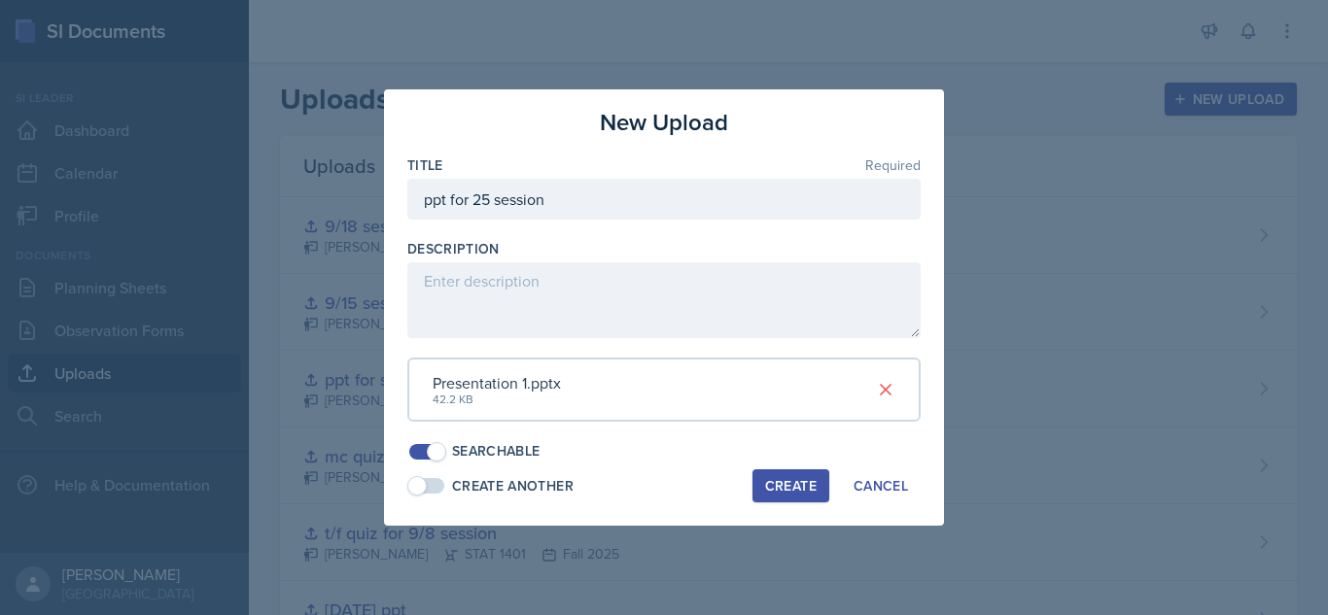
click at [789, 494] on div "Create" at bounding box center [791, 486] width 52 height 16
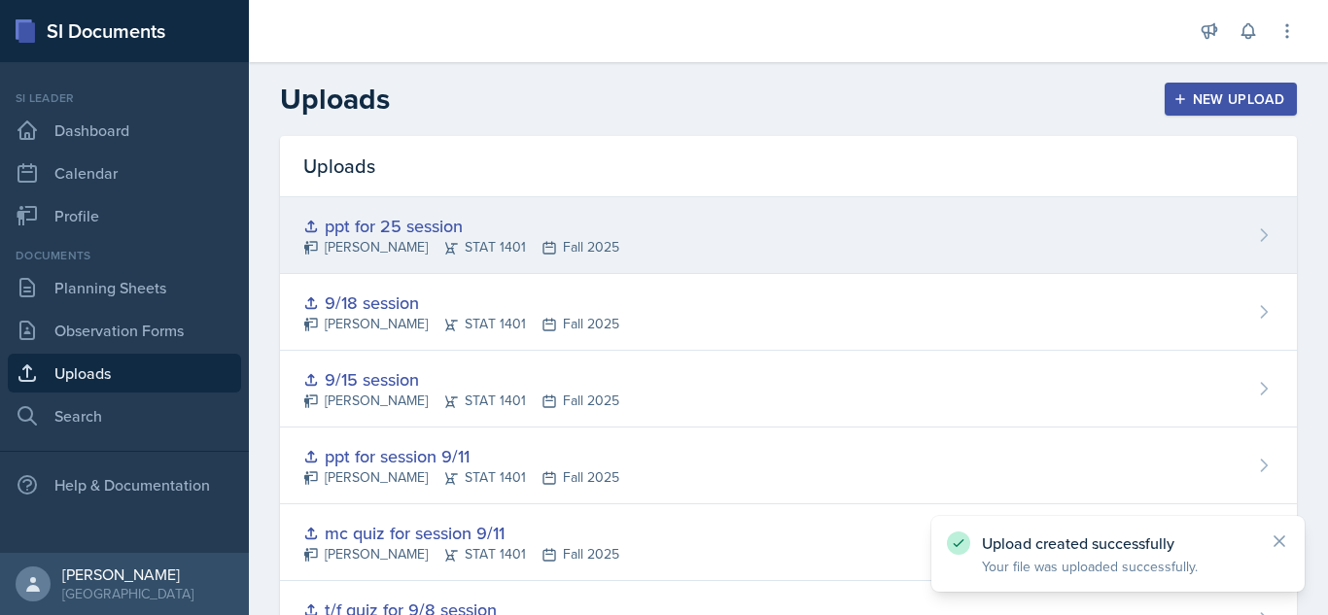
click at [1173, 234] on div "ppt for 25 session [PERSON_NAME] STAT 1401 Fall 2025" at bounding box center [788, 235] width 1017 height 77
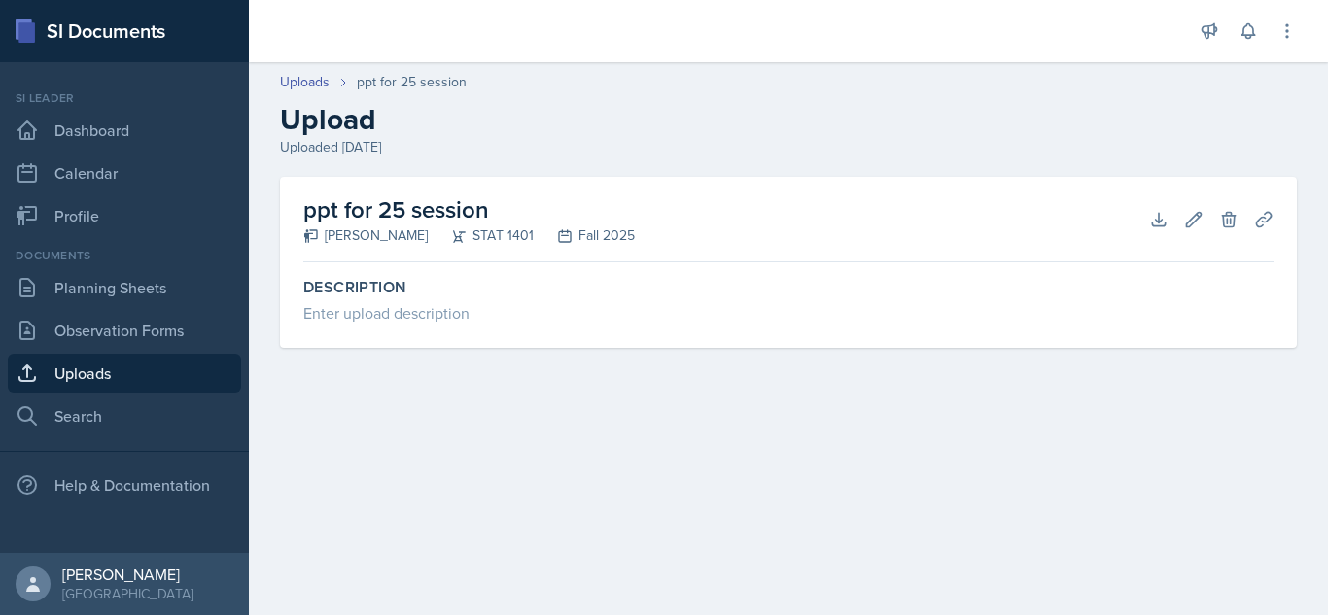
click at [431, 212] on h2 "ppt for 25 session" at bounding box center [468, 209] width 331 height 35
click at [1188, 220] on icon at bounding box center [1193, 219] width 19 height 19
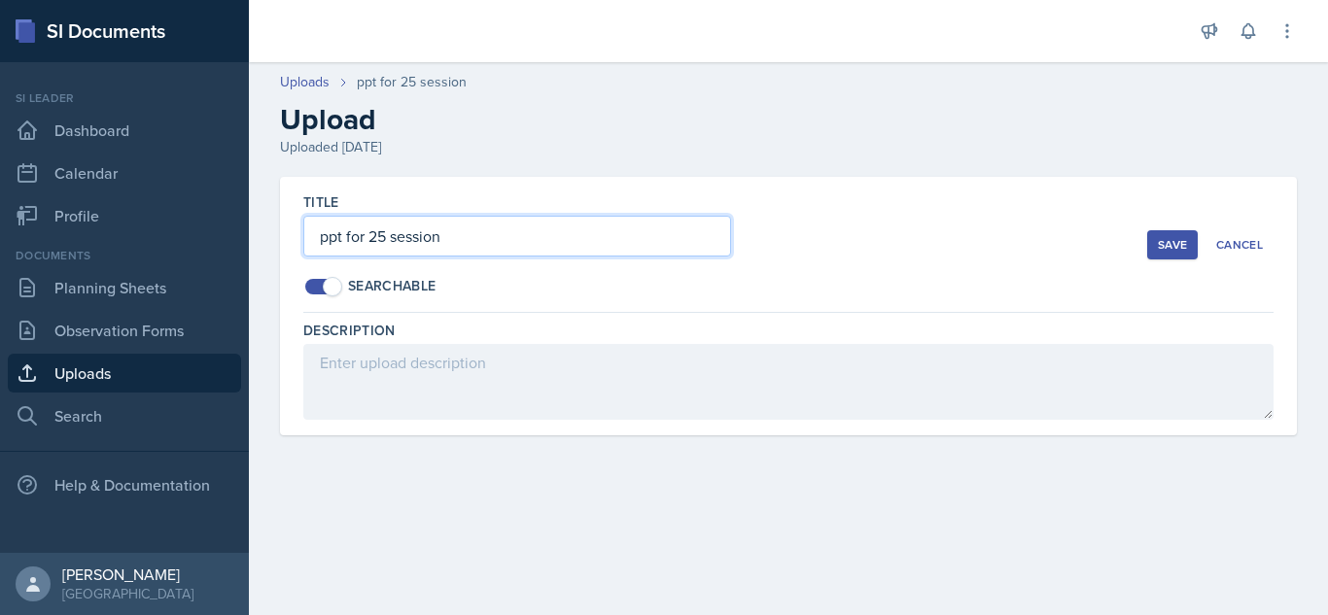
click at [369, 237] on input "ppt for 25 session" at bounding box center [517, 236] width 428 height 41
type input "ppt for 9.25 session"
click at [1167, 238] on div "Save" at bounding box center [1172, 245] width 29 height 16
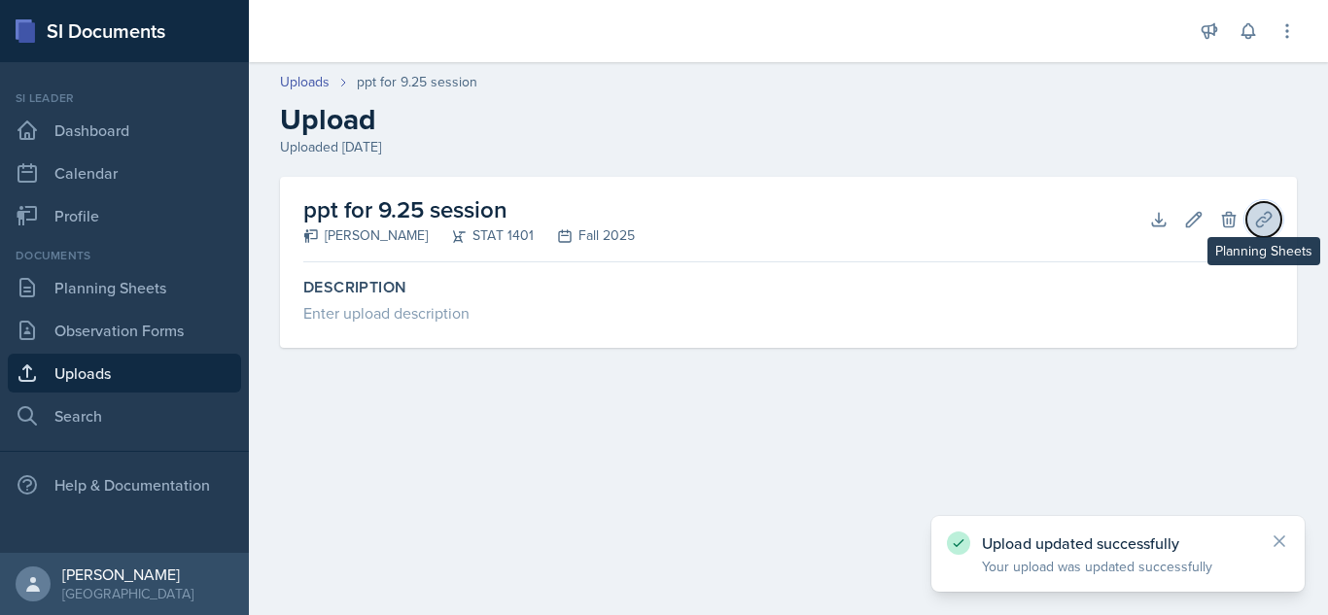
click at [1262, 214] on icon at bounding box center [1263, 219] width 19 height 19
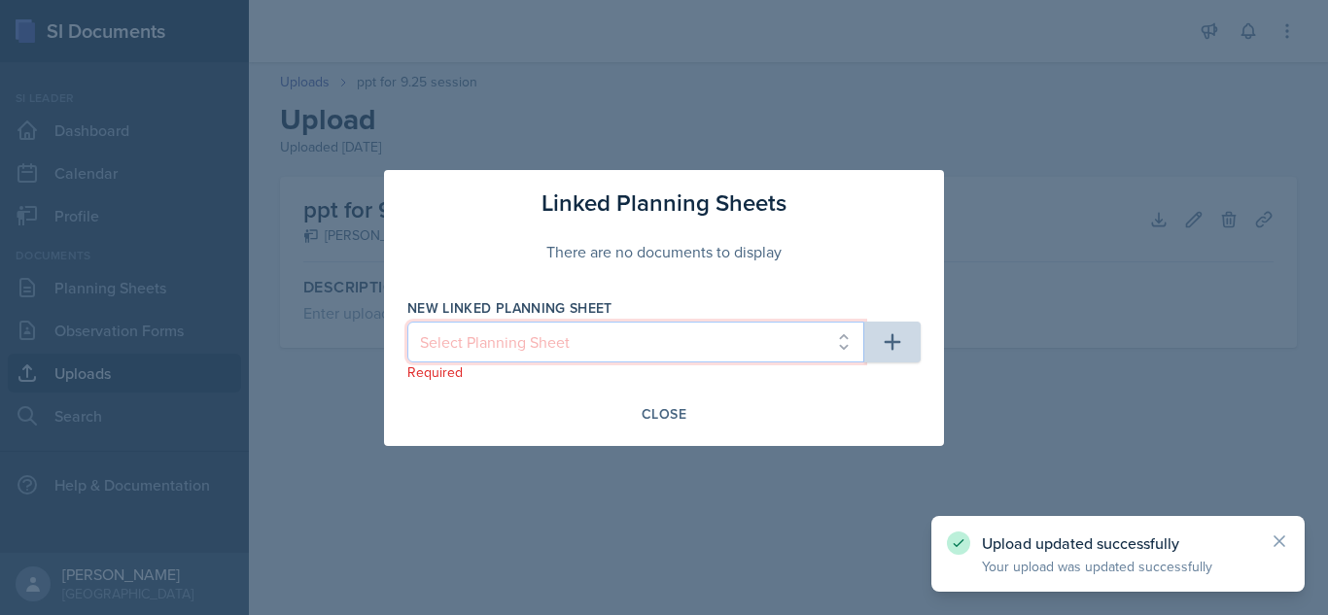
click at [784, 333] on select "Select Planning Sheet [DATE] [DATE] [DATE] [DATE] [DATE] [DATE] [DATE] [DATE] […" at bounding box center [635, 342] width 457 height 41
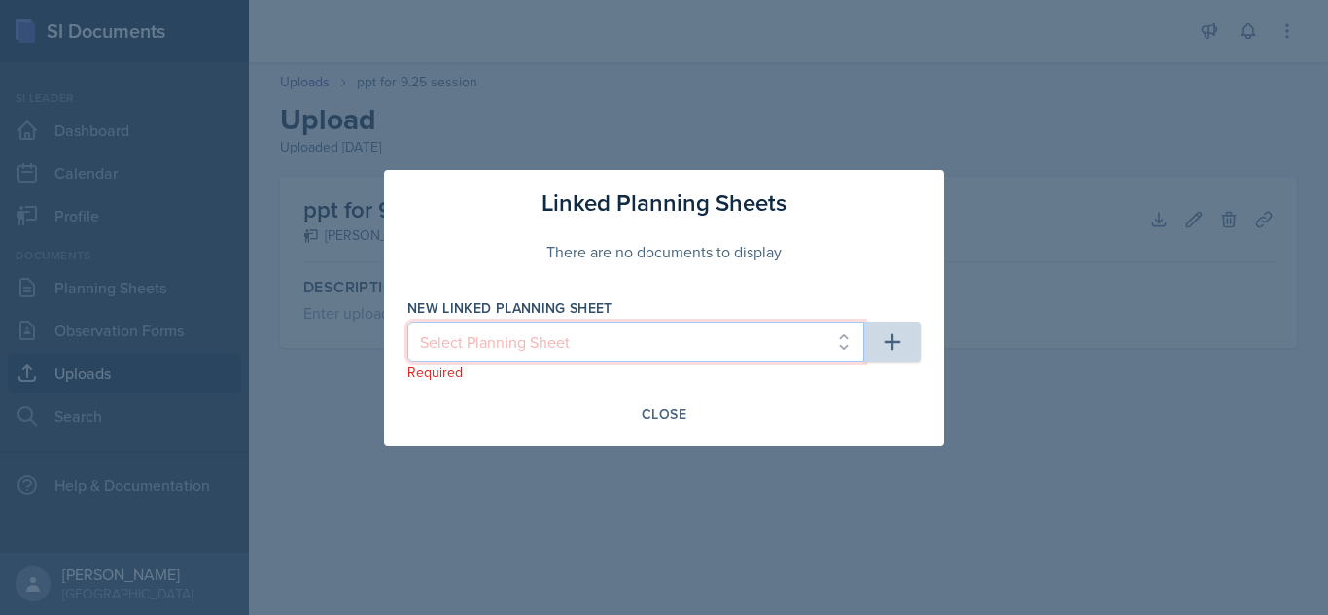
select select "78f797f0-5665-412d-8135-7f9cb68b4a6f"
click at [407, 322] on select "Select Planning Sheet [DATE] [DATE] [DATE] [DATE] [DATE] [DATE] [DATE] [DATE] […" at bounding box center [635, 342] width 457 height 41
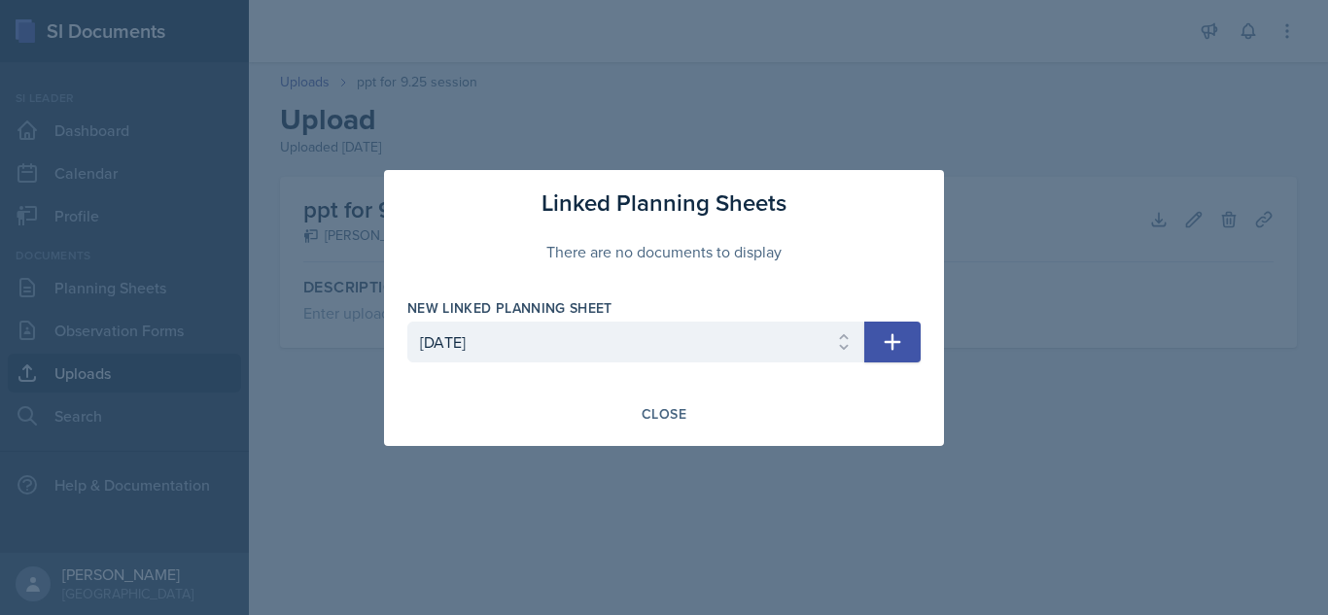
click at [901, 334] on icon "button" at bounding box center [892, 342] width 23 height 23
select select
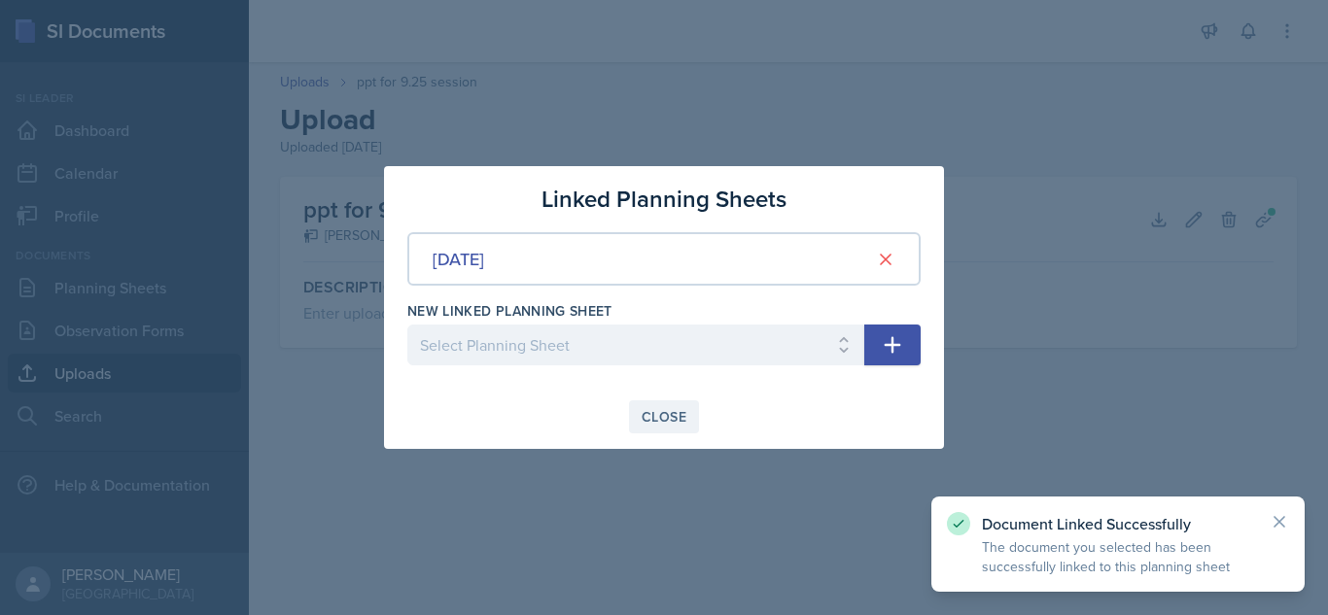
click at [658, 415] on div "Close" at bounding box center [664, 417] width 45 height 16
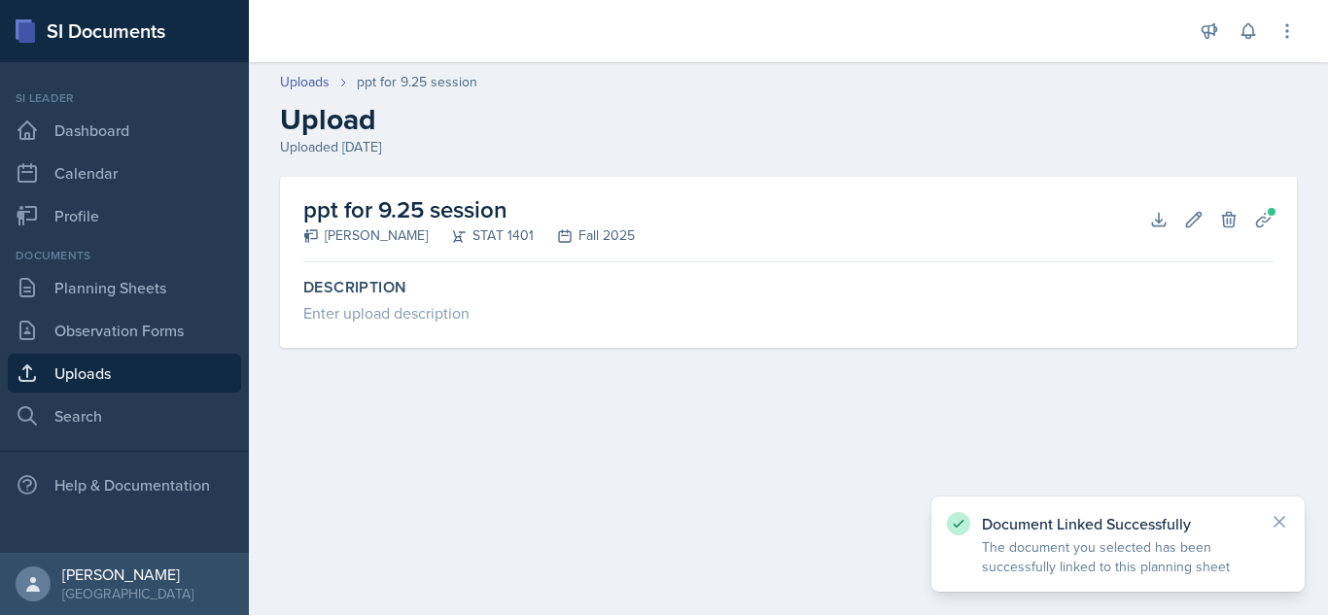
click at [337, 74] on div "Uploads" at bounding box center [318, 82] width 77 height 20
click at [318, 82] on link "Uploads" at bounding box center [305, 82] width 50 height 20
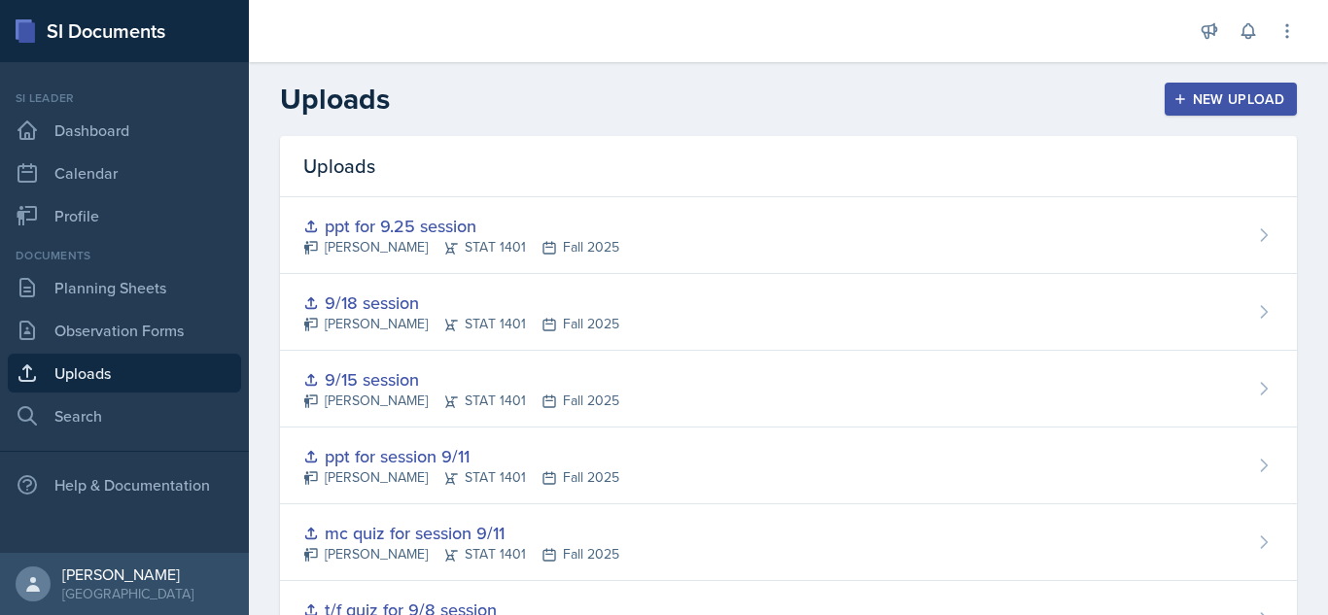
click at [105, 357] on link "Uploads" at bounding box center [124, 373] width 233 height 39
click at [1203, 100] on div "New Upload" at bounding box center [1231, 99] width 108 height 16
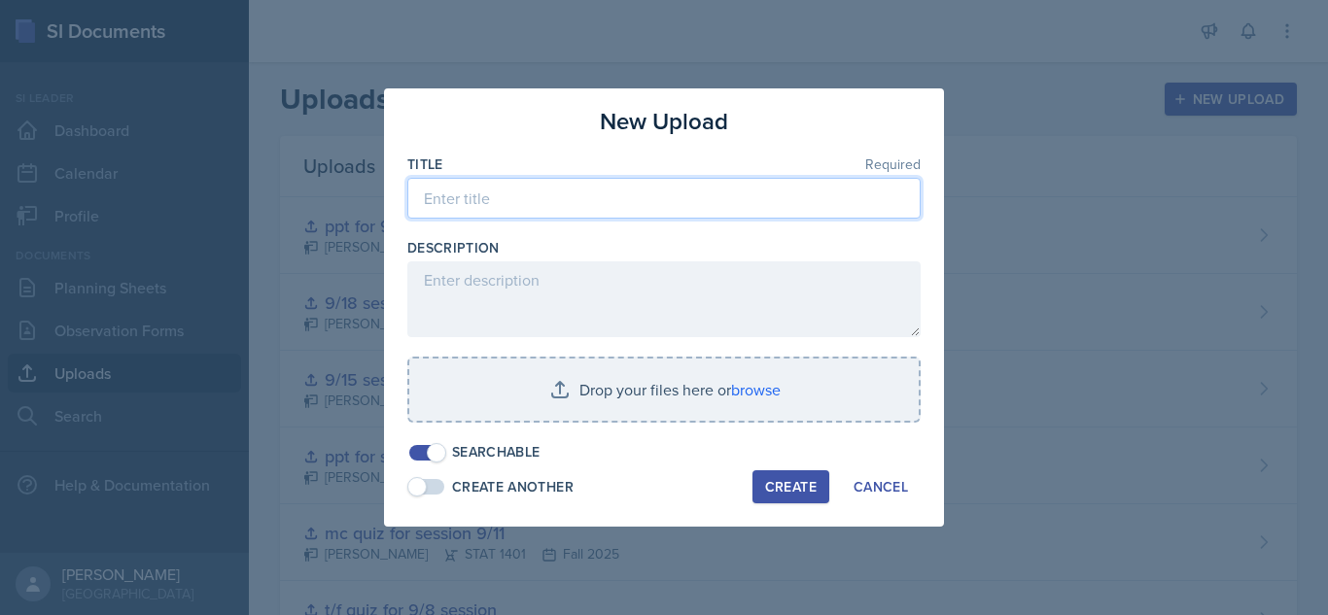
click at [559, 198] on input at bounding box center [663, 198] width 513 height 41
click at [490, 206] on input "activity fo 9.25" at bounding box center [663, 198] width 513 height 41
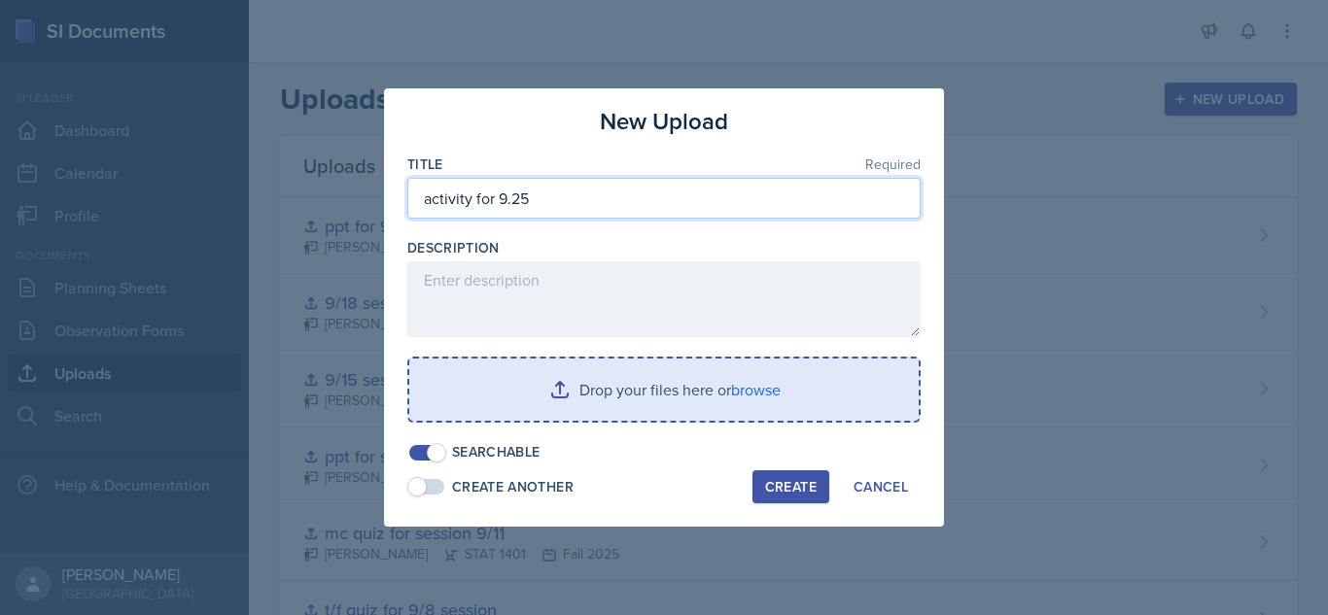
type input "activity for 9.25"
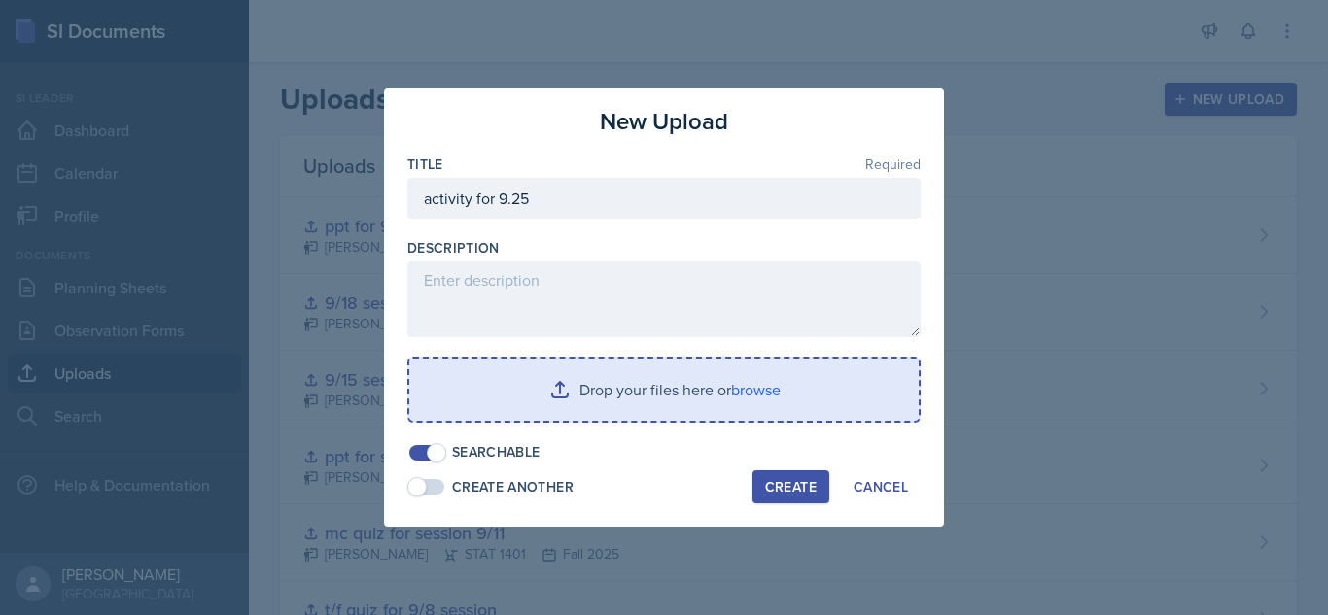
click at [589, 387] on input "file" at bounding box center [663, 390] width 509 height 62
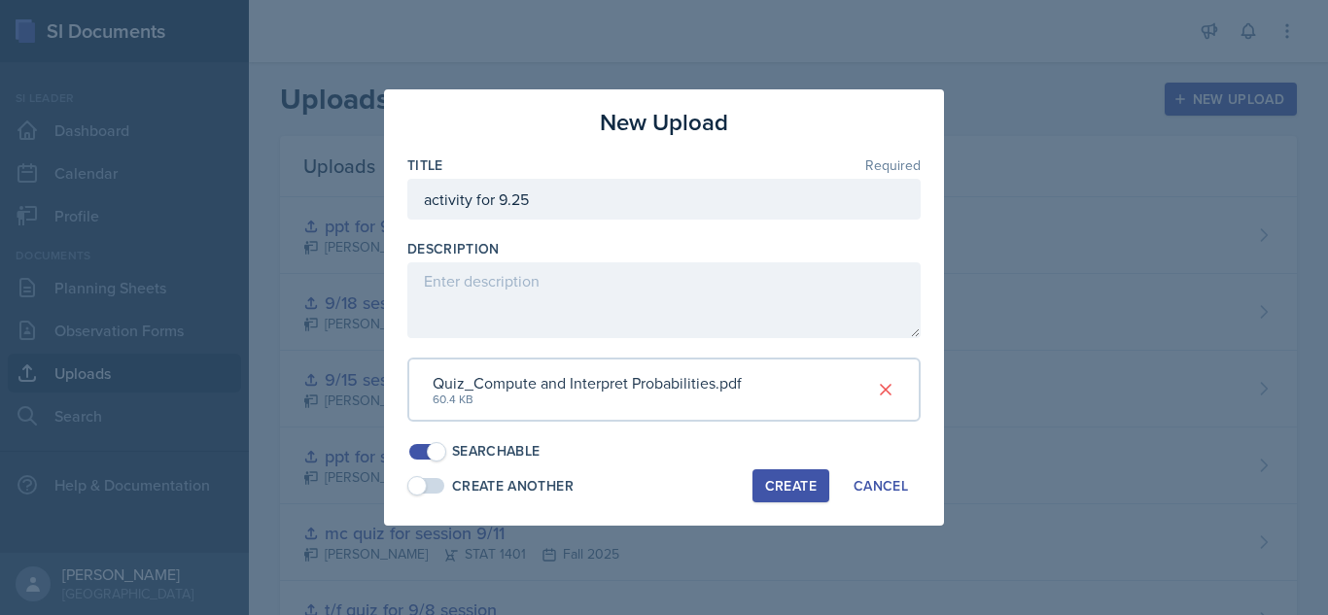
click at [799, 473] on button "Create" at bounding box center [790, 486] width 77 height 33
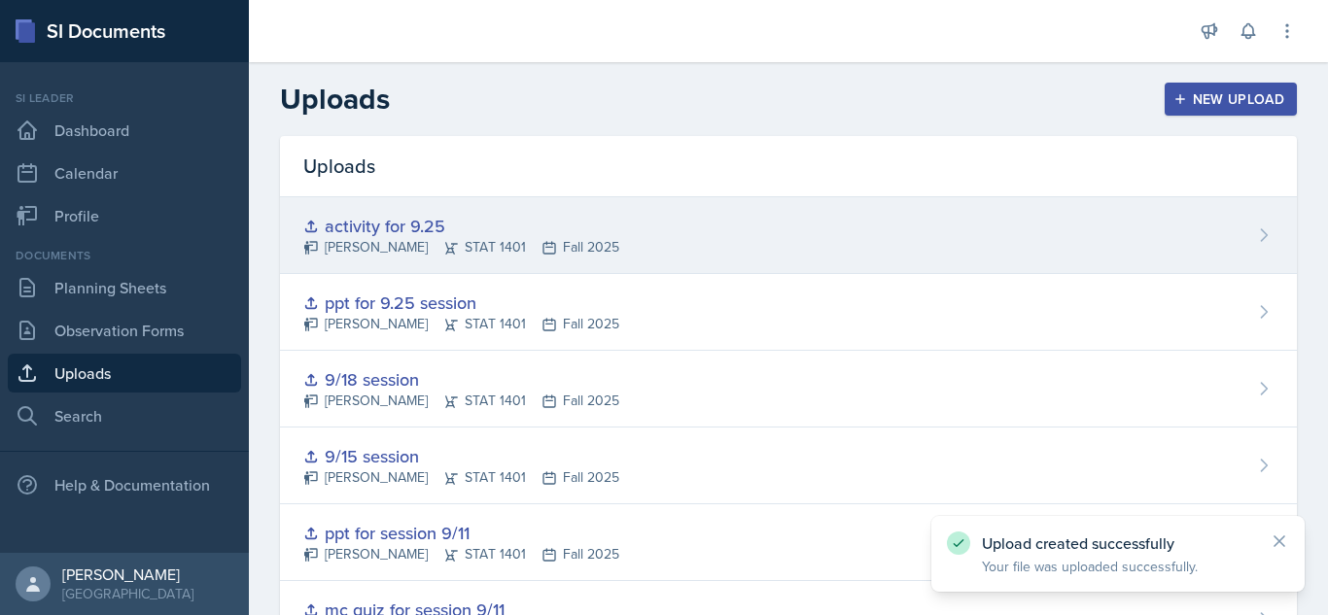
click at [1089, 215] on div "activity for 9.25 [PERSON_NAME] STAT 1401 Fall 2025" at bounding box center [788, 235] width 1017 height 77
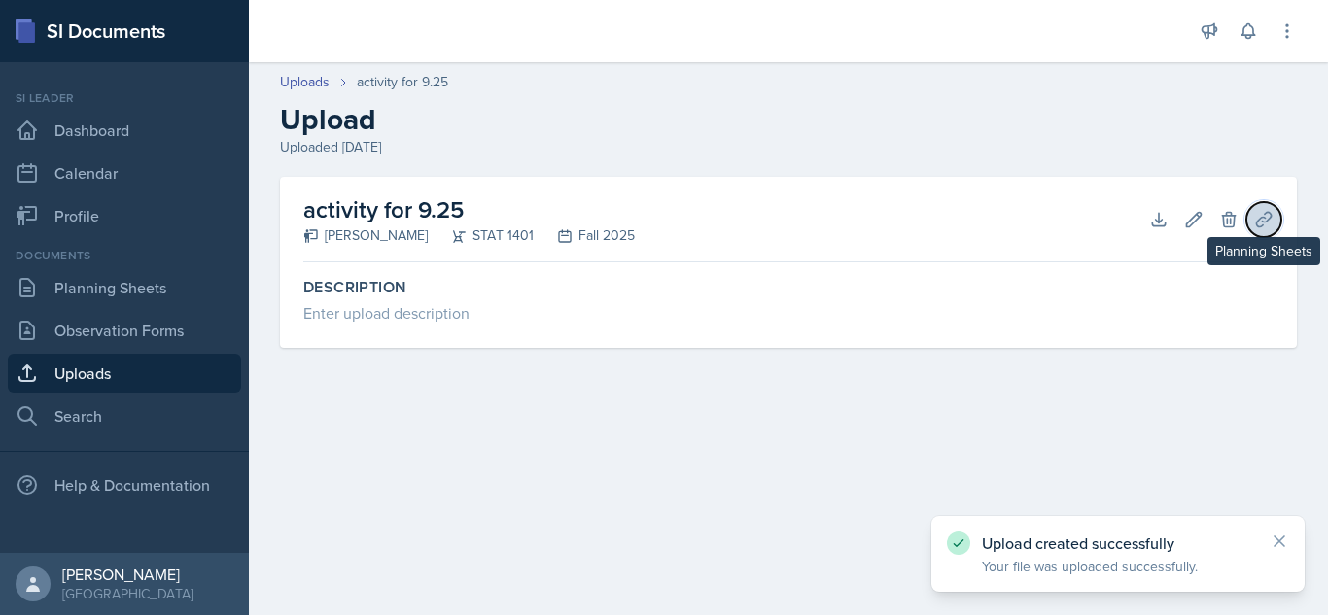
click at [1268, 219] on icon at bounding box center [1263, 219] width 19 height 19
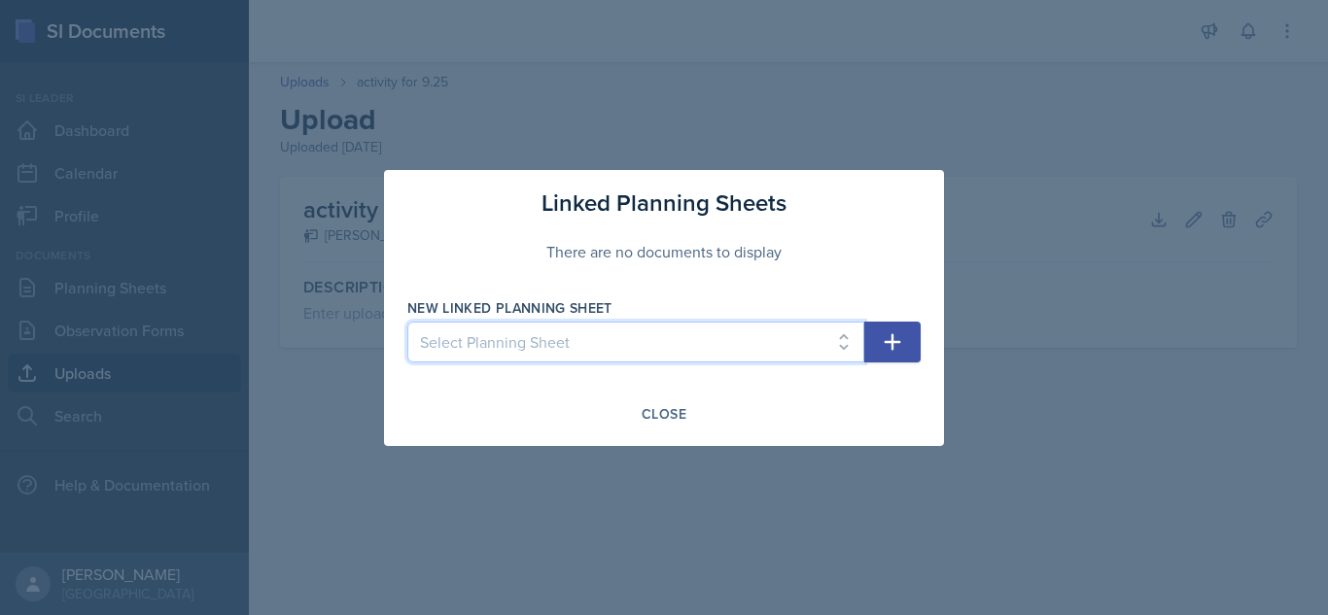
click at [842, 332] on select "Select Planning Sheet [DATE] [DATE] [DATE] [DATE] [DATE] [DATE] [DATE] [DATE] […" at bounding box center [635, 342] width 457 height 41
select select "78f797f0-5665-412d-8135-7f9cb68b4a6f"
click at [407, 322] on select "Select Planning Sheet [DATE] [DATE] [DATE] [DATE] [DATE] [DATE] [DATE] [DATE] […" at bounding box center [635, 342] width 457 height 41
click at [906, 337] on button "button" at bounding box center [892, 342] width 56 height 41
select select
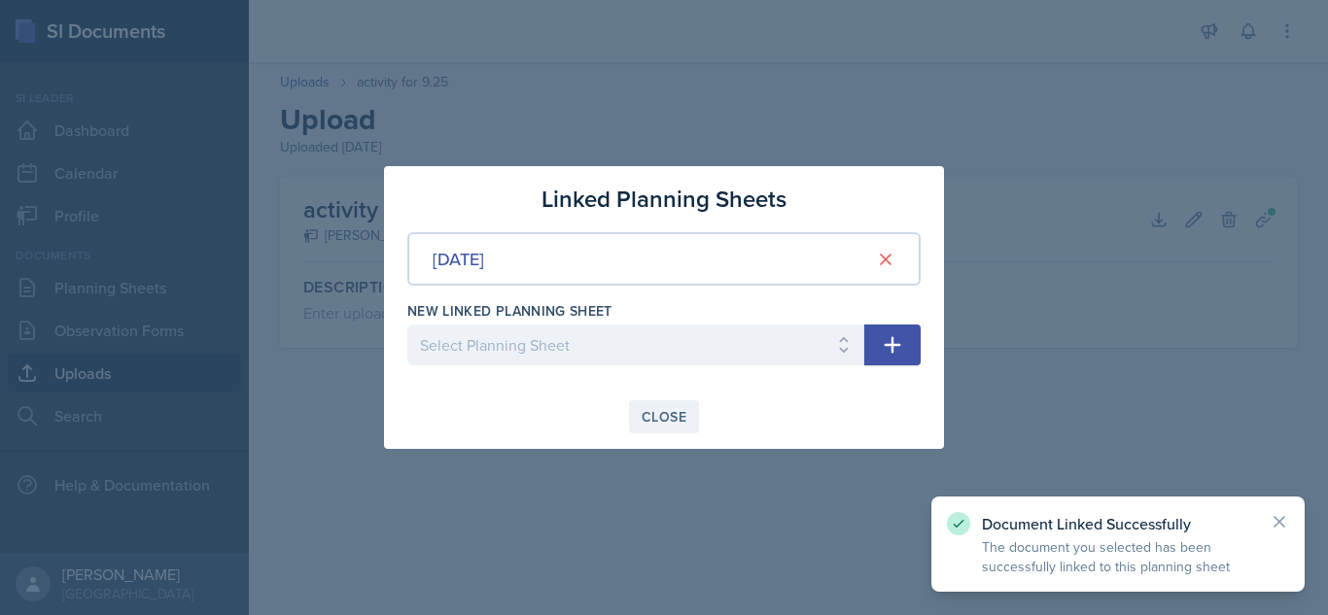
click at [666, 419] on div "Close" at bounding box center [664, 417] width 45 height 16
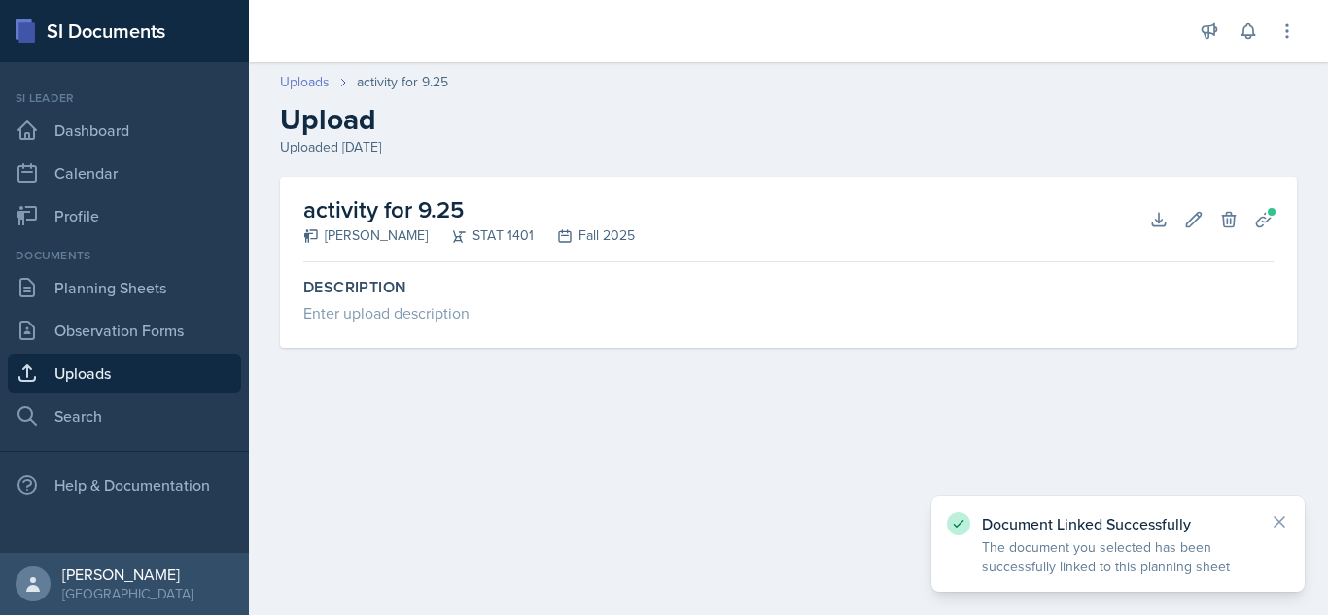
click at [316, 79] on link "Uploads" at bounding box center [305, 82] width 50 height 20
